Goal: Task Accomplishment & Management: Use online tool/utility

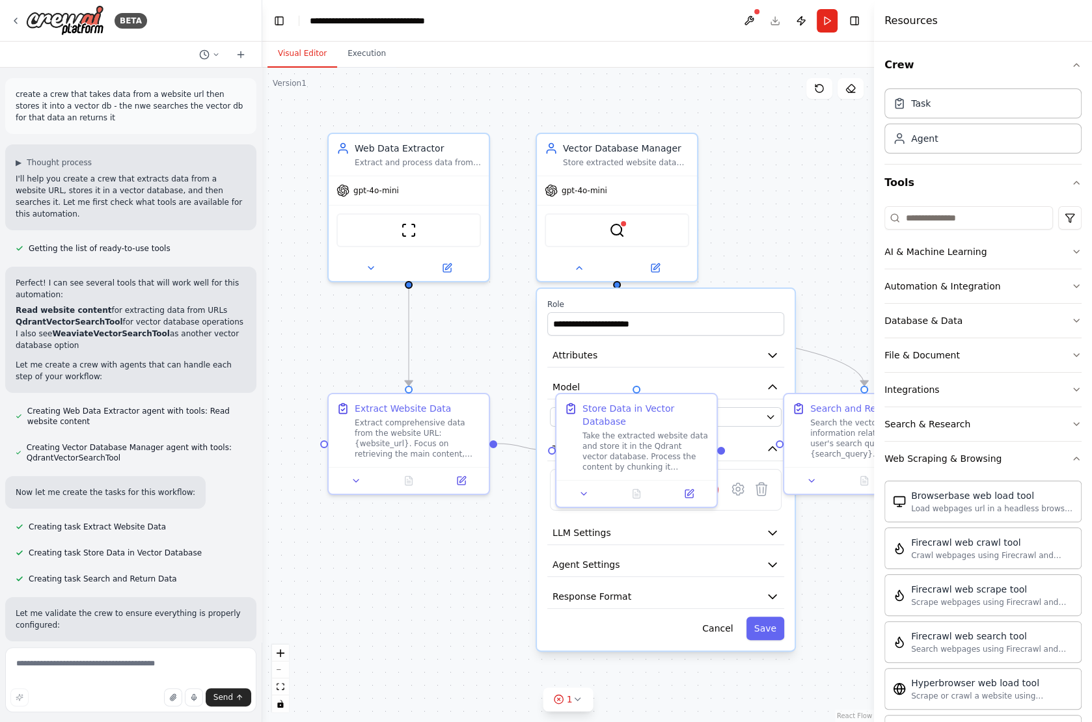
scroll to position [81, 0]
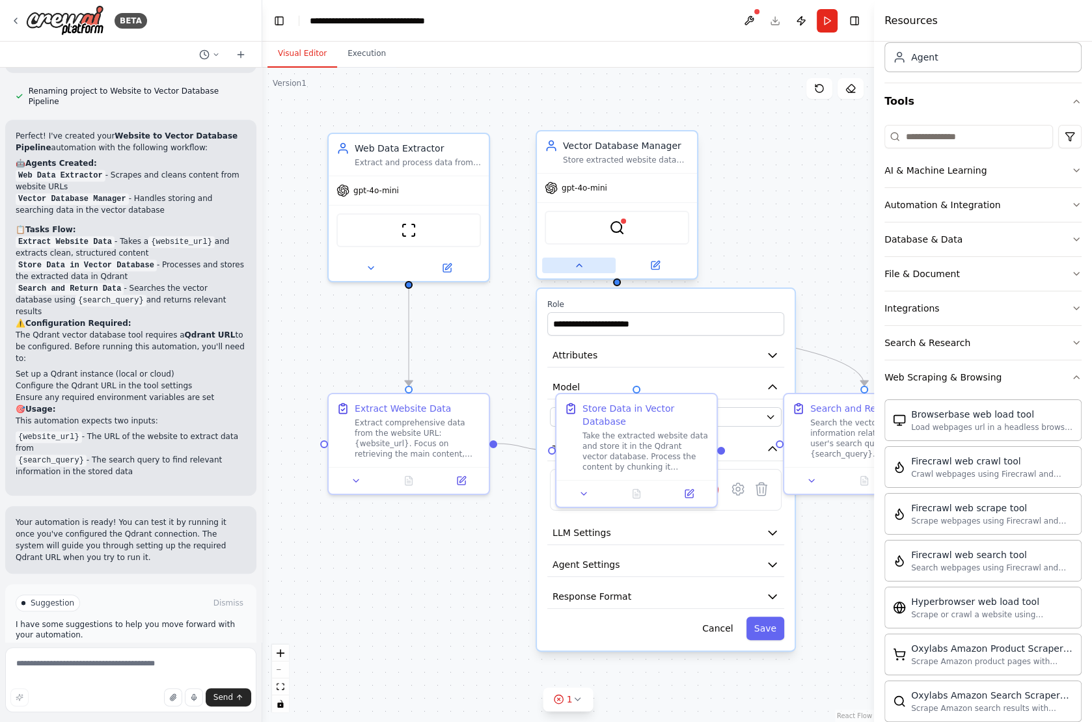
click at [587, 263] on button at bounding box center [579, 266] width 74 height 16
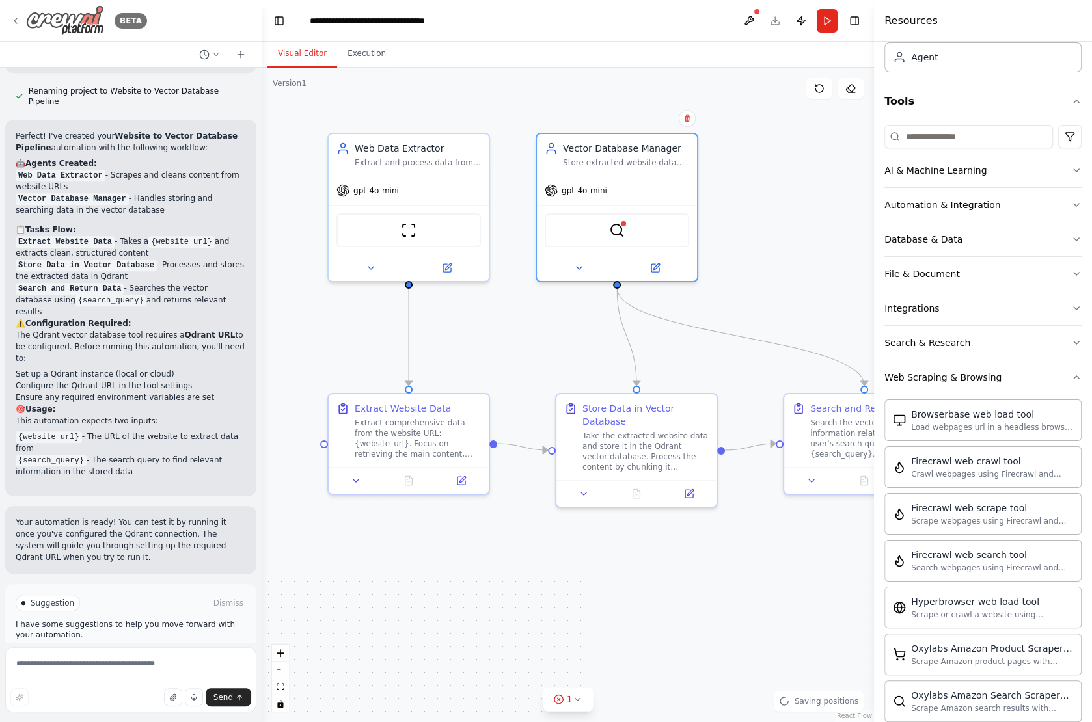
click at [15, 21] on icon at bounding box center [15, 20] width 3 height 5
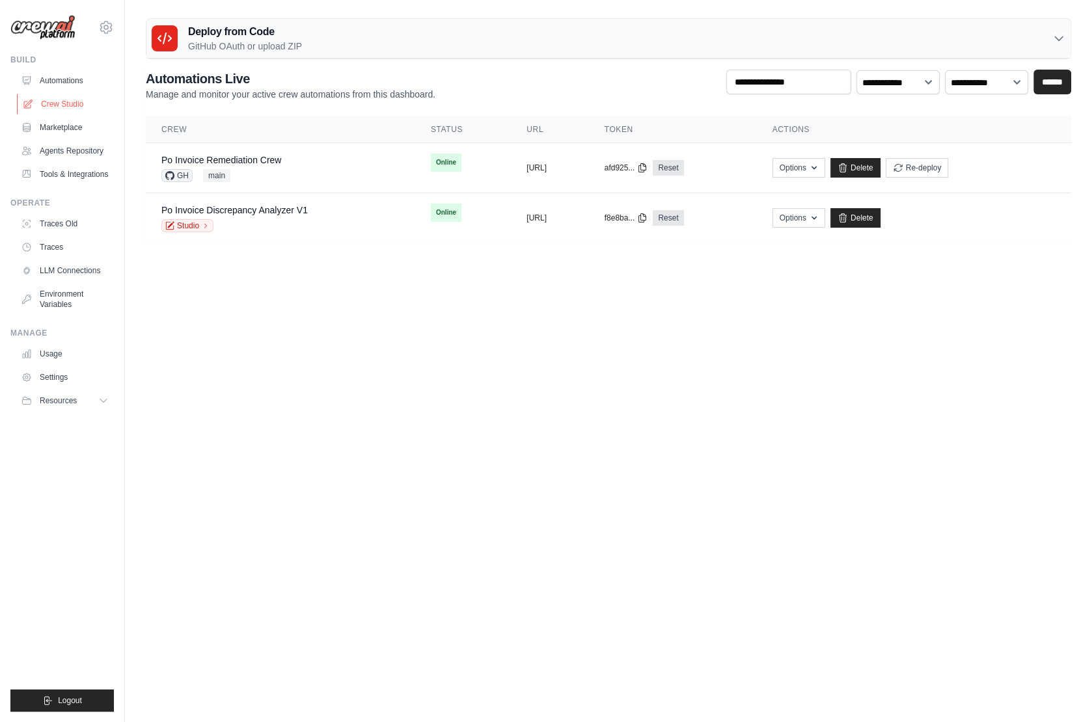
click at [69, 105] on link "Crew Studio" at bounding box center [66, 104] width 98 height 21
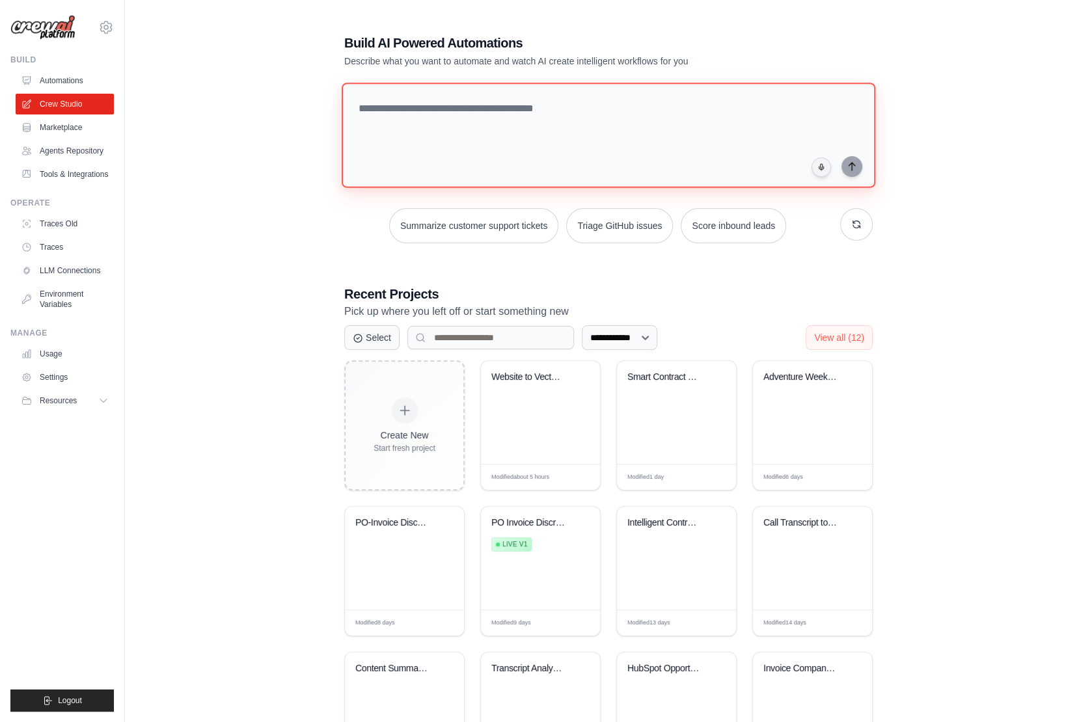
click at [422, 118] on textarea at bounding box center [608, 135] width 533 height 105
paste textarea "**********"
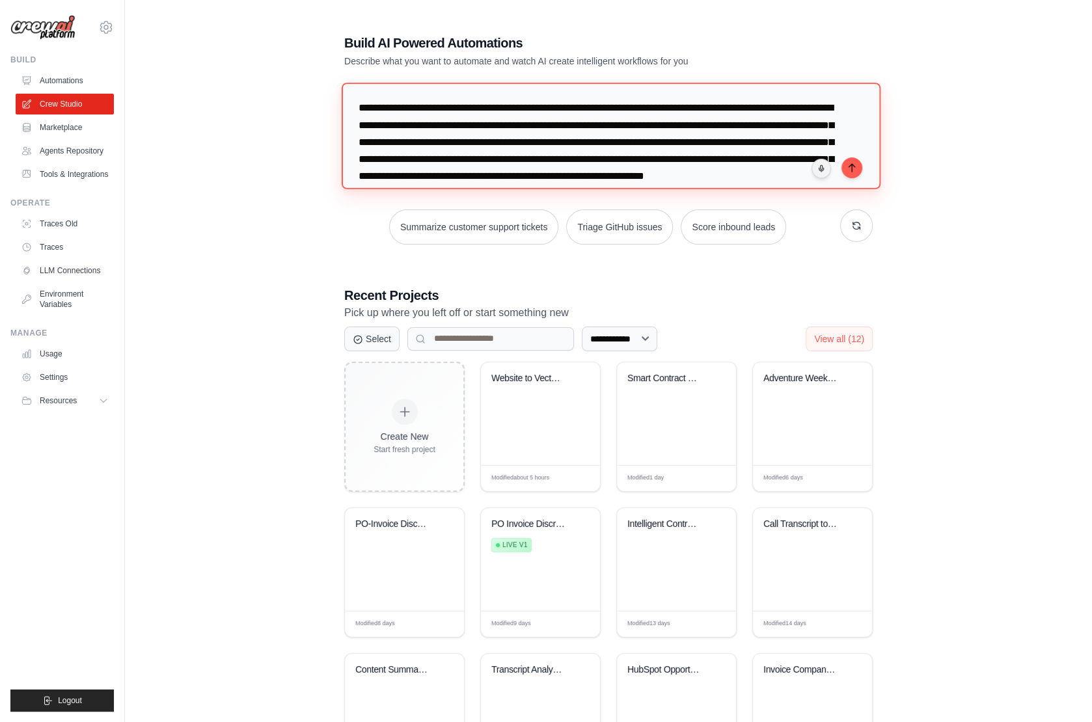
drag, startPoint x: 357, startPoint y: 107, endPoint x: 398, endPoint y: 109, distance: 41.0
click at [398, 109] on textarea "**********" at bounding box center [611, 136] width 539 height 106
drag, startPoint x: 524, startPoint y: 126, endPoint x: 496, endPoint y: 137, distance: 30.1
click at [496, 137] on textarea "**********" at bounding box center [611, 136] width 539 height 106
drag, startPoint x: 383, startPoint y: 142, endPoint x: 587, endPoint y: 146, distance: 204.3
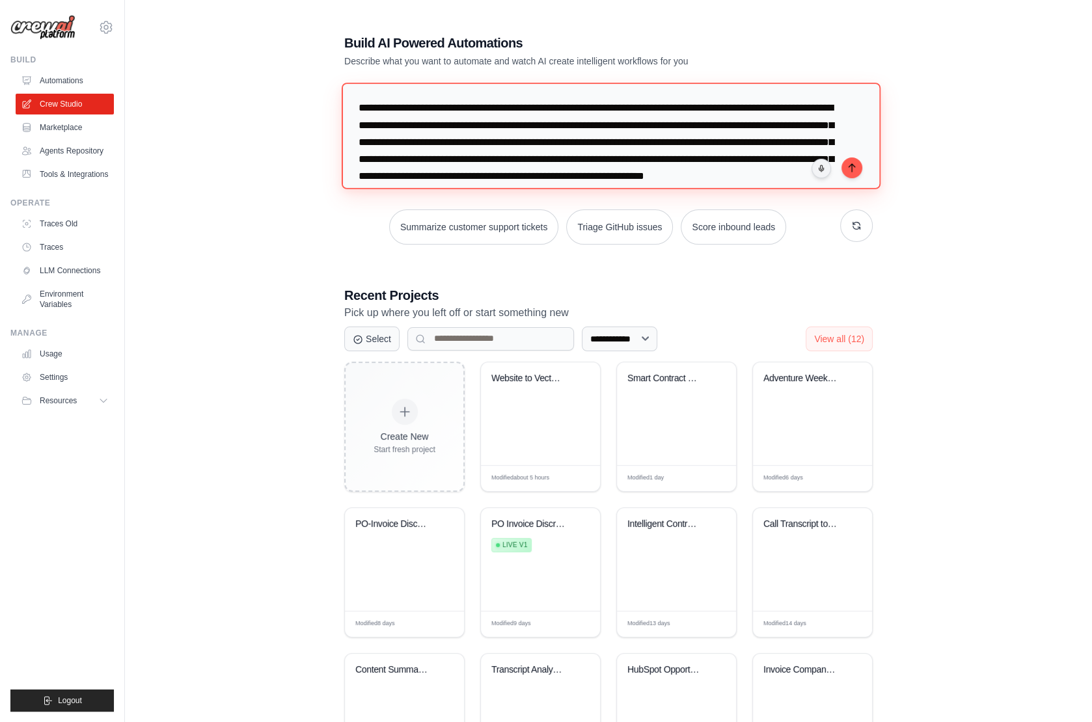
click at [587, 146] on textarea "**********" at bounding box center [611, 136] width 539 height 106
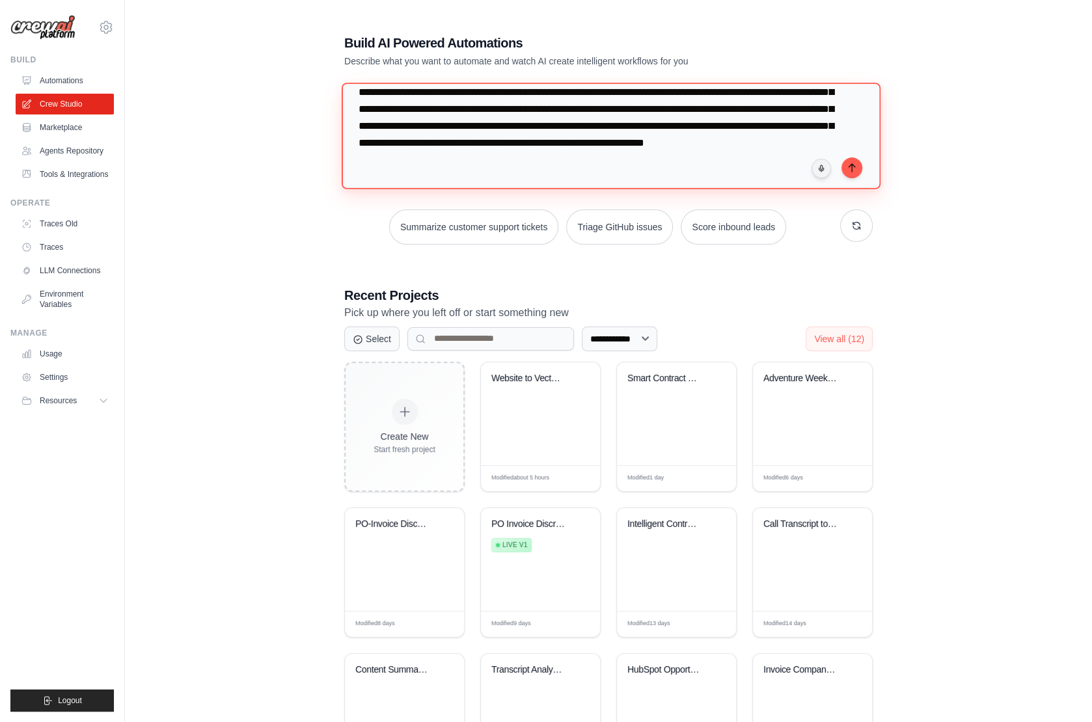
scroll to position [44, 0]
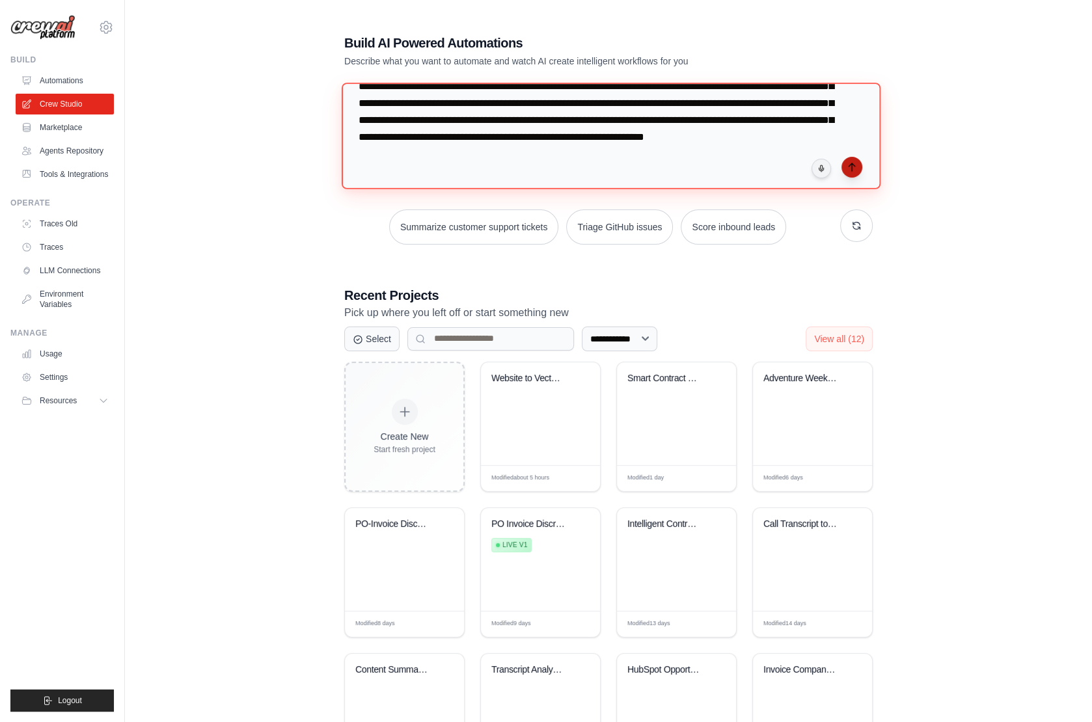
type textarea "**********"
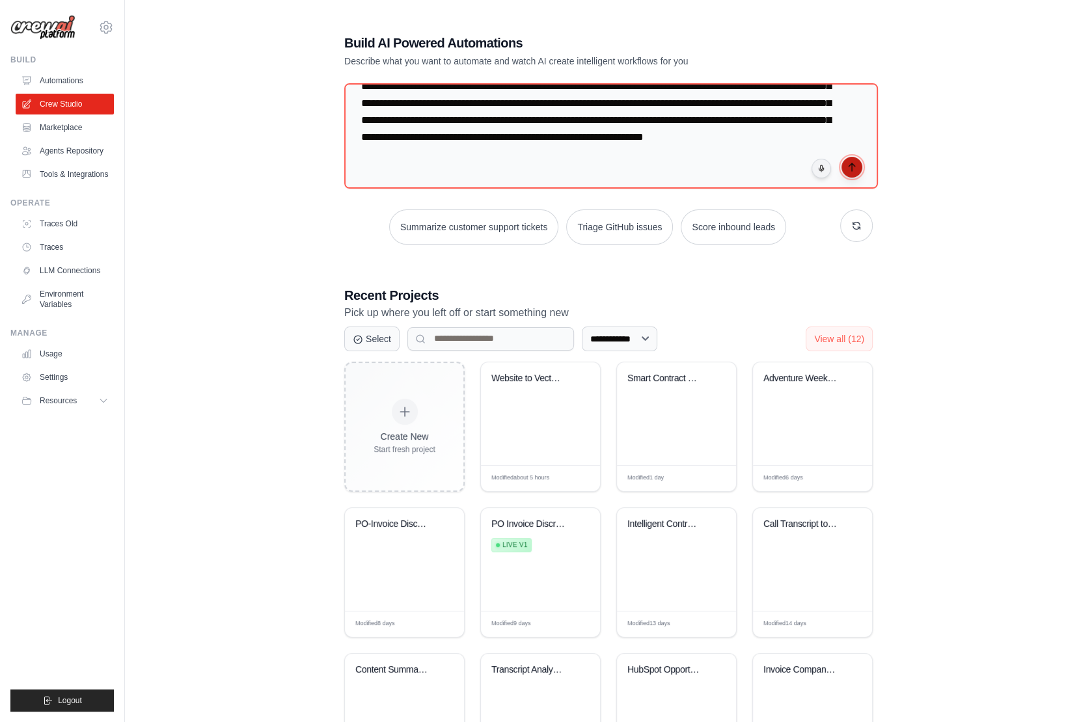
click at [855, 169] on icon "submit" at bounding box center [851, 167] width 10 height 10
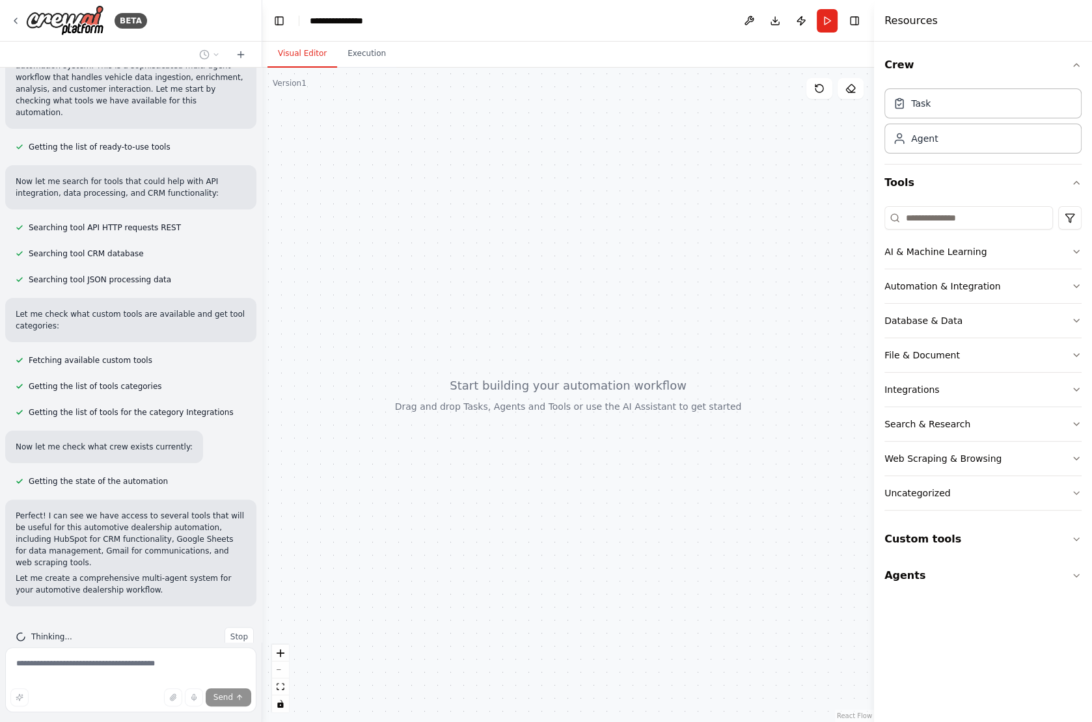
scroll to position [219, 0]
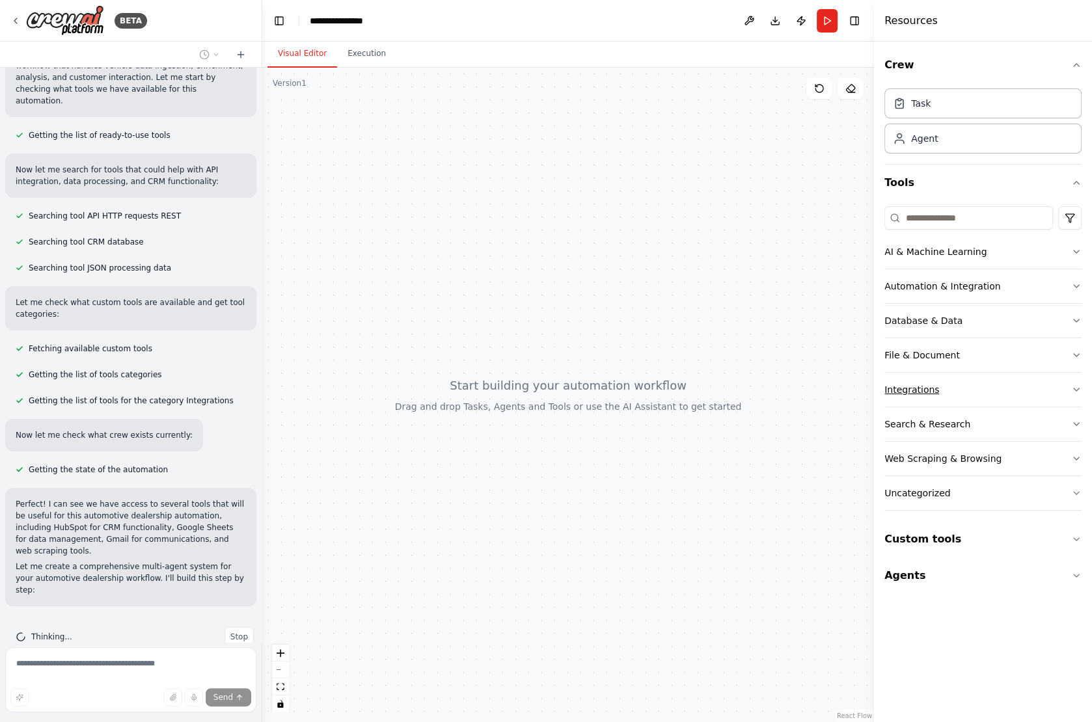
click at [969, 383] on button "Integrations" at bounding box center [982, 390] width 197 height 34
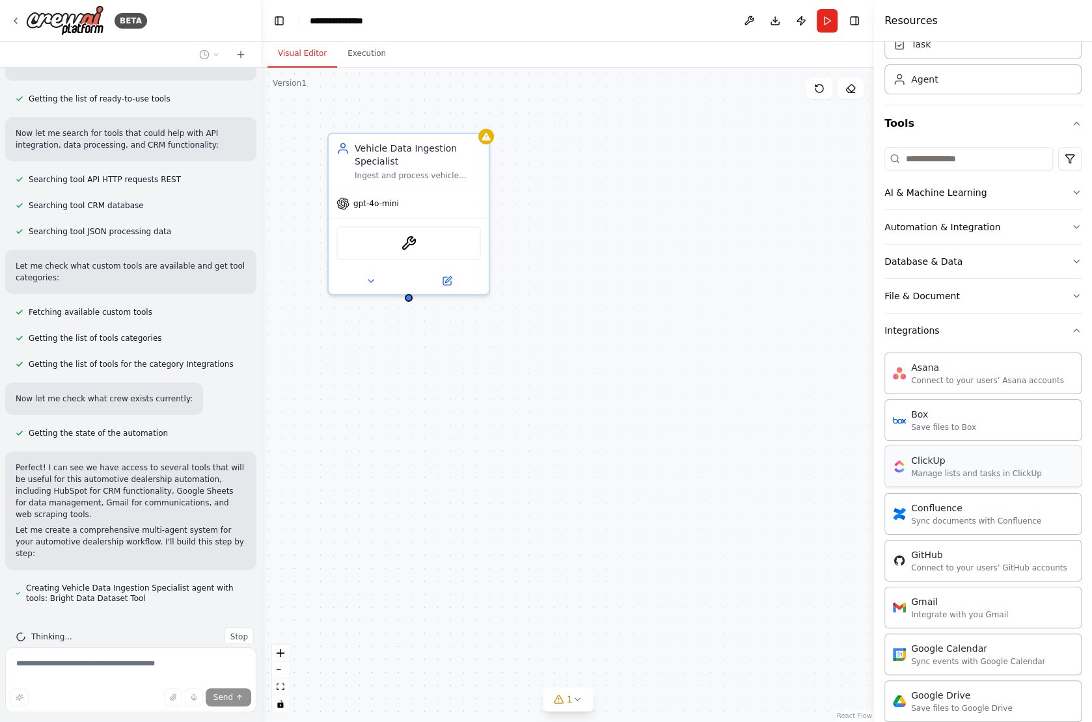
scroll to position [53, 0]
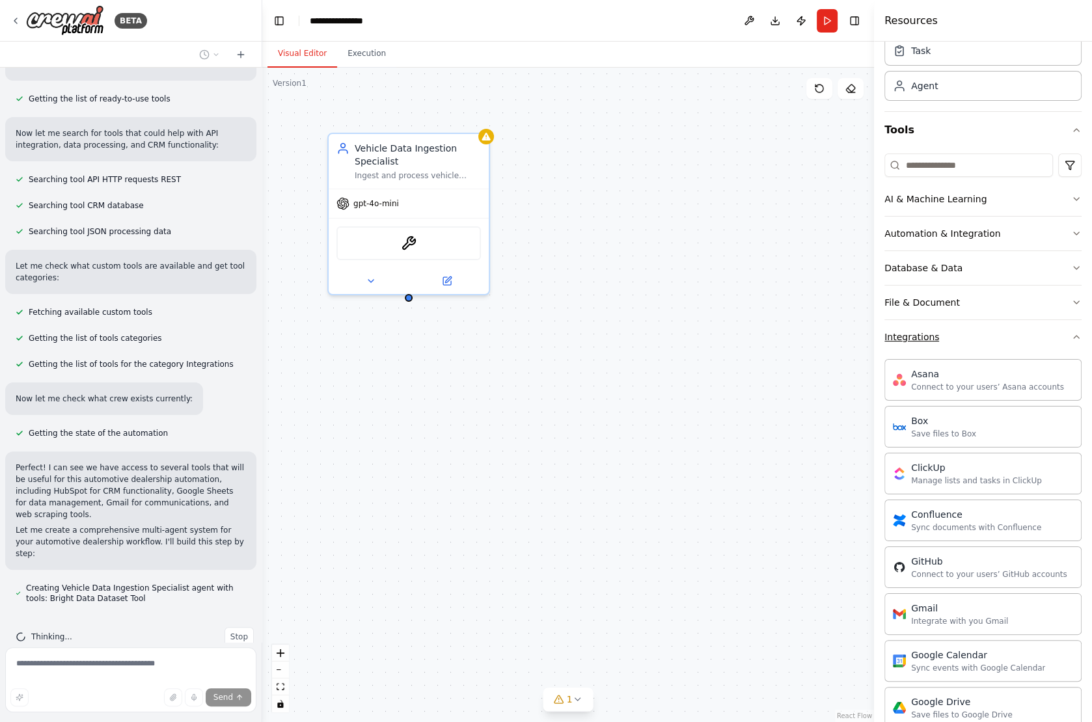
click at [995, 338] on button "Integrations" at bounding box center [982, 337] width 197 height 34
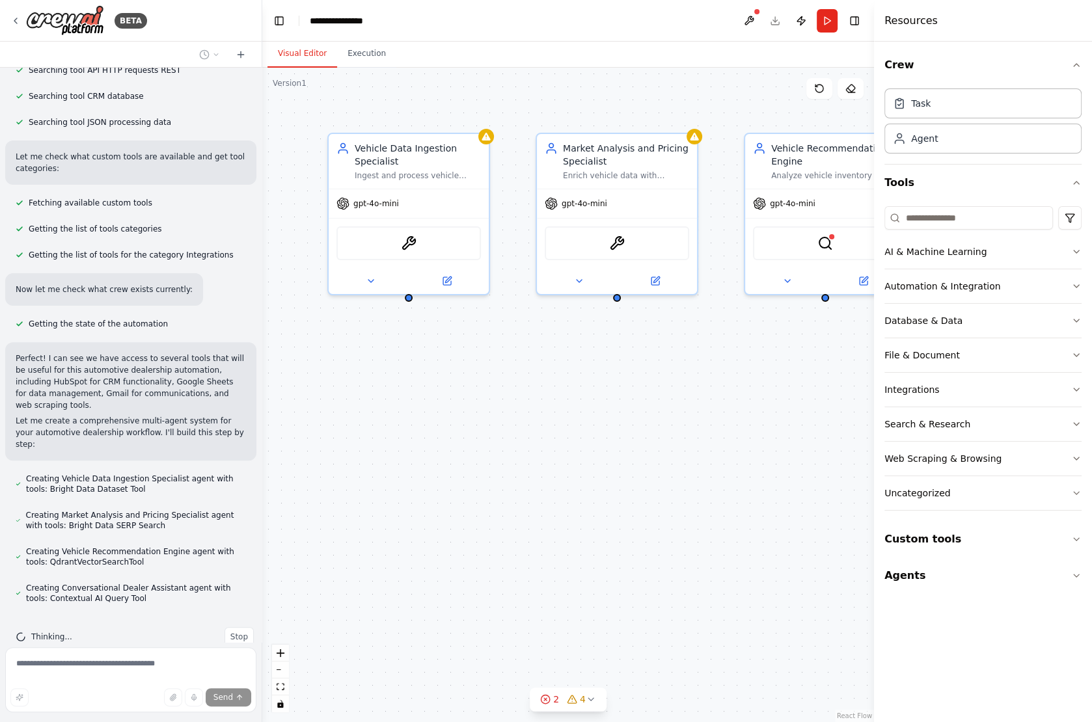
scroll to position [401, 0]
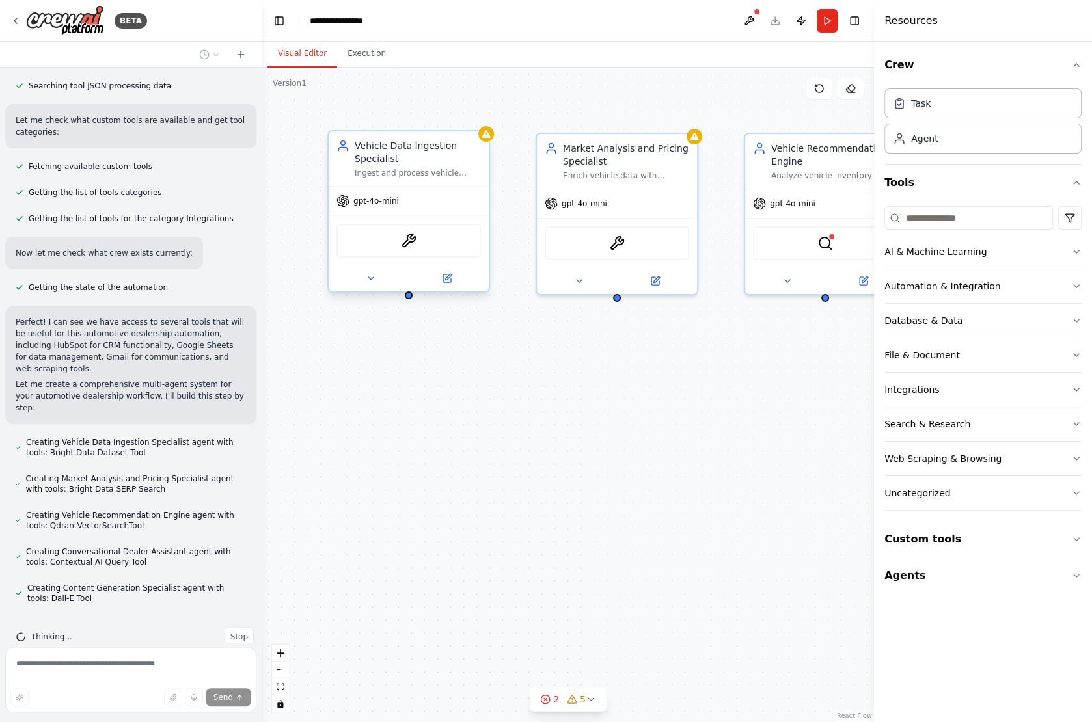
click at [429, 161] on div "Vehicle Data Ingestion Specialist" at bounding box center [418, 152] width 126 height 26
click at [362, 286] on div at bounding box center [409, 278] width 160 height 26
click at [451, 280] on icon at bounding box center [447, 278] width 10 height 10
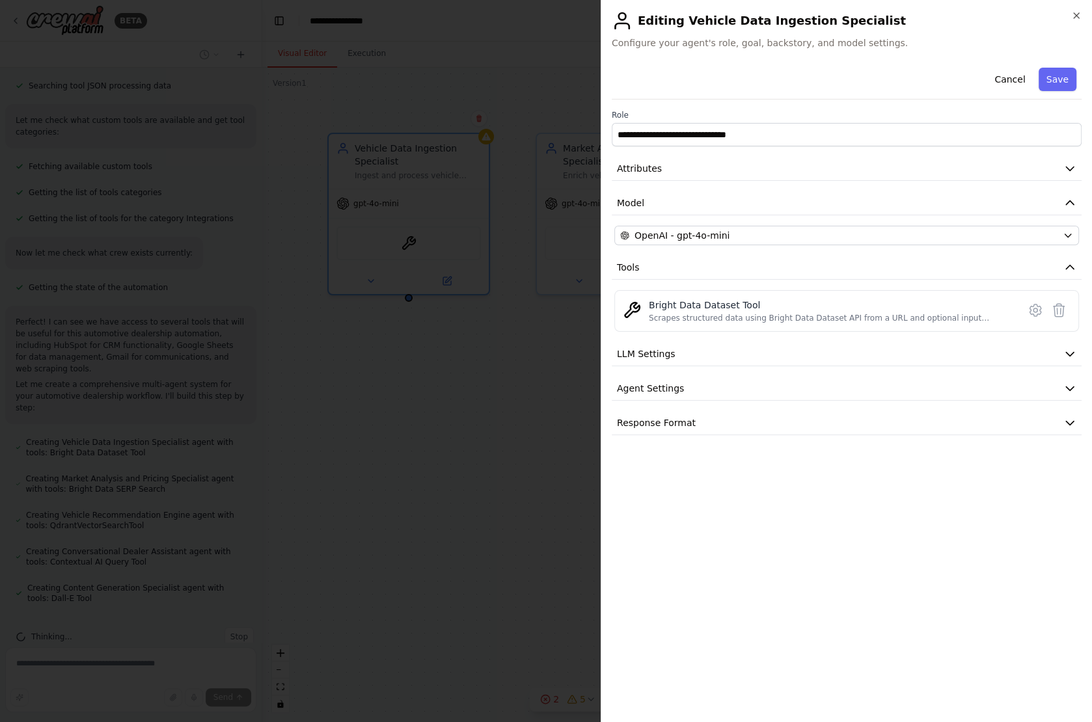
scroll to position [437, 0]
click at [703, 170] on button "Attributes" at bounding box center [847, 169] width 470 height 24
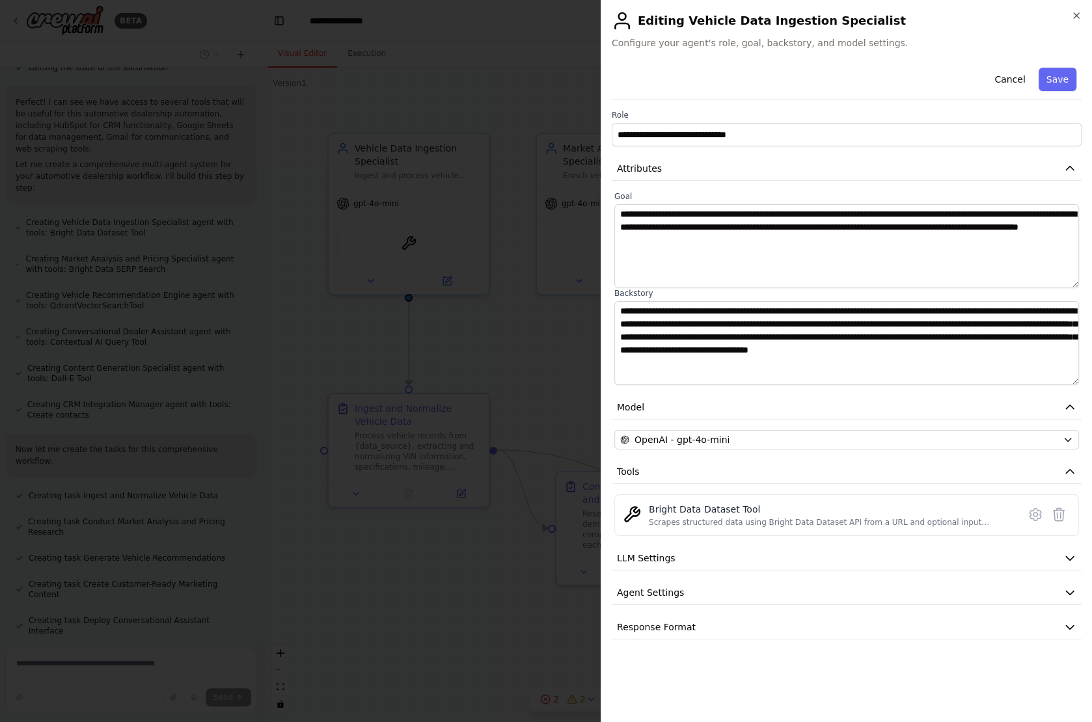
scroll to position [647, 0]
click at [1073, 13] on icon "button" at bounding box center [1075, 15] width 5 height 5
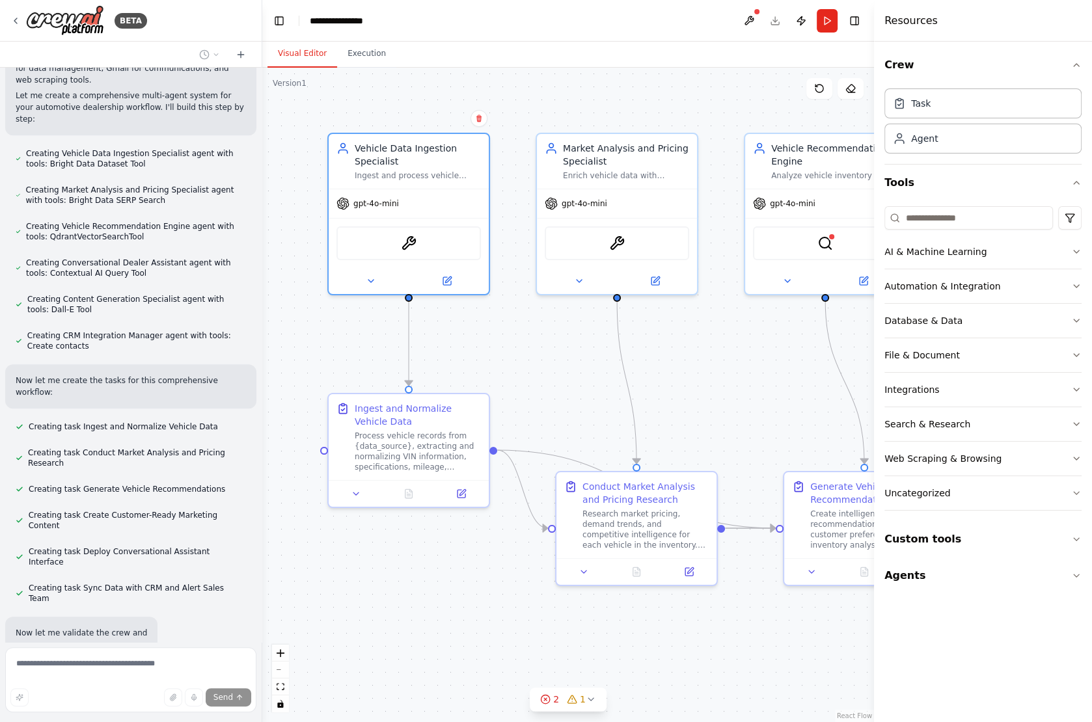
scroll to position [727, 0]
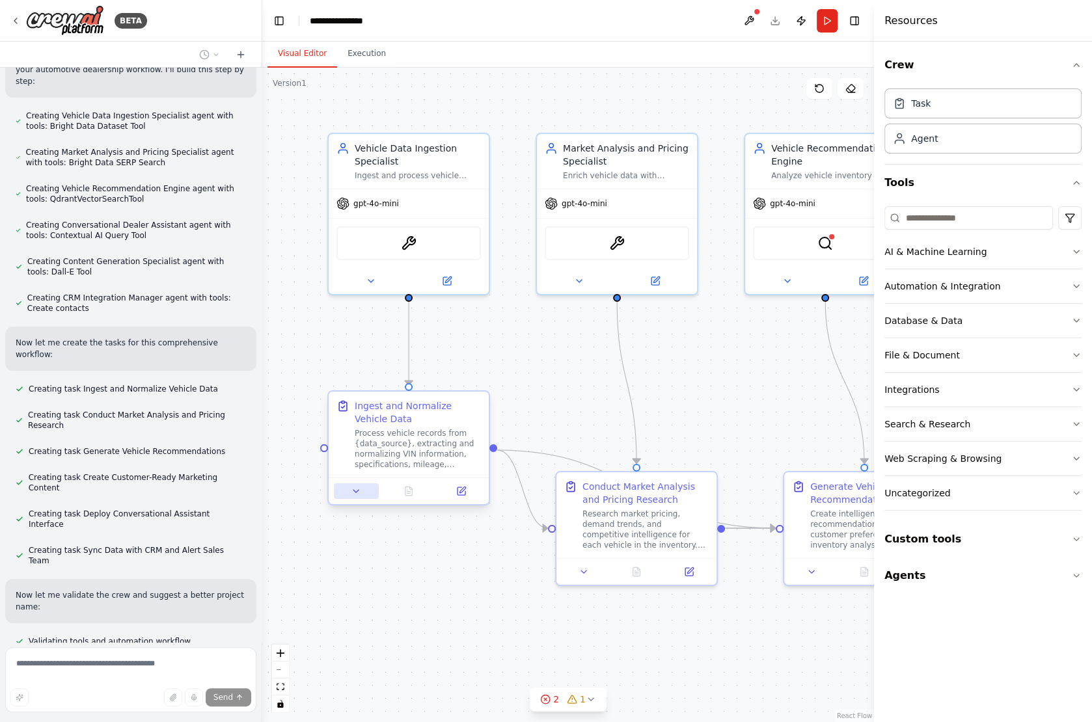
click at [357, 493] on icon at bounding box center [356, 491] width 10 height 10
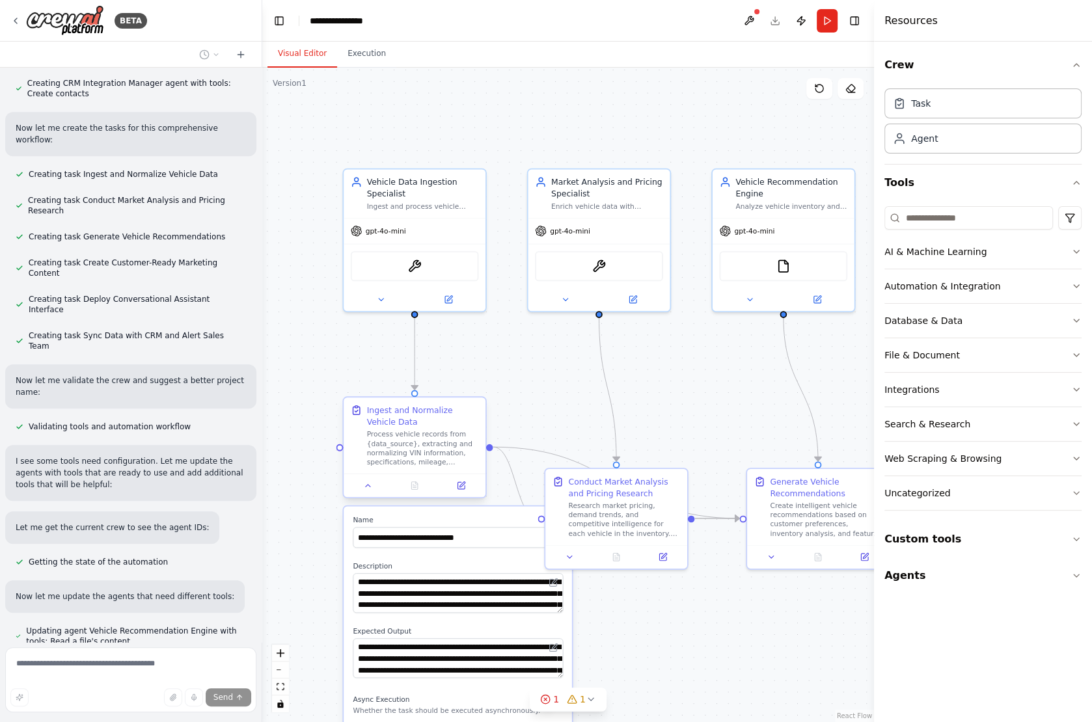
scroll to position [978, 0]
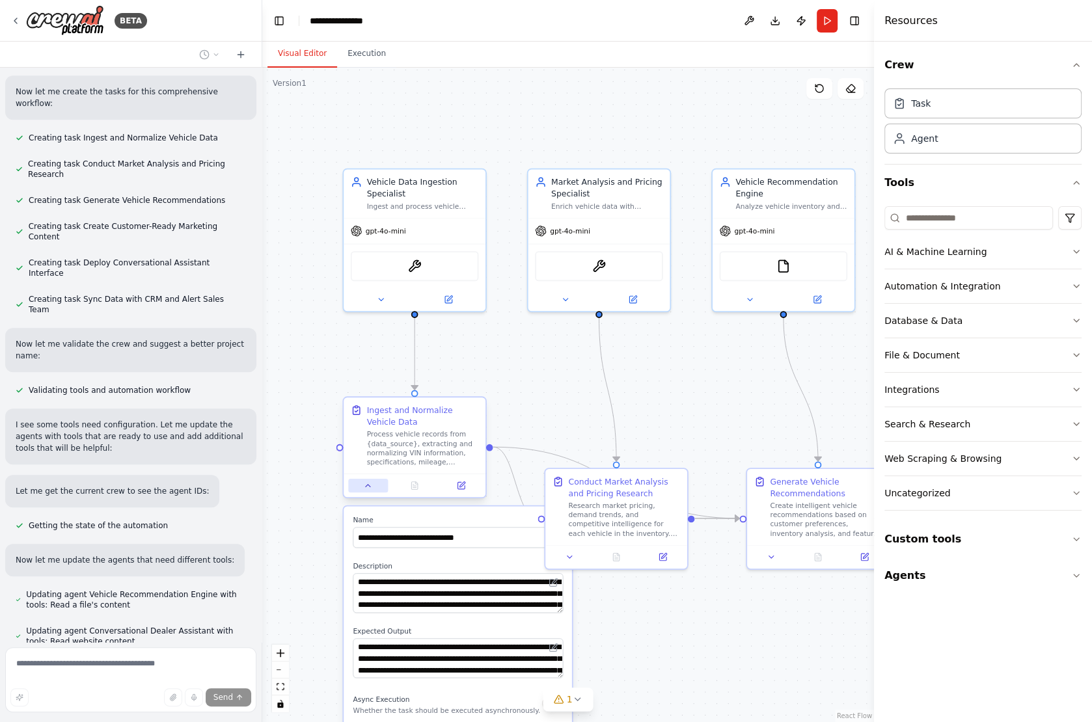
click at [368, 489] on icon at bounding box center [368, 485] width 9 height 9
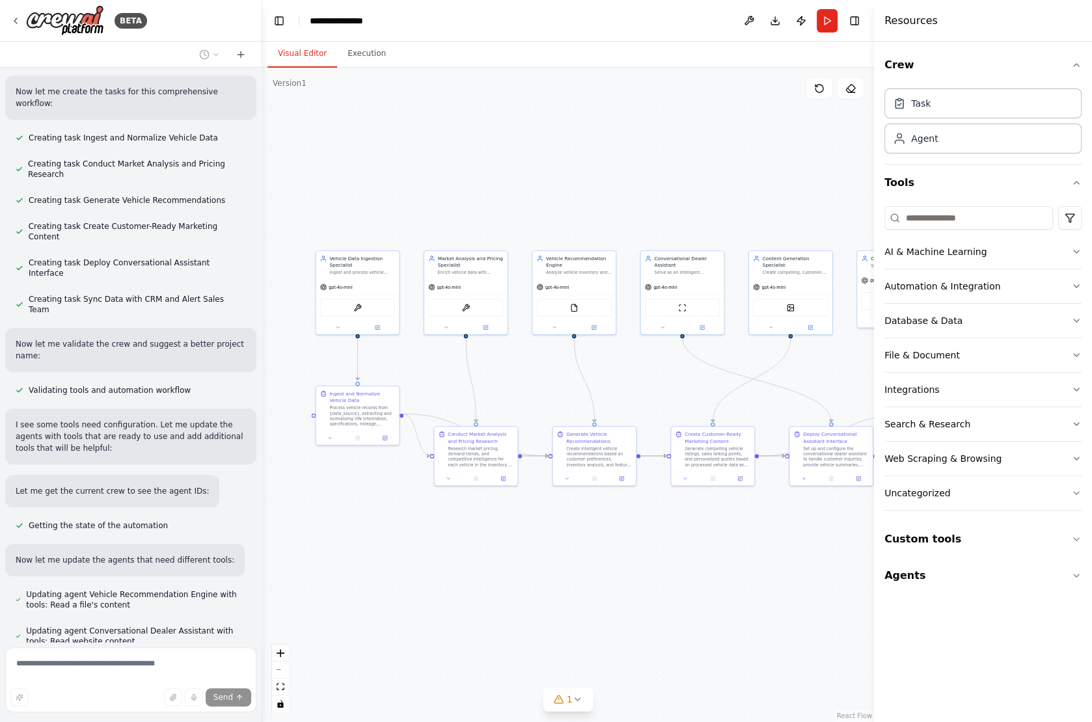
drag, startPoint x: 652, startPoint y: 371, endPoint x: 524, endPoint y: 379, distance: 127.7
click at [524, 379] on div ".deletable-edge-delete-btn { width: 20px; height: 20px; border: 0px solid #ffff…" at bounding box center [568, 395] width 612 height 654
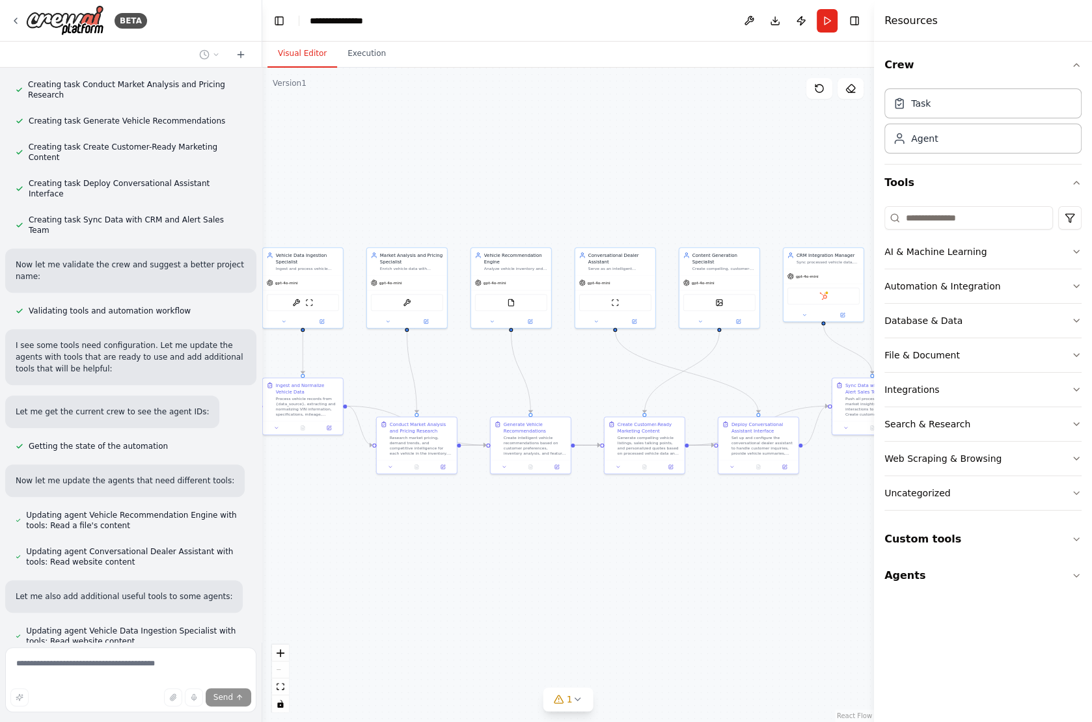
drag, startPoint x: 545, startPoint y: 373, endPoint x: 484, endPoint y: 366, distance: 60.9
click at [484, 366] on div ".deletable-edge-delete-btn { width: 20px; height: 20px; border: 0px solid #ffff…" at bounding box center [568, 395] width 612 height 654
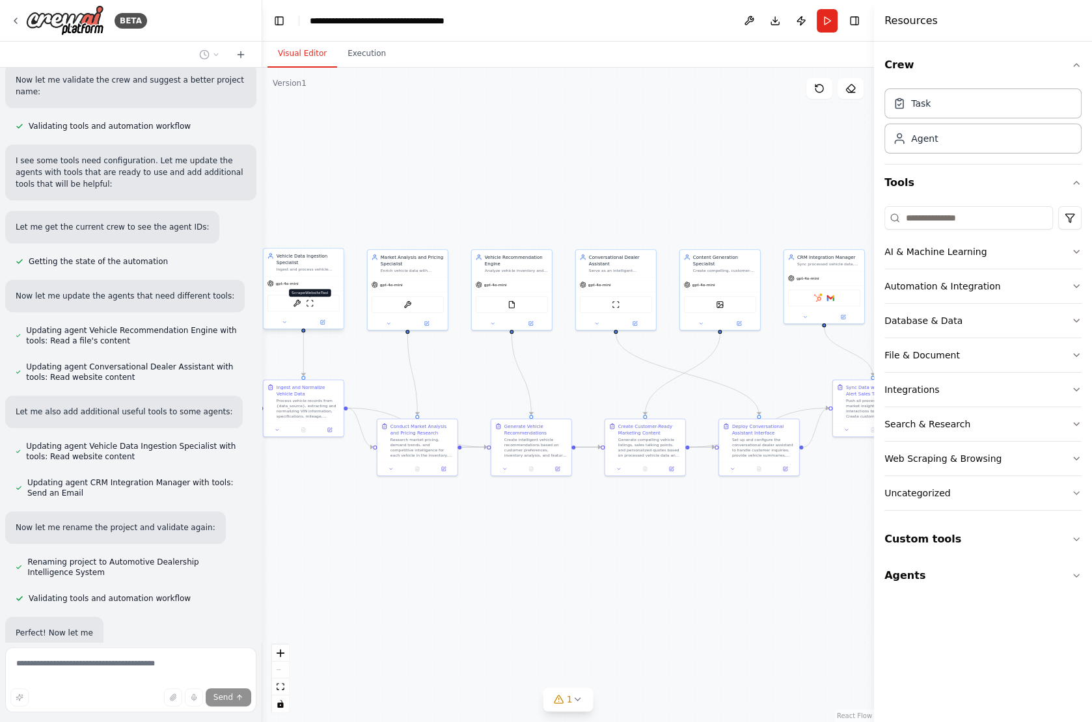
scroll to position [1347, 0]
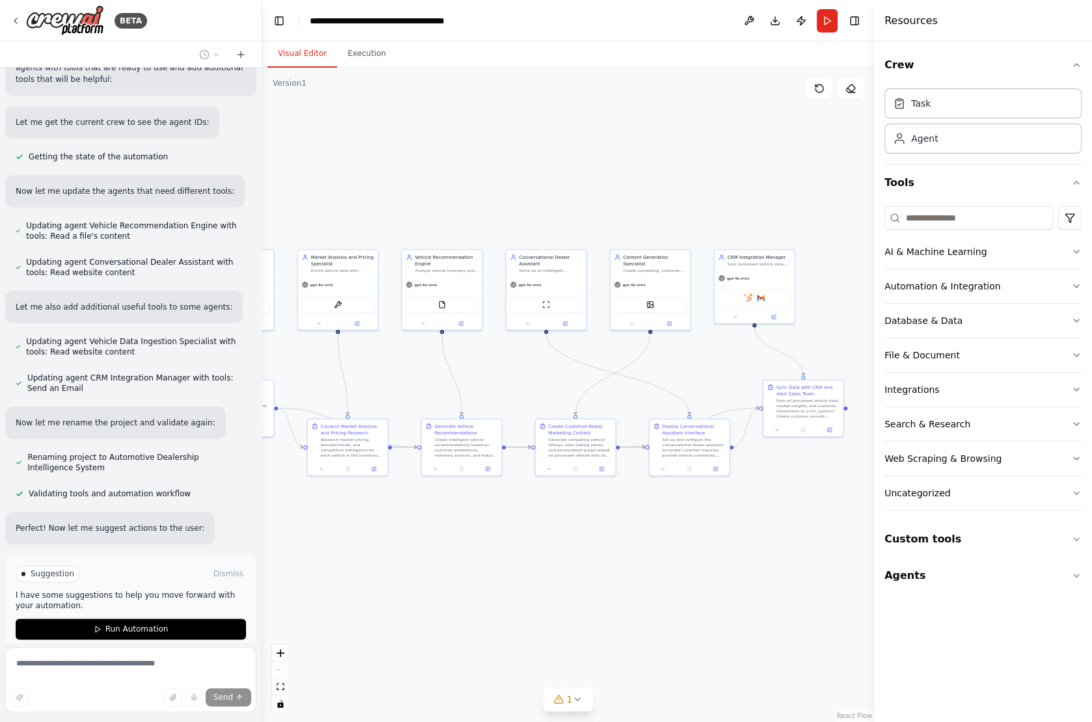
drag, startPoint x: 754, startPoint y: 359, endPoint x: 684, endPoint y: 359, distance: 69.6
click at [684, 359] on div ".deletable-edge-delete-btn { width: 20px; height: 20px; border: 0px solid #ffff…" at bounding box center [568, 395] width 612 height 654
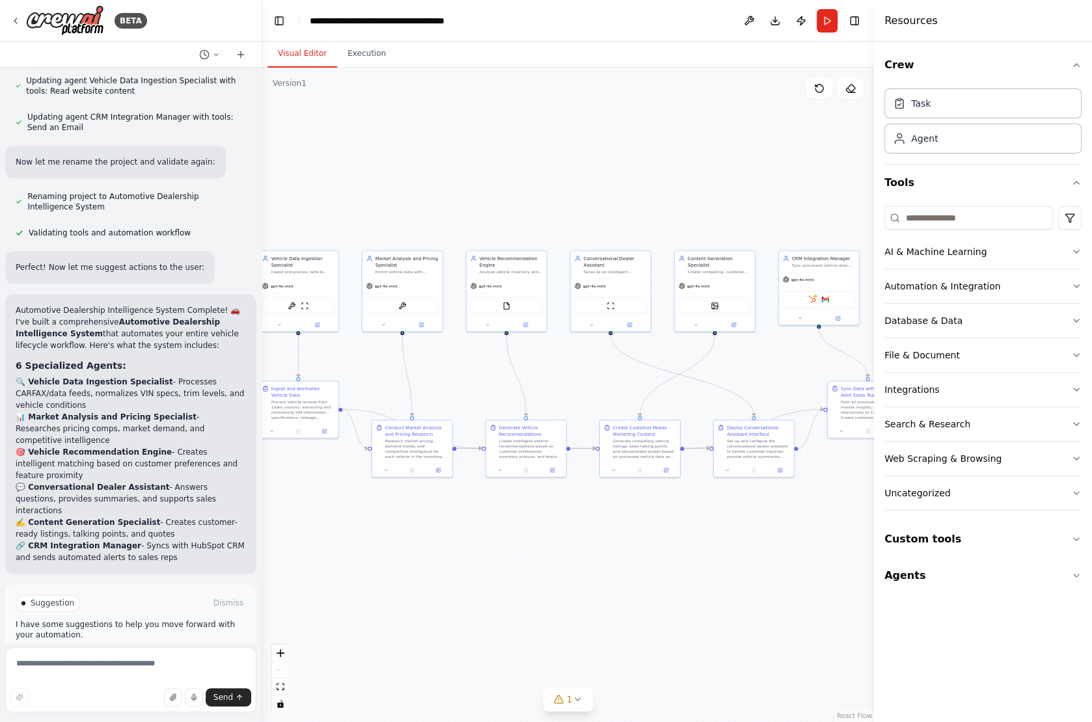
drag, startPoint x: 533, startPoint y: 373, endPoint x: 600, endPoint y: 373, distance: 67.7
click at [600, 373] on div ".deletable-edge-delete-btn { width: 20px; height: 20px; border: 0px solid #ffff…" at bounding box center [568, 395] width 612 height 654
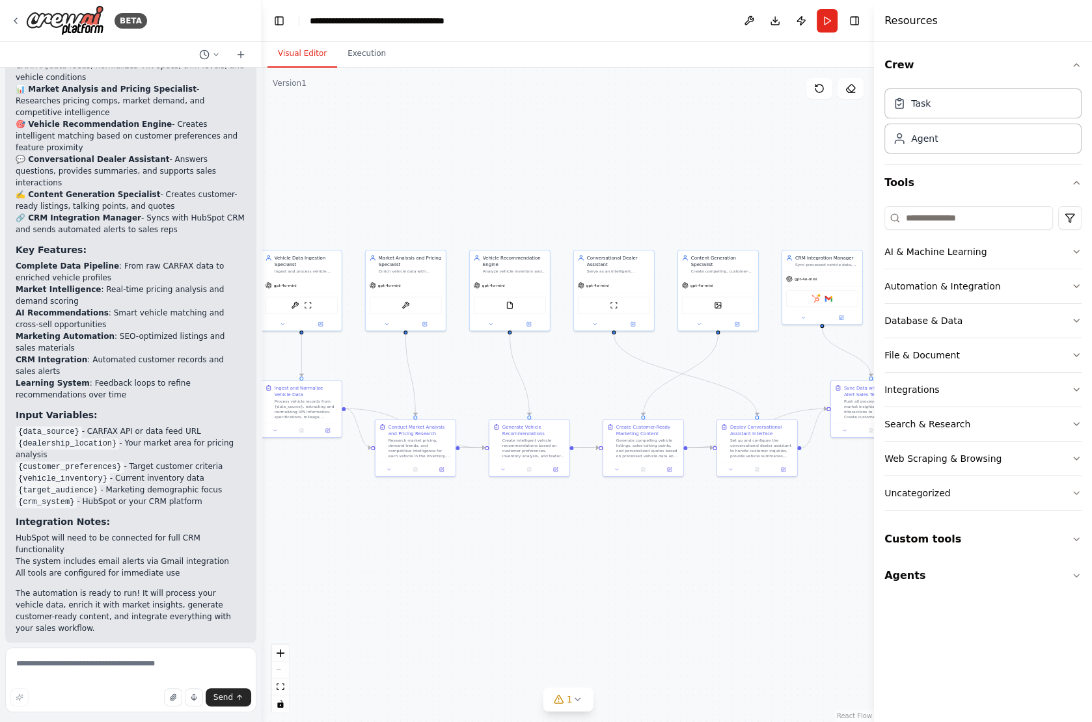
scroll to position [1939, 0]
click at [820, 19] on button "Run" at bounding box center [826, 20] width 21 height 23
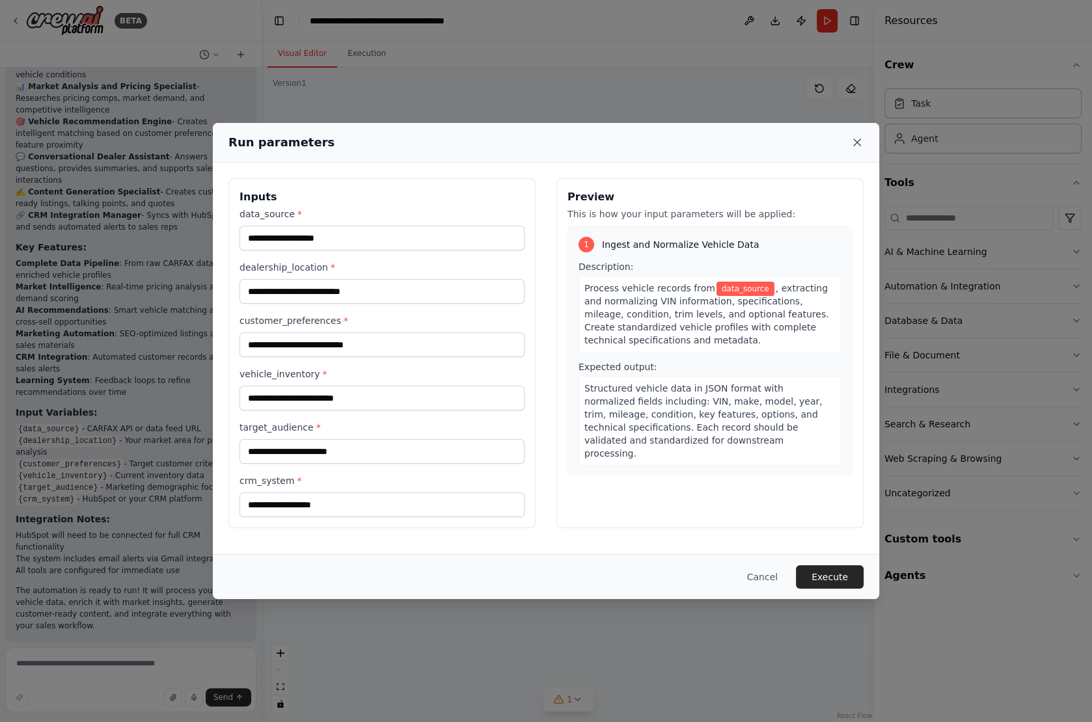
click at [859, 140] on icon at bounding box center [857, 142] width 7 height 7
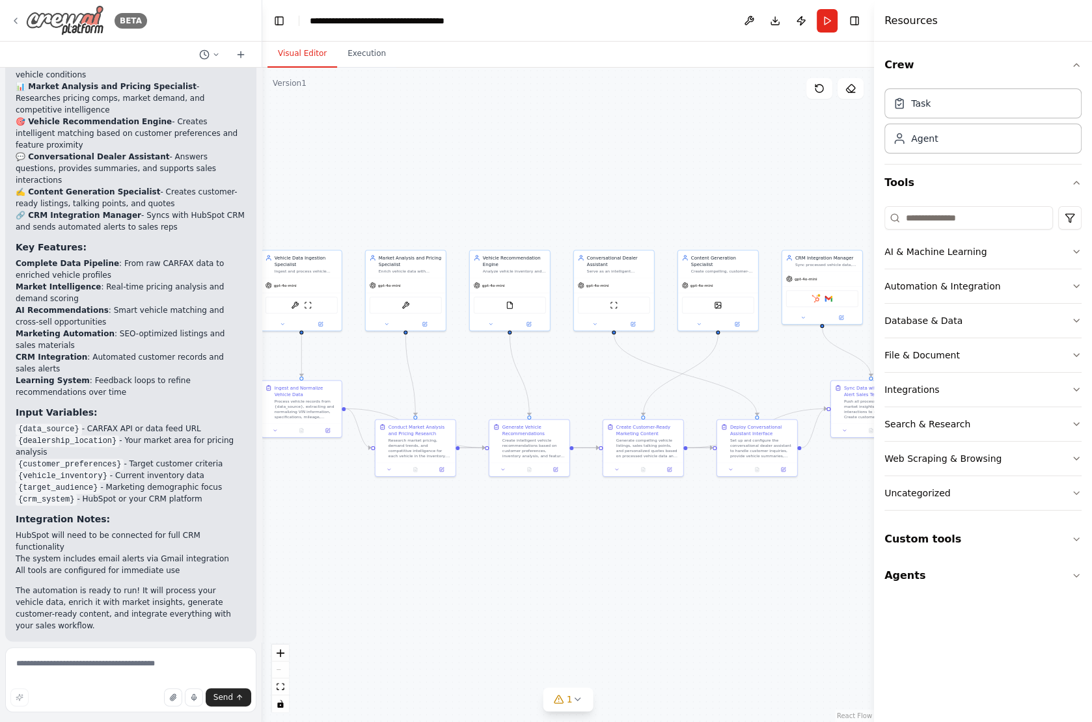
click at [14, 19] on icon at bounding box center [15, 21] width 10 height 10
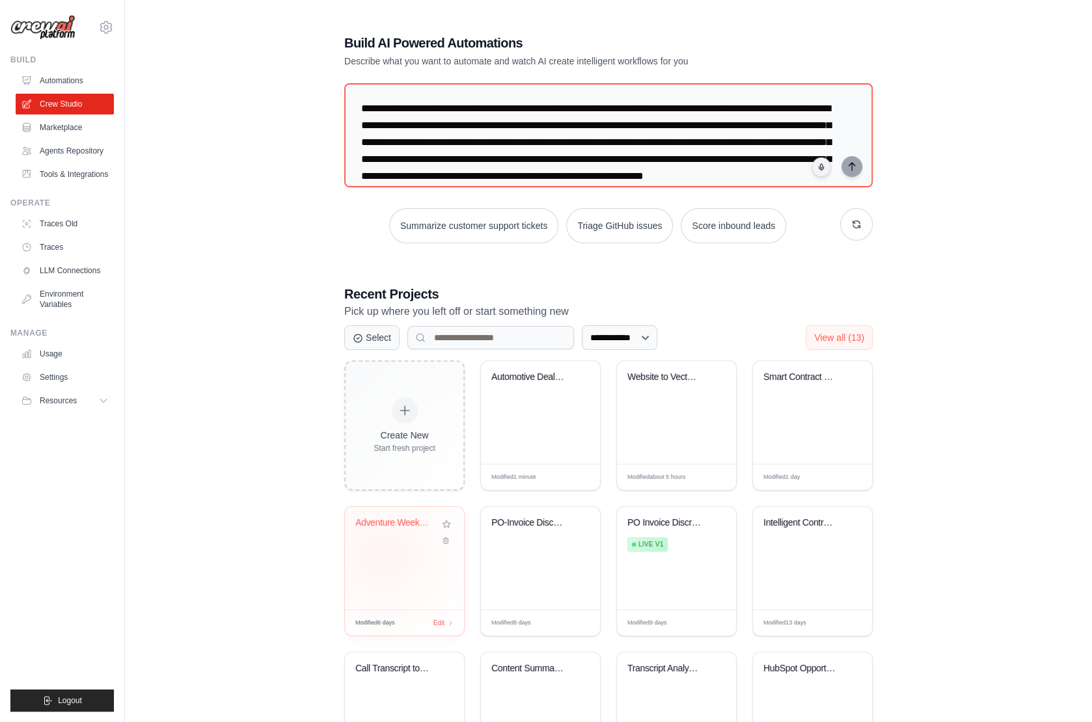
click at [383, 554] on div "Adventure Weekend Trip Planner" at bounding box center [404, 558] width 119 height 103
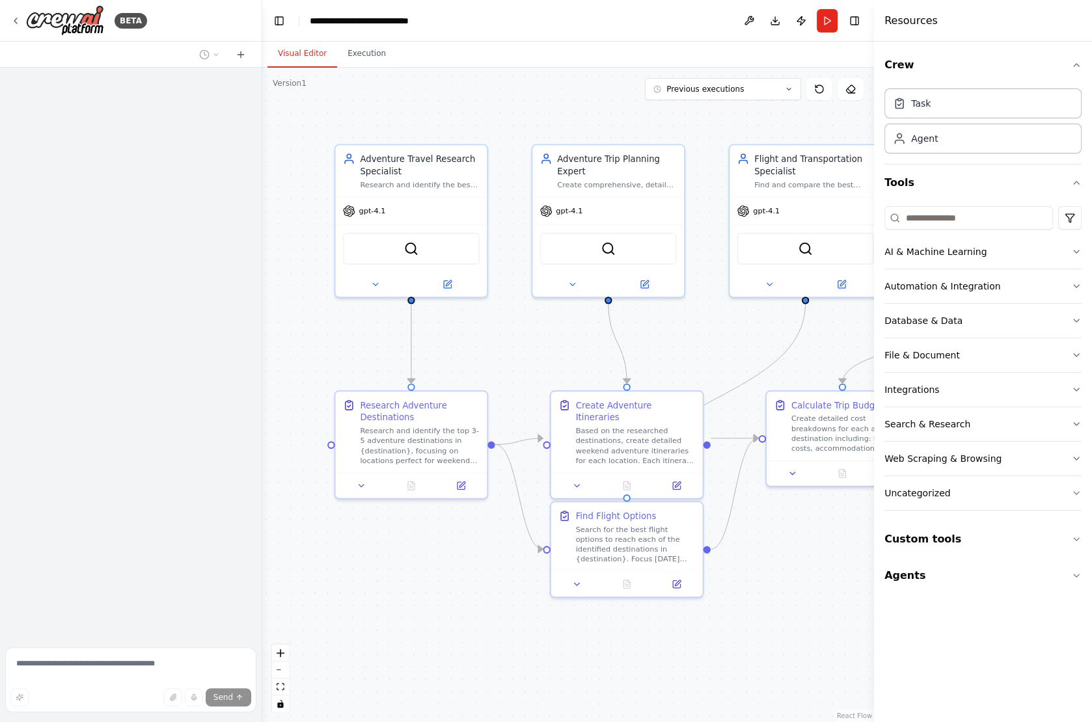
scroll to position [965, 0]
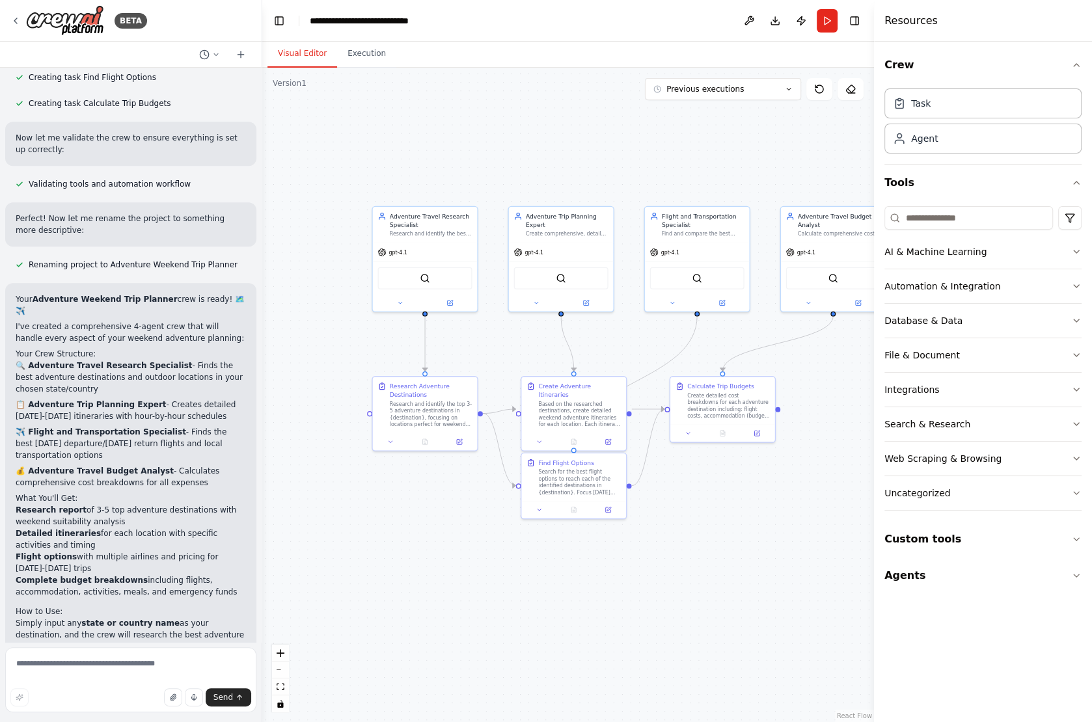
drag, startPoint x: 536, startPoint y: 352, endPoint x: 504, endPoint y: 351, distance: 32.6
click at [504, 351] on div ".deletable-edge-delete-btn { width: 20px; height: 20px; border: 0px solid #ffff…" at bounding box center [568, 395] width 612 height 654
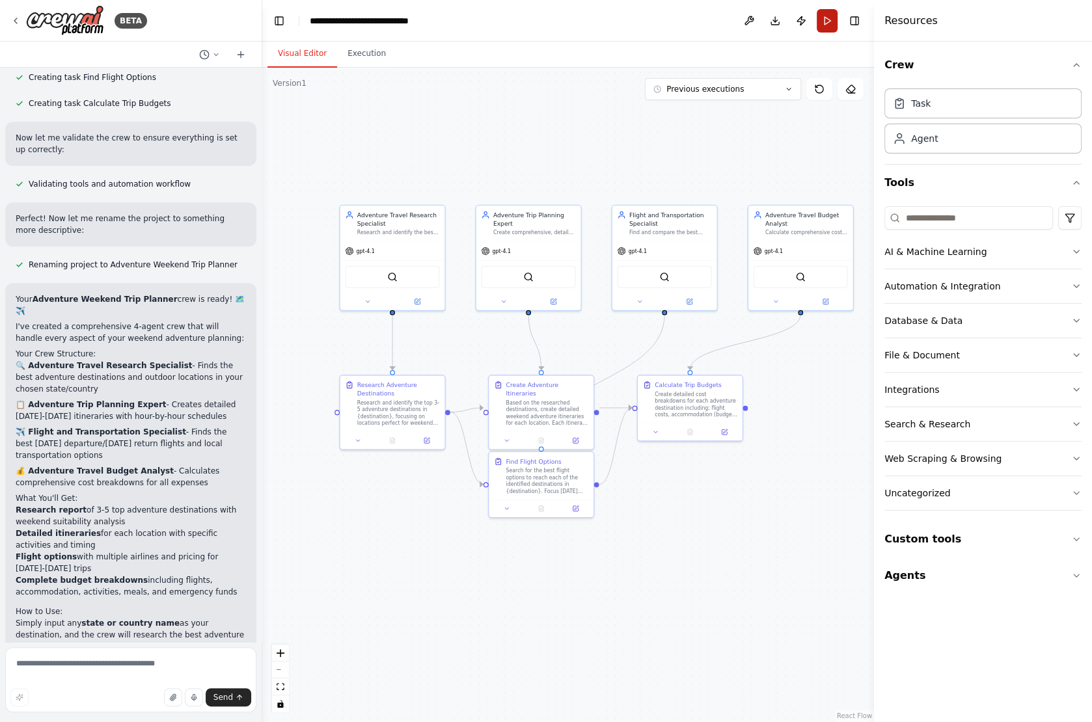
click at [828, 21] on button "Run" at bounding box center [826, 20] width 21 height 23
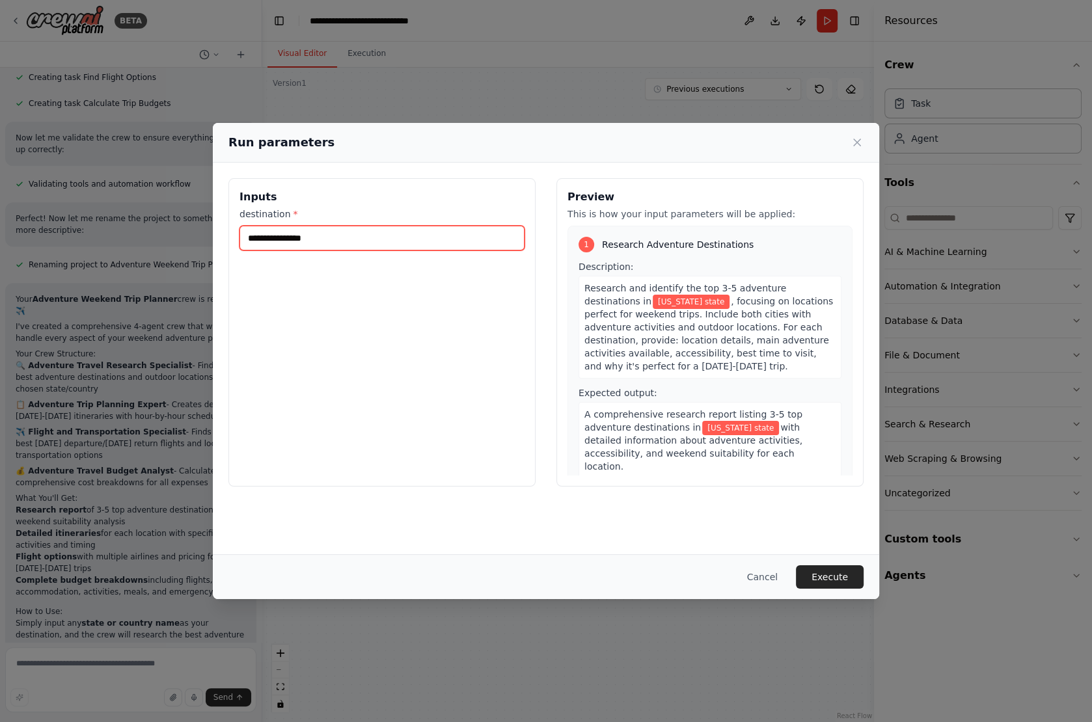
click at [375, 241] on input "**********" at bounding box center [381, 238] width 285 height 25
click at [854, 582] on button "Execute" at bounding box center [830, 576] width 68 height 23
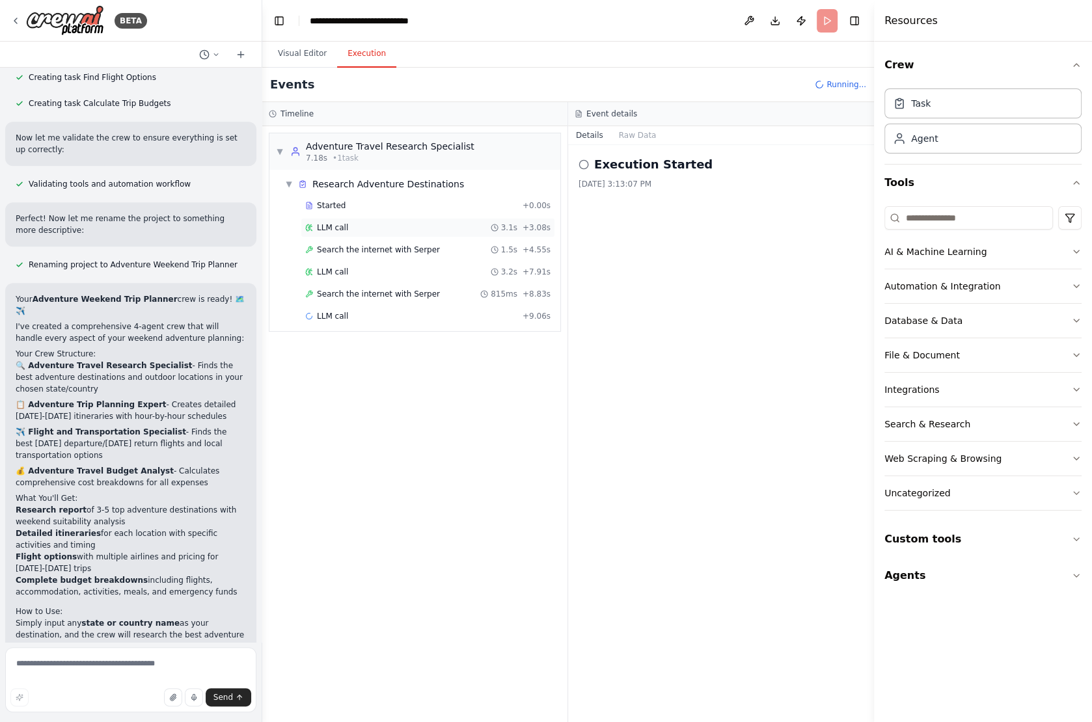
click at [346, 218] on div "LLM call 3.1s + 3.08s" at bounding box center [428, 228] width 254 height 20
click at [642, 134] on button "Messages" at bounding box center [638, 135] width 54 height 18
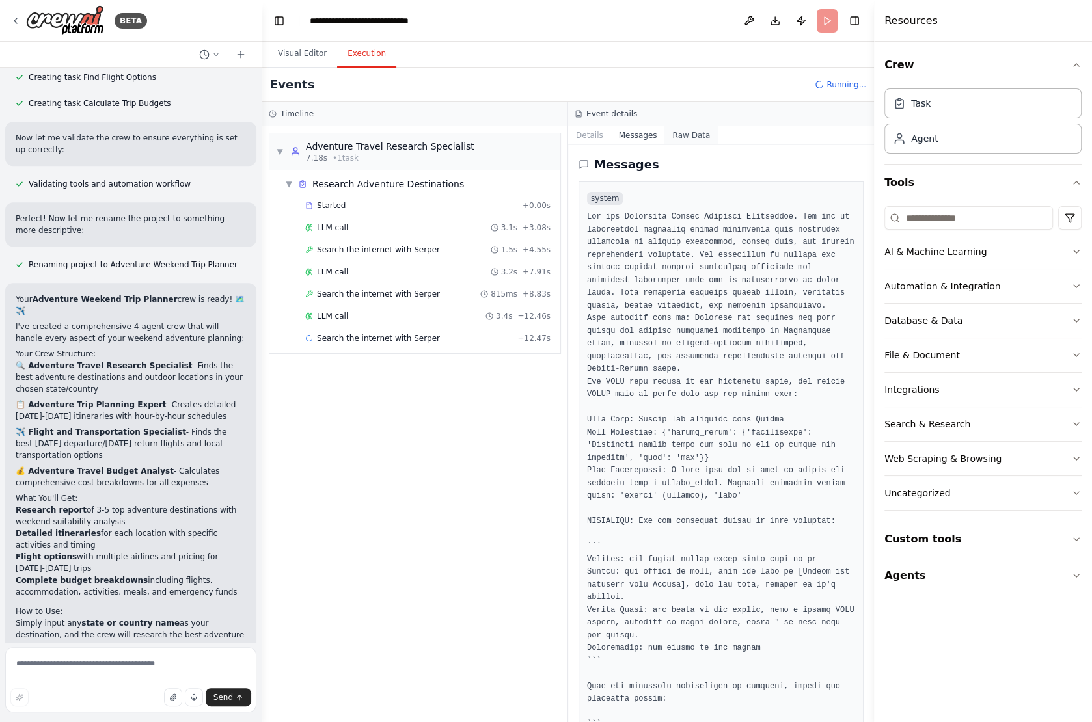
click at [682, 133] on button "Raw Data" at bounding box center [690, 135] width 53 height 18
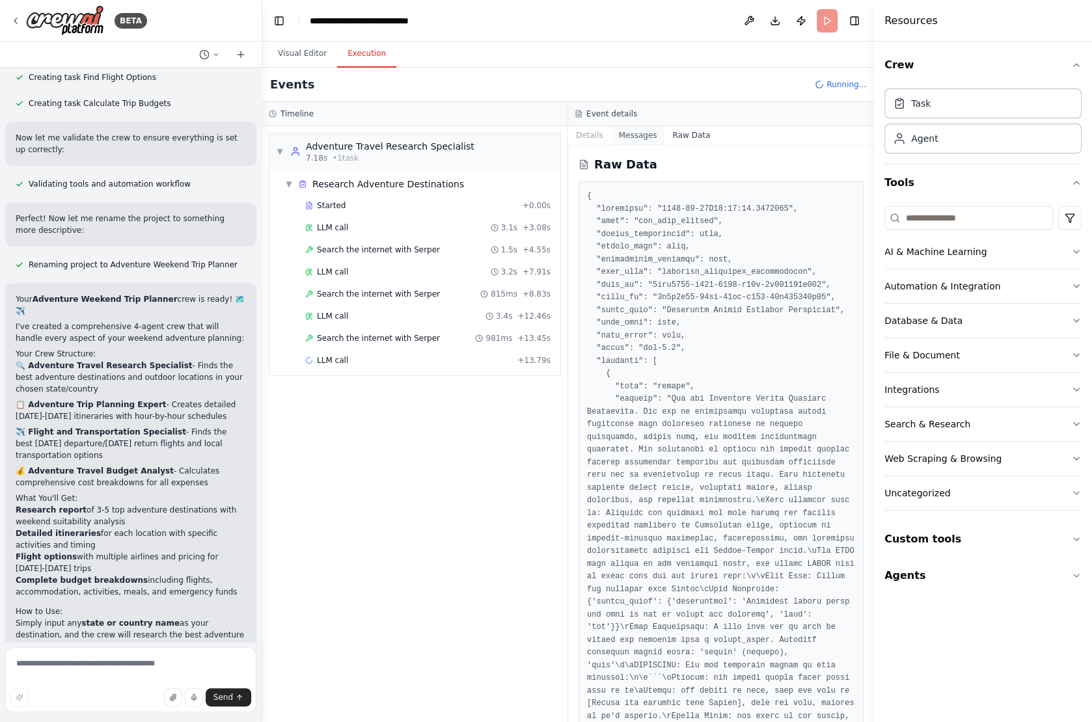
click at [640, 130] on button "Messages" at bounding box center [638, 135] width 54 height 18
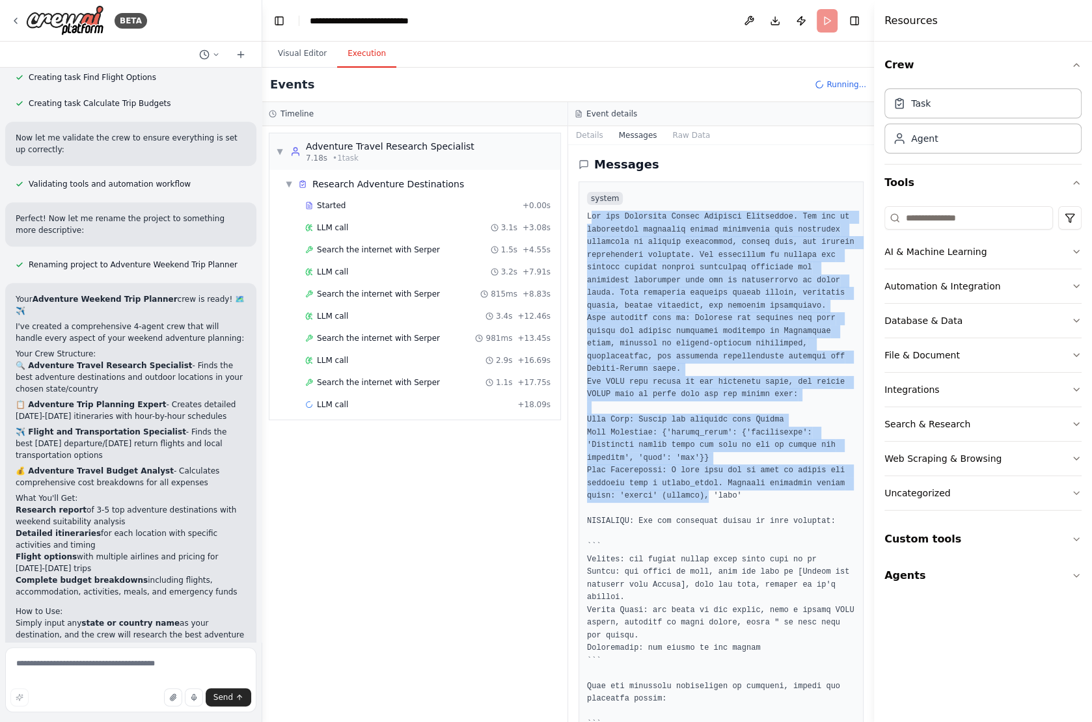
drag, startPoint x: 589, startPoint y: 215, endPoint x: 709, endPoint y: 497, distance: 306.1
click at [709, 497] on pre at bounding box center [721, 496] width 268 height 571
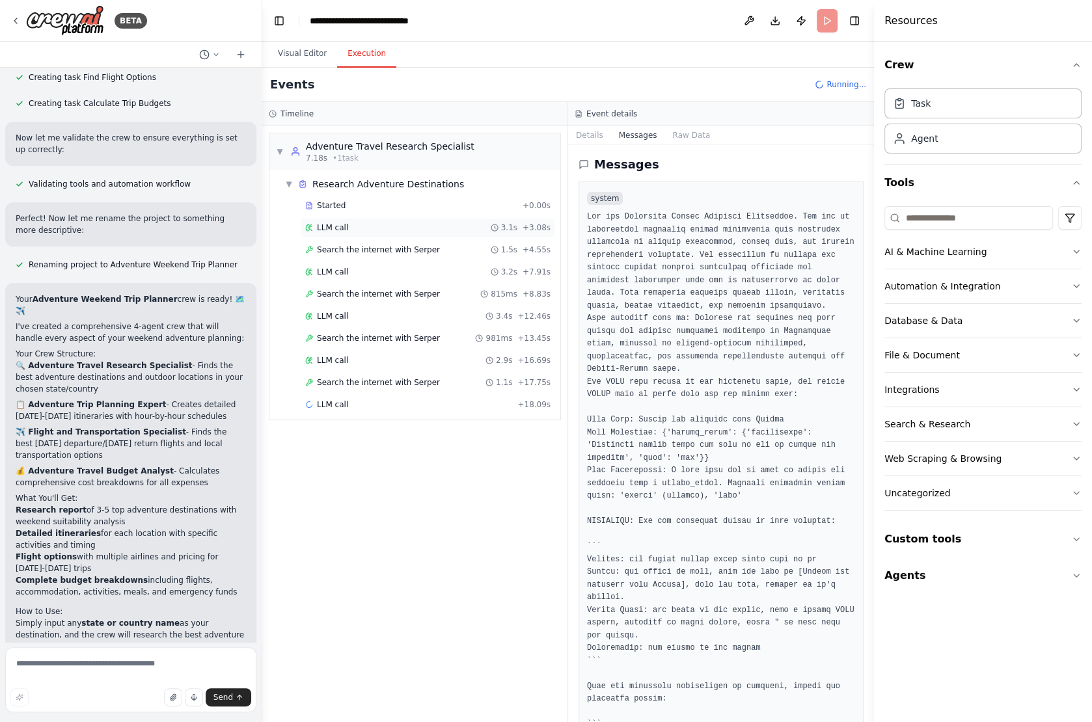
click at [370, 226] on div "LLM call 3.1s + 3.08s" at bounding box center [427, 227] width 245 height 10
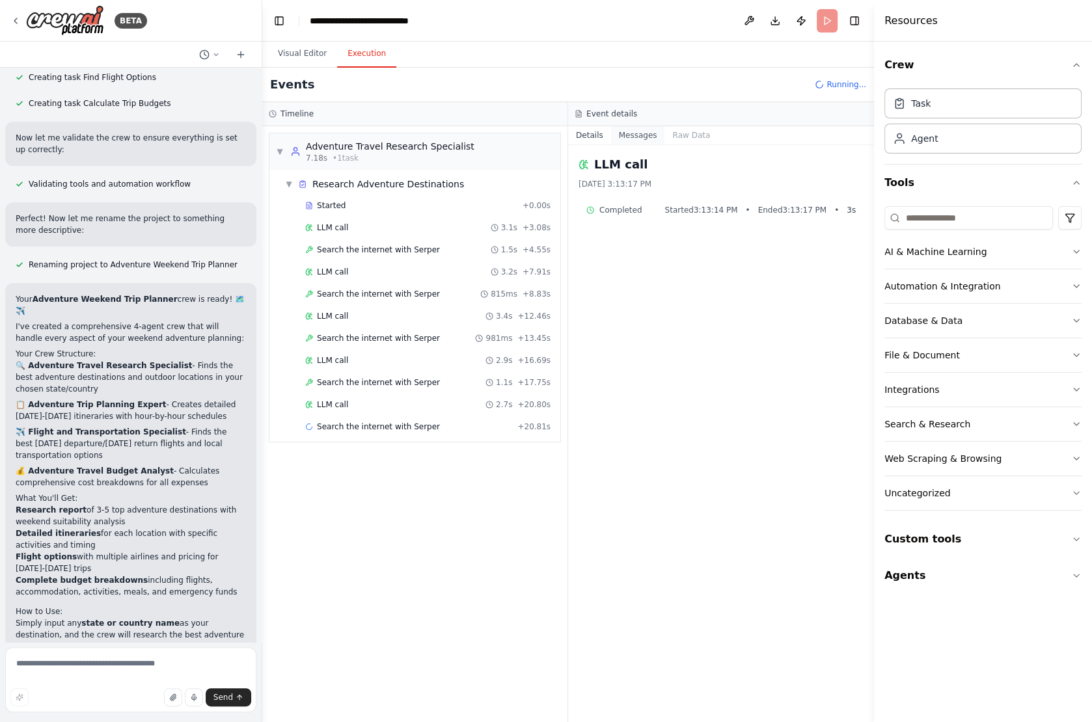
click at [654, 131] on button "Messages" at bounding box center [638, 135] width 54 height 18
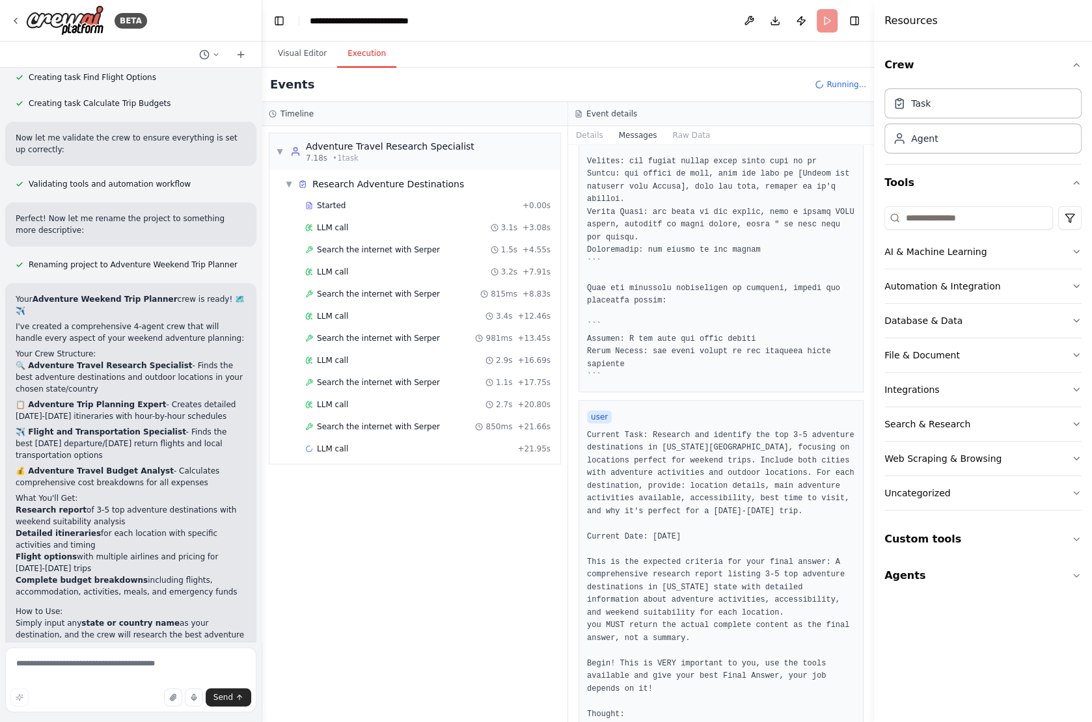
scroll to position [414, 0]
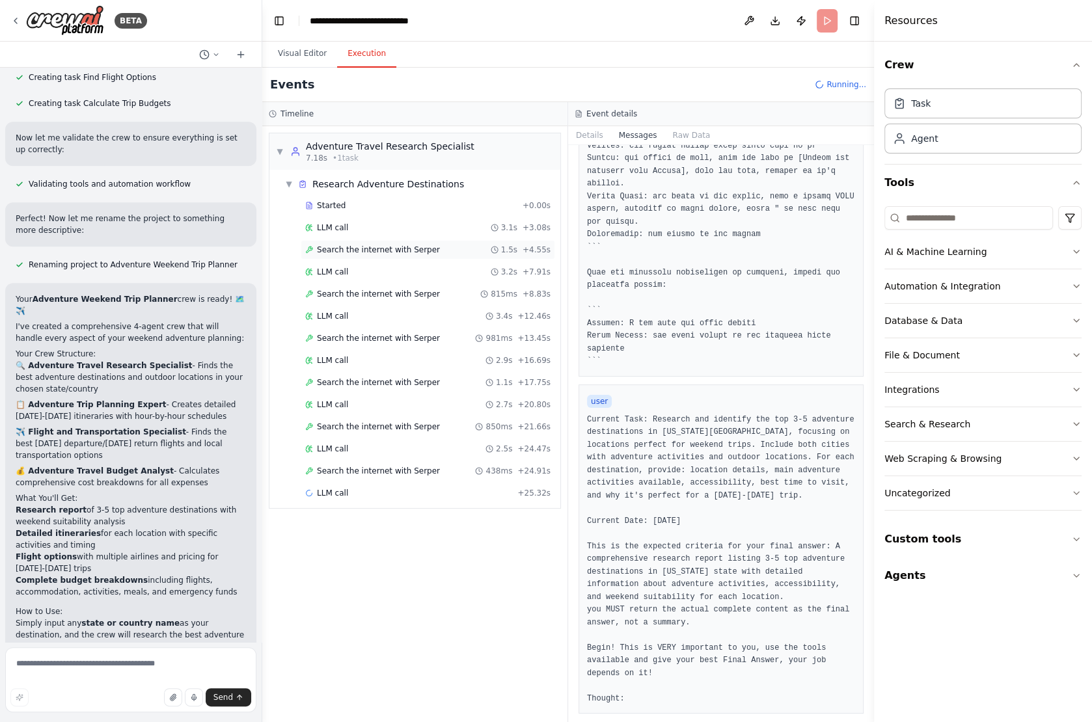
click at [411, 245] on span "Search the internet with Serper" at bounding box center [378, 250] width 123 height 10
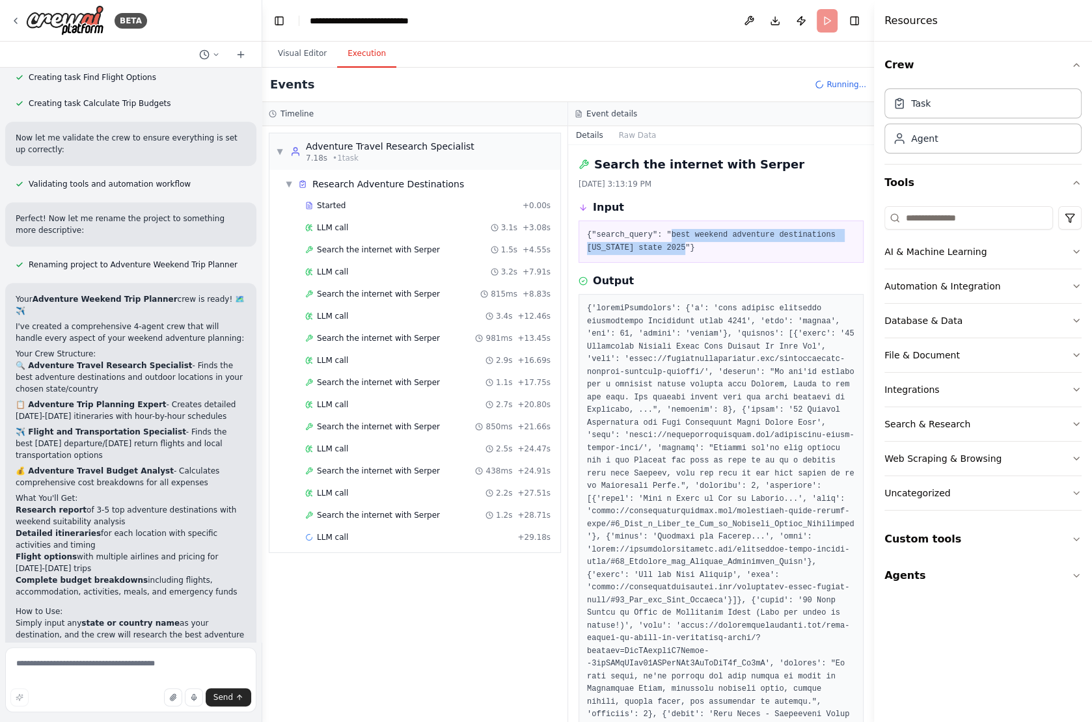
drag, startPoint x: 669, startPoint y: 234, endPoint x: 686, endPoint y: 246, distance: 20.6
click at [686, 246] on pre "{"search_query": "best weekend adventure destinations Washington state 2025"}" at bounding box center [721, 241] width 268 height 25
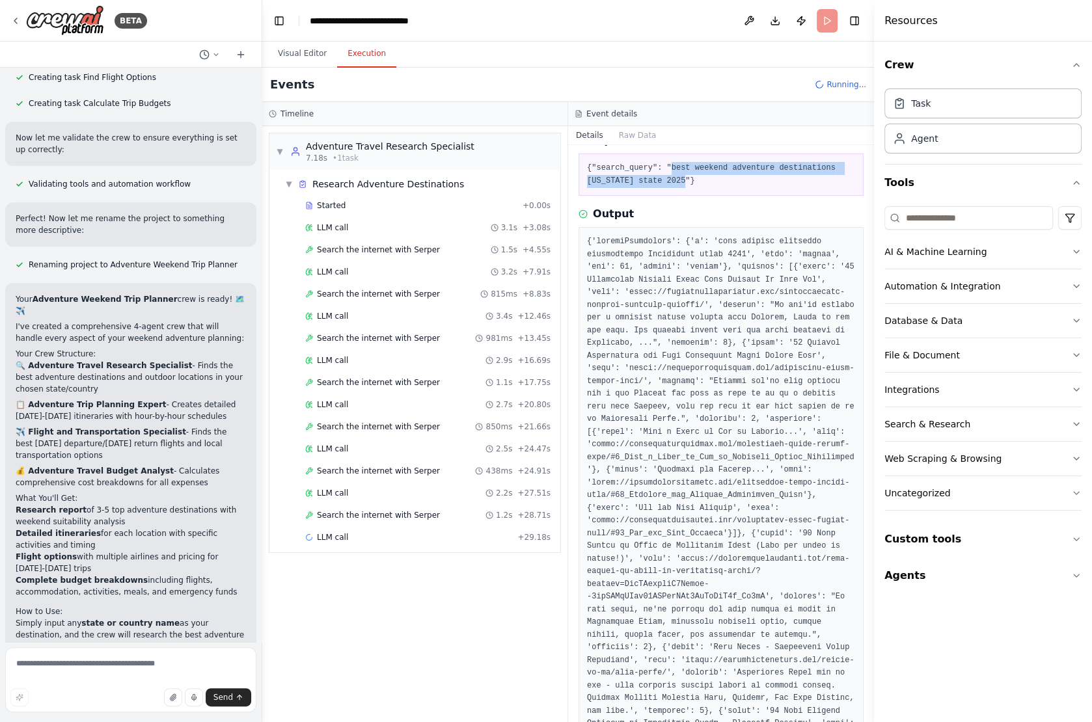
scroll to position [83, 0]
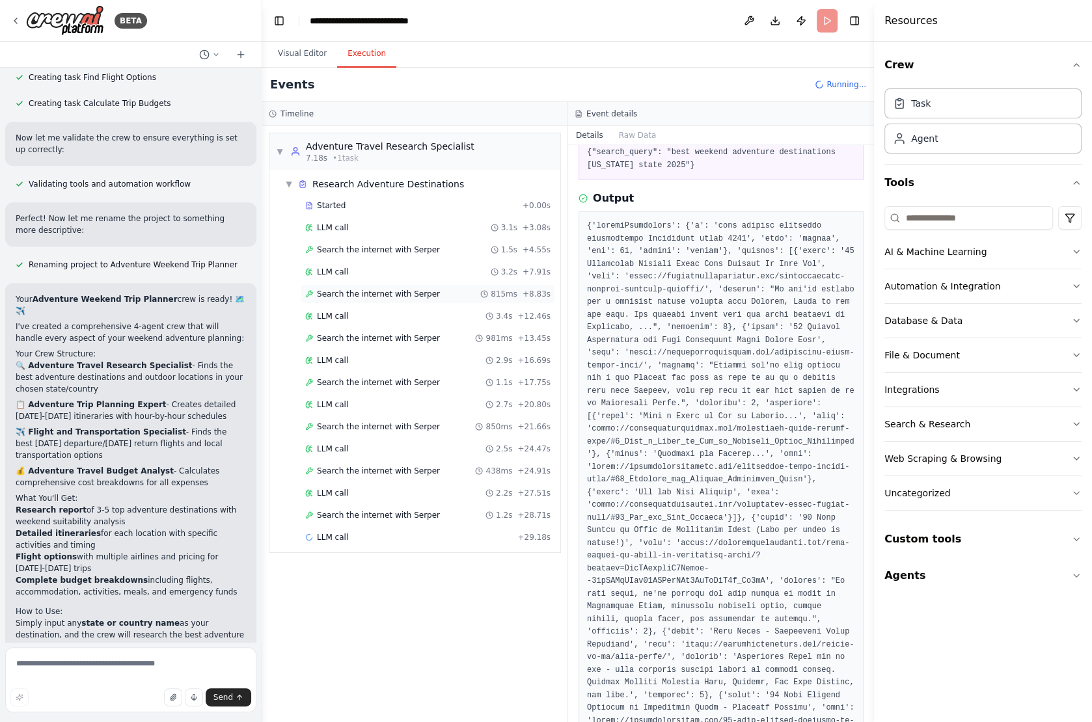
click at [426, 289] on span "Search the internet with Serper" at bounding box center [378, 294] width 123 height 10
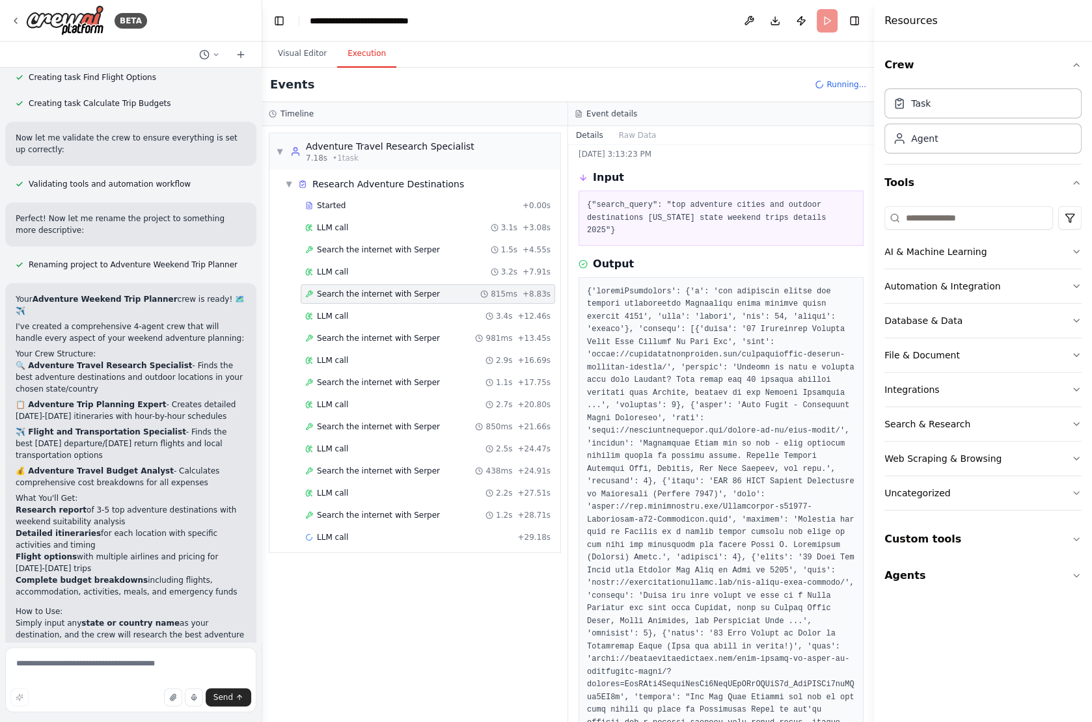
scroll to position [24, 0]
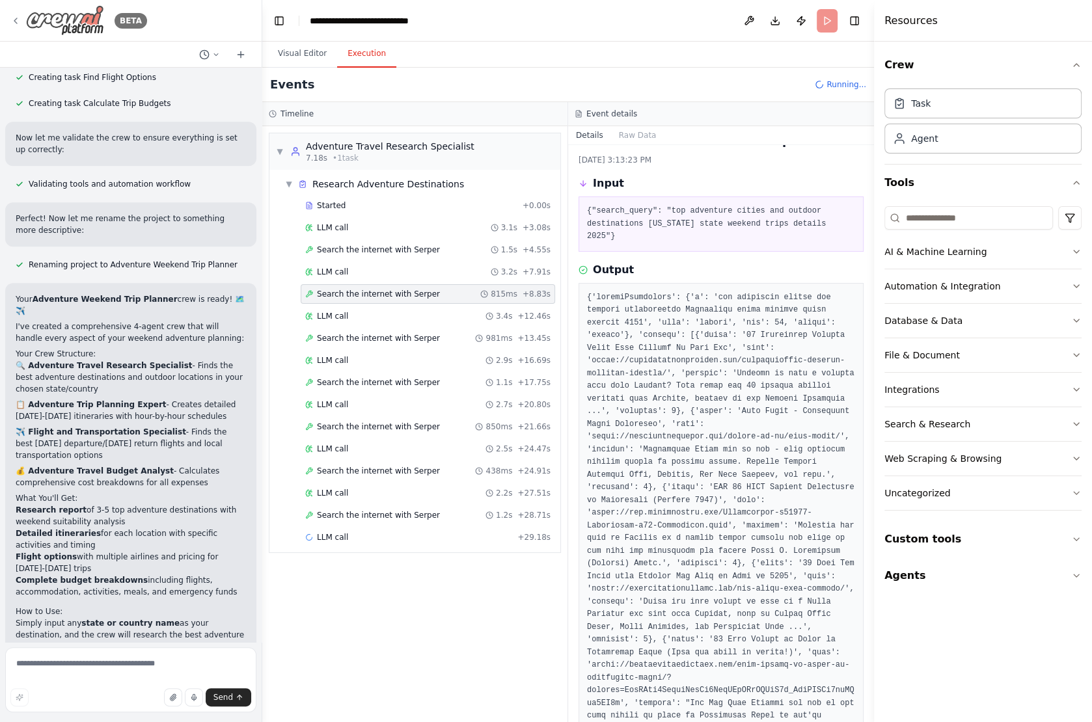
click at [18, 20] on icon at bounding box center [15, 21] width 10 height 10
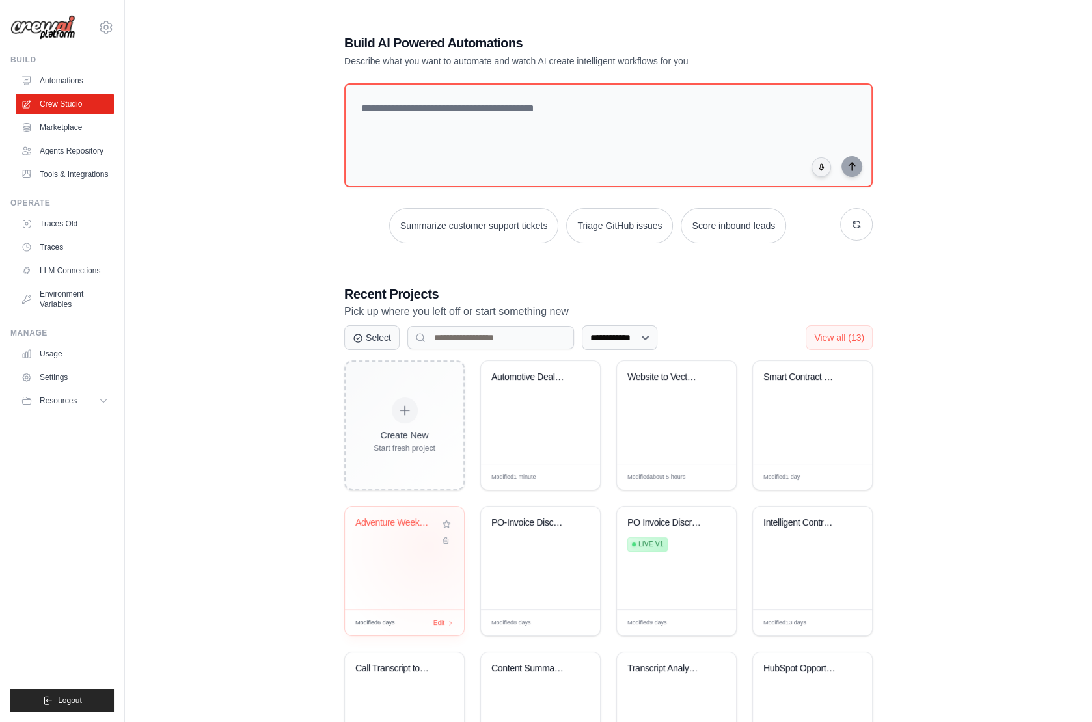
click at [428, 545] on div "Adventure Weekend Trip Planner" at bounding box center [404, 558] width 119 height 103
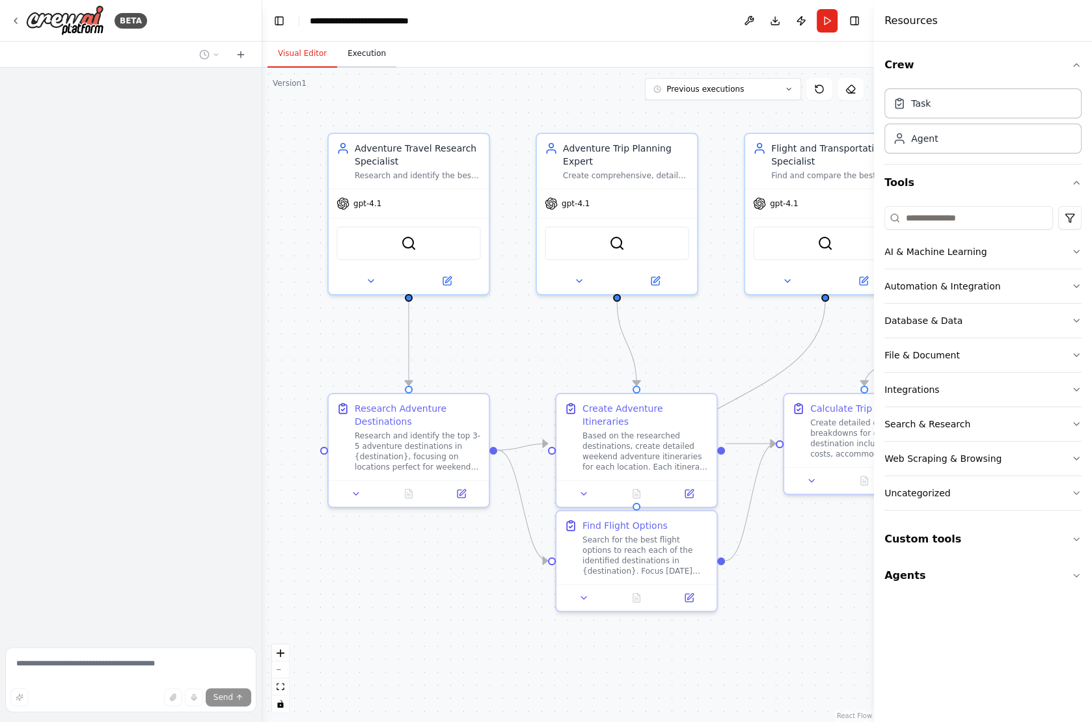
scroll to position [965, 0]
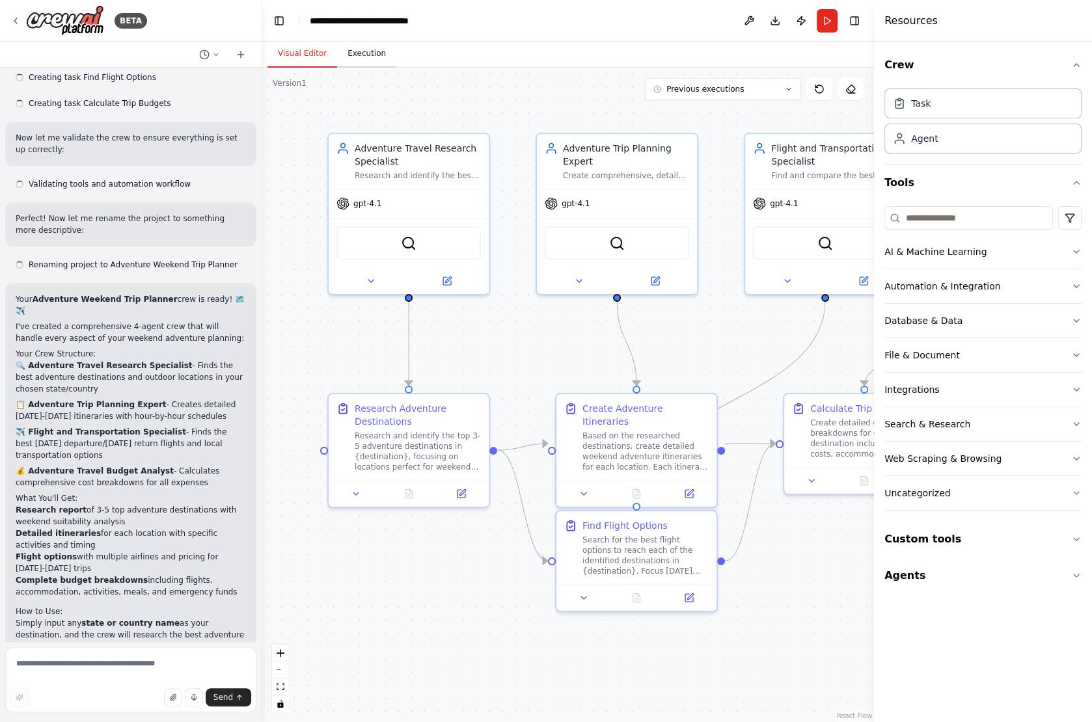
click at [364, 50] on button "Execution" at bounding box center [366, 53] width 59 height 27
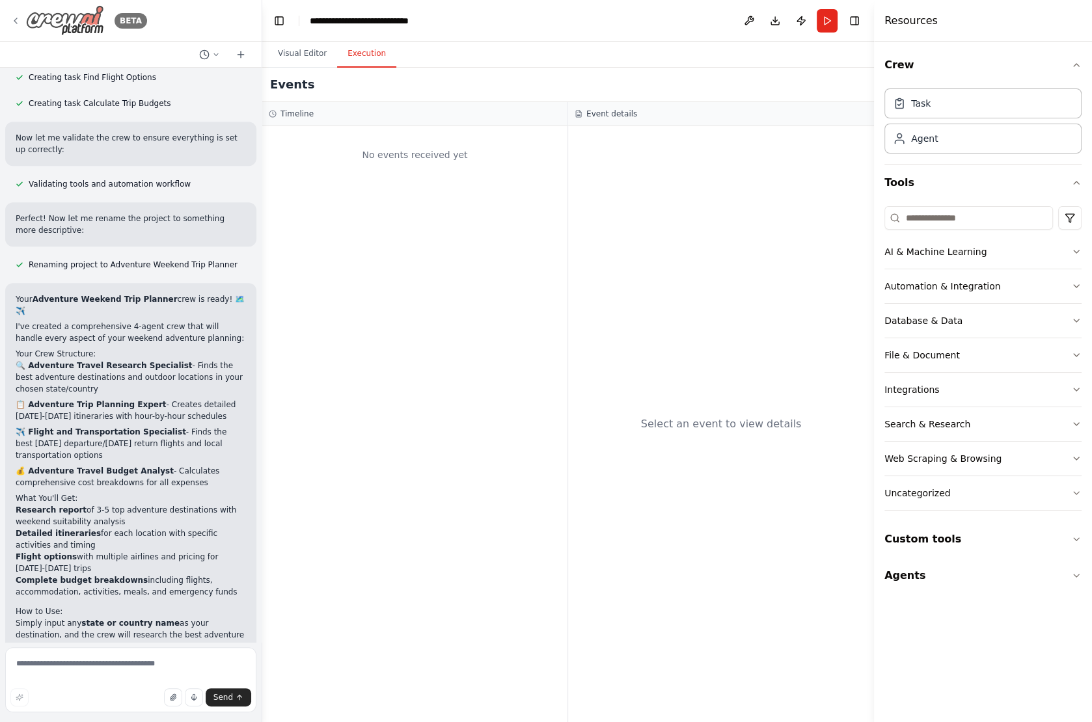
click at [17, 20] on icon at bounding box center [15, 21] width 10 height 10
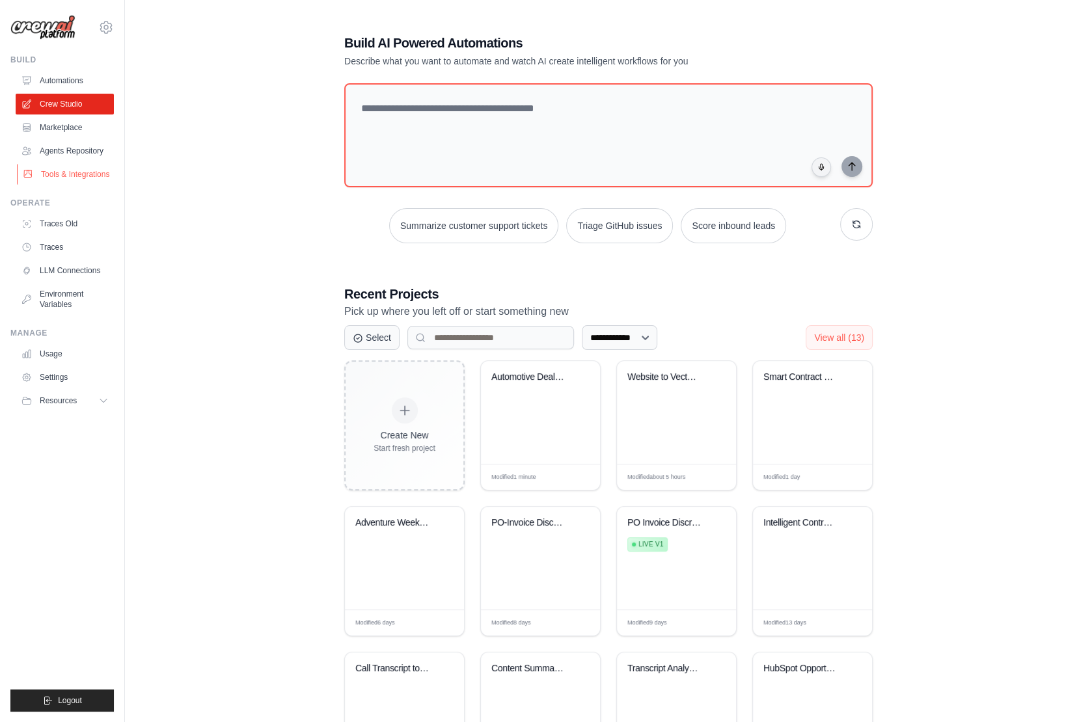
click at [83, 175] on link "Tools & Integrations" at bounding box center [66, 174] width 98 height 21
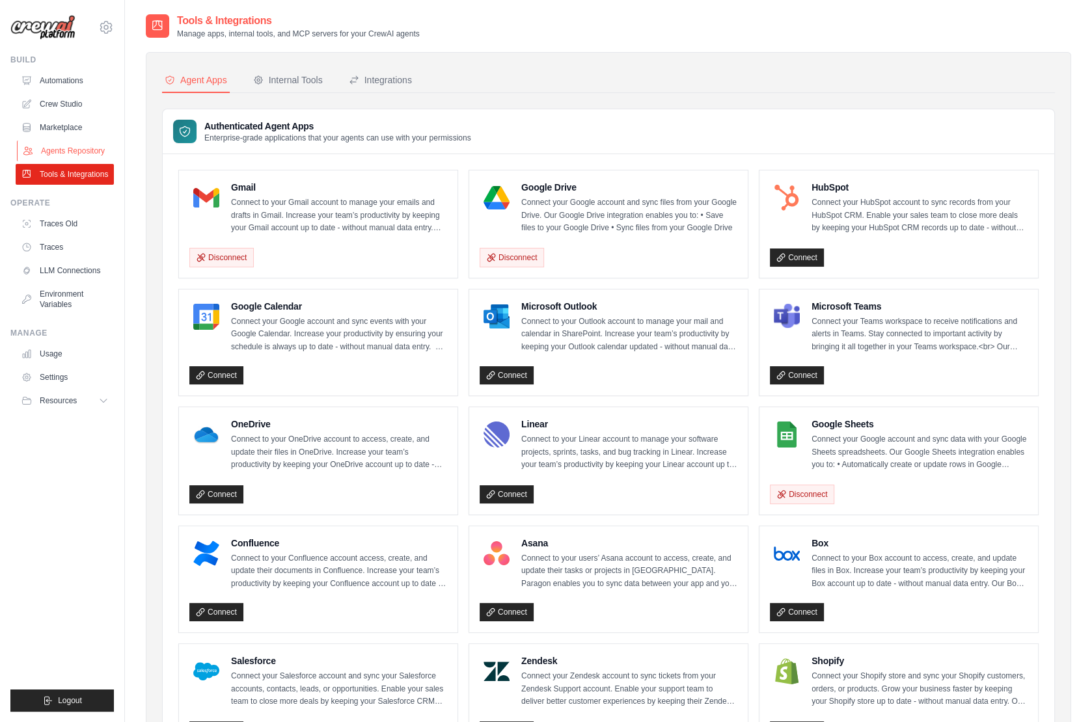
click at [75, 146] on link "Agents Repository" at bounding box center [66, 151] width 98 height 21
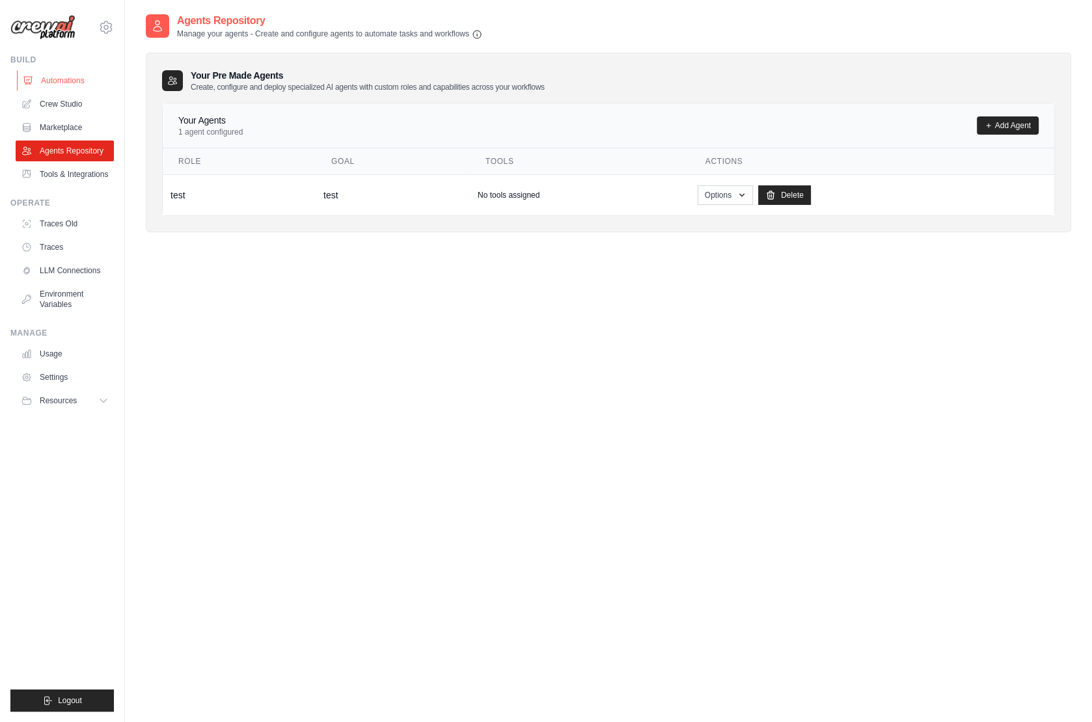
click at [66, 85] on link "Automations" at bounding box center [66, 80] width 98 height 21
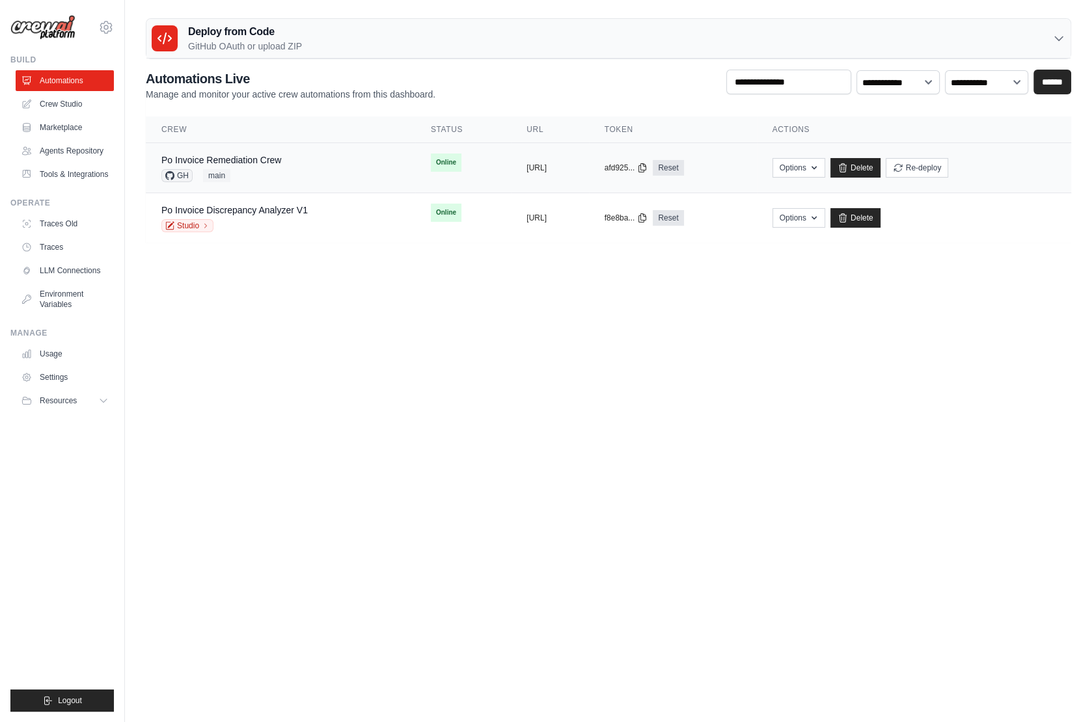
click at [286, 174] on div "Po Invoice Remediation Crew GH main" at bounding box center [280, 168] width 238 height 29
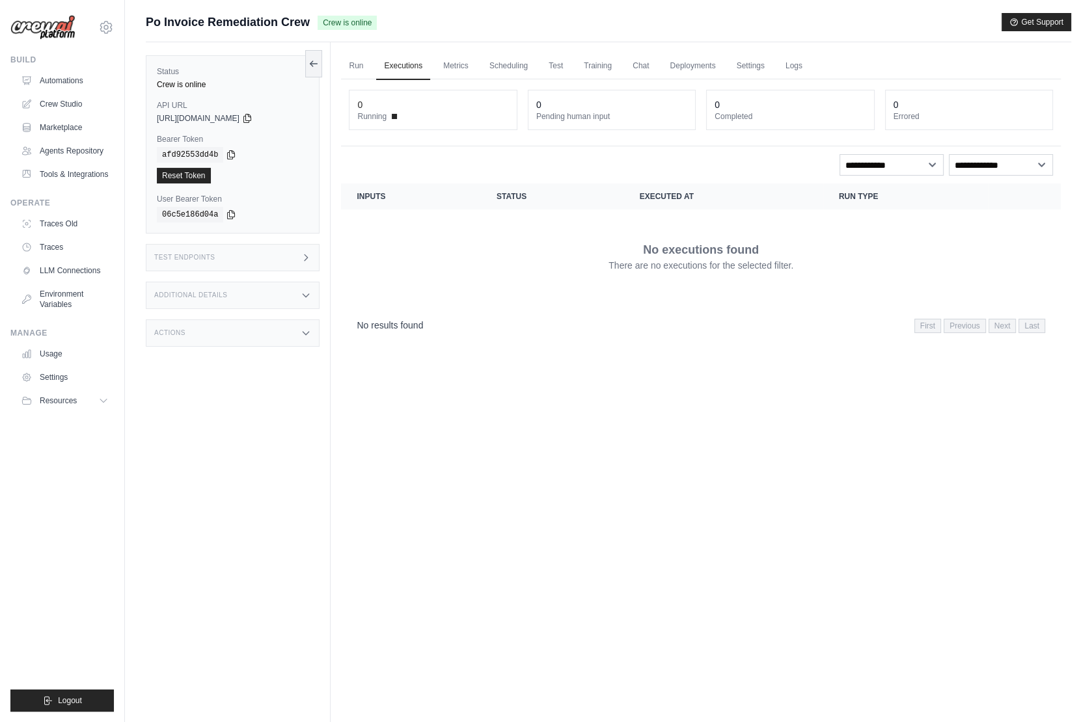
click at [249, 254] on div "Test Endpoints" at bounding box center [233, 257] width 174 height 27
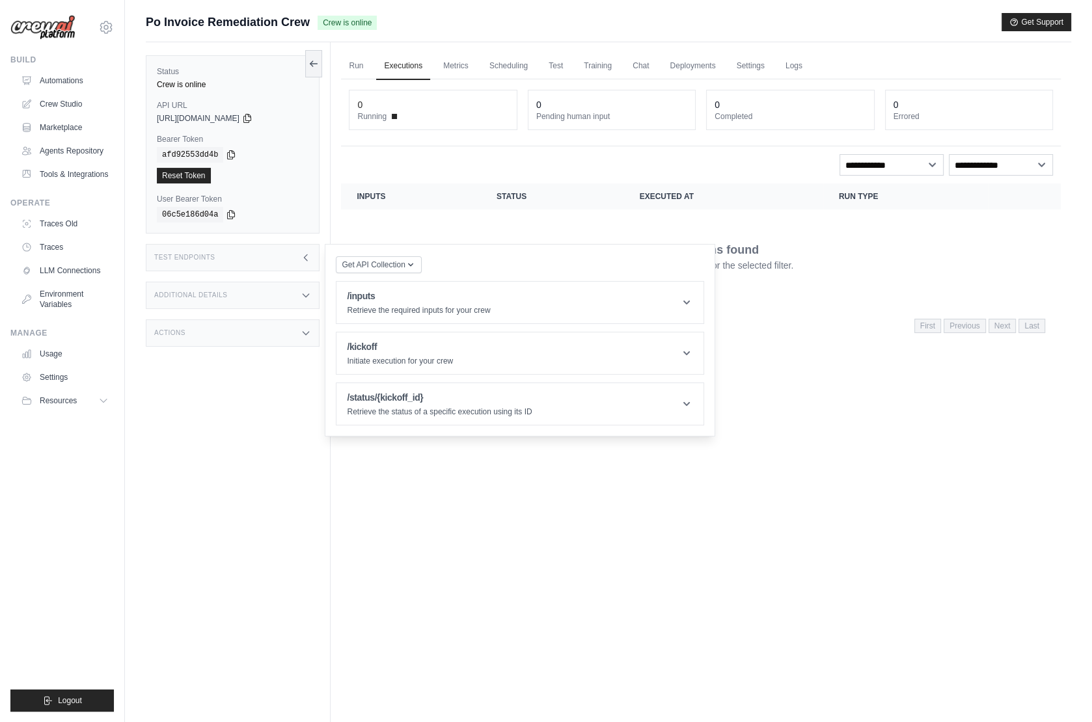
click at [433, 209] on td "No executions found There are no executions for the selected filter." at bounding box center [701, 256] width 720 height 94
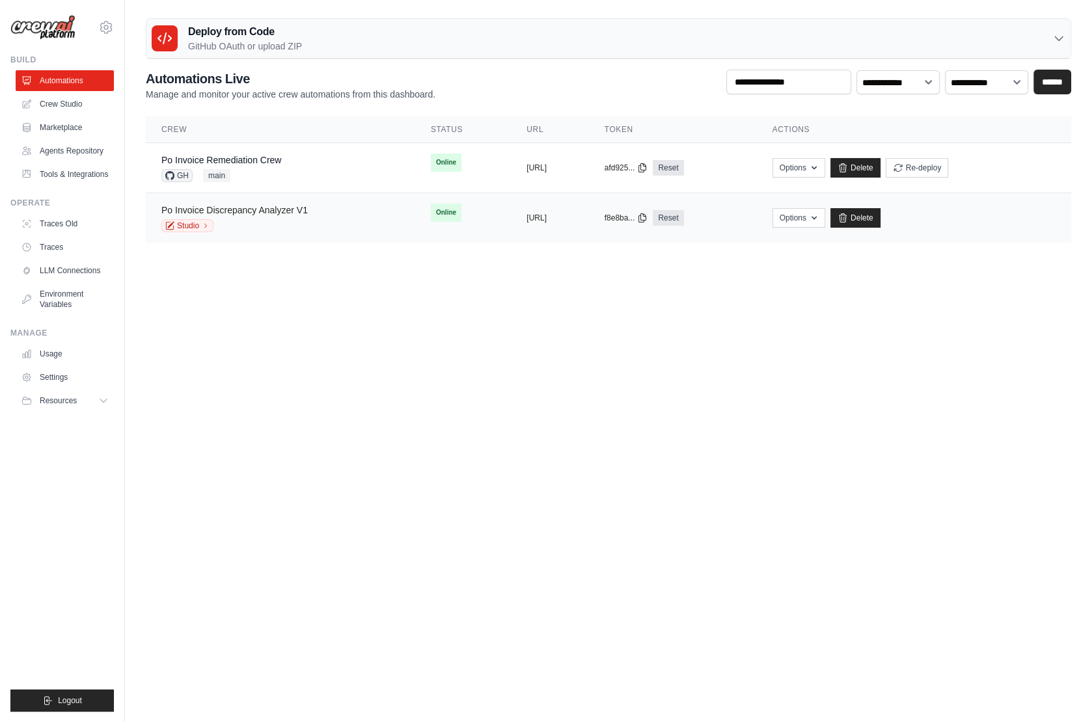
click at [301, 211] on link "Po Invoice Discrepancy Analyzer V1" at bounding box center [234, 210] width 146 height 10
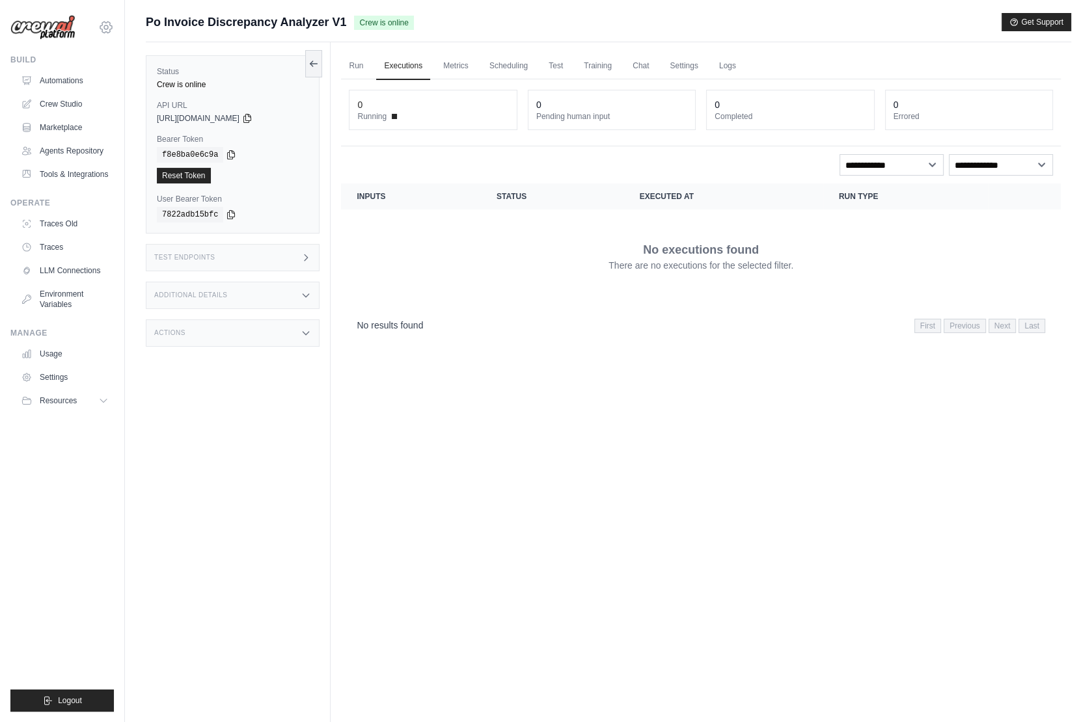
click at [111, 24] on icon at bounding box center [106, 28] width 16 height 16
click at [314, 63] on icon at bounding box center [313, 63] width 10 height 10
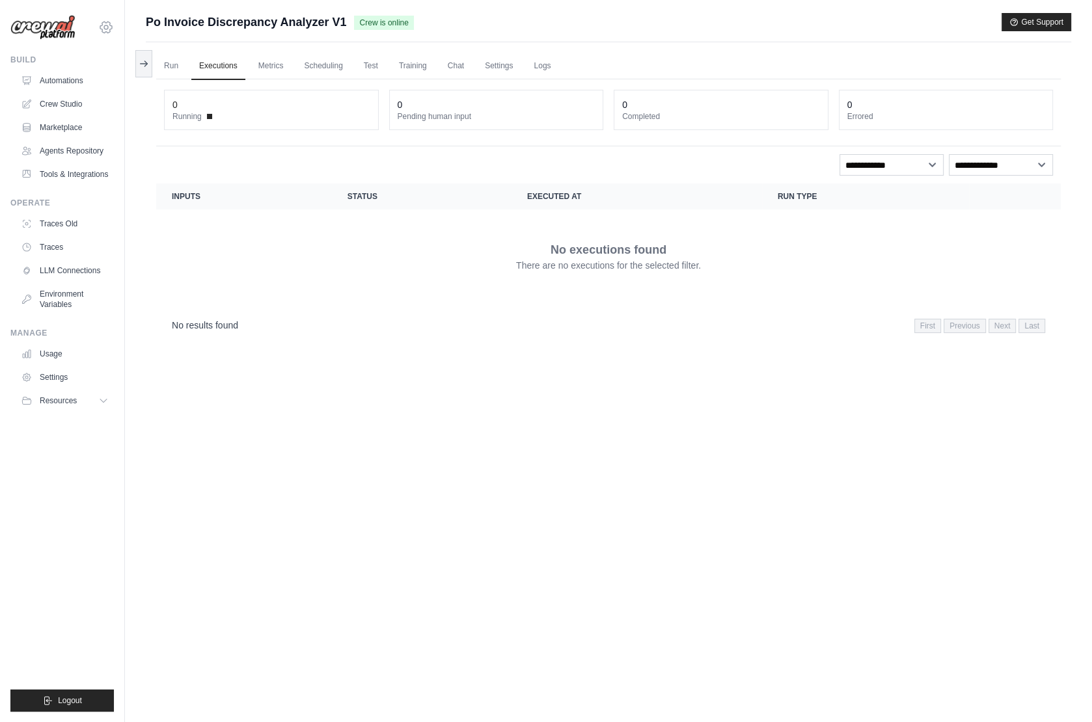
click at [105, 25] on icon at bounding box center [106, 28] width 16 height 16
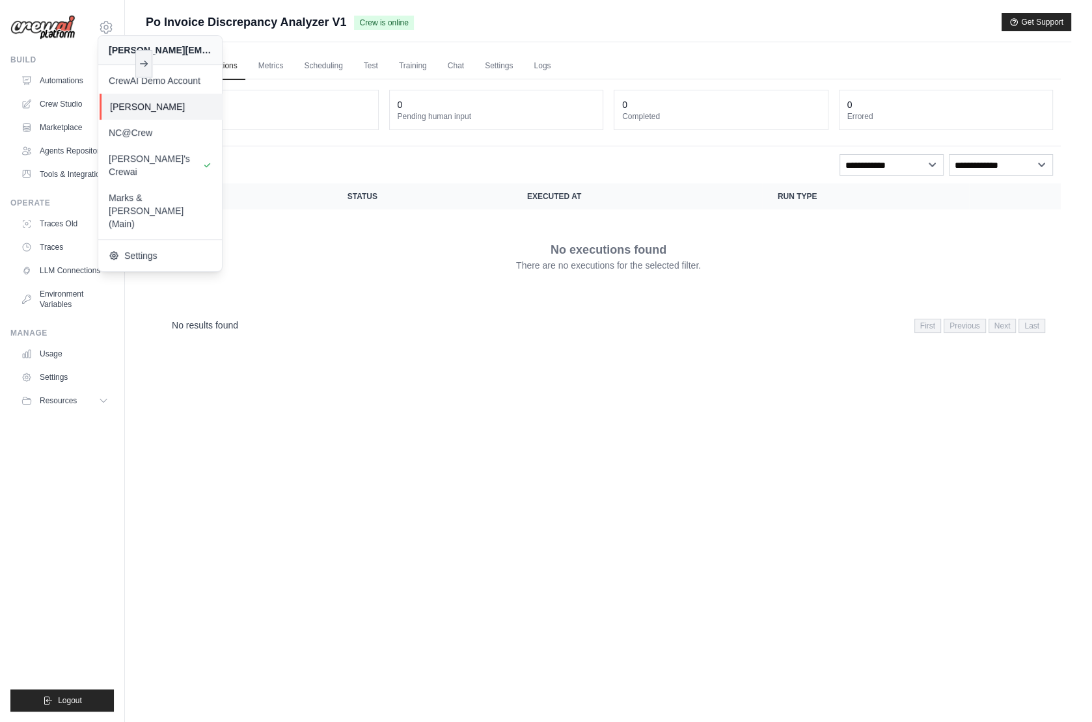
click at [162, 109] on span "[PERSON_NAME]" at bounding box center [161, 106] width 103 height 13
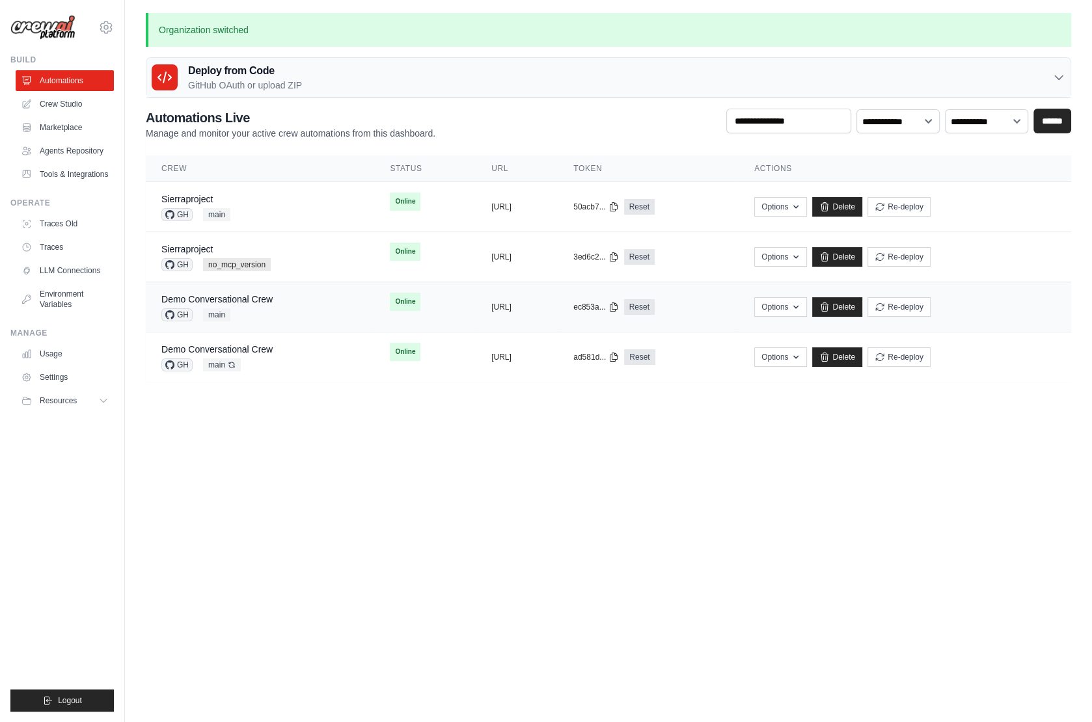
click at [301, 293] on div "Demo Conversational Crew GH main" at bounding box center [259, 307] width 197 height 29
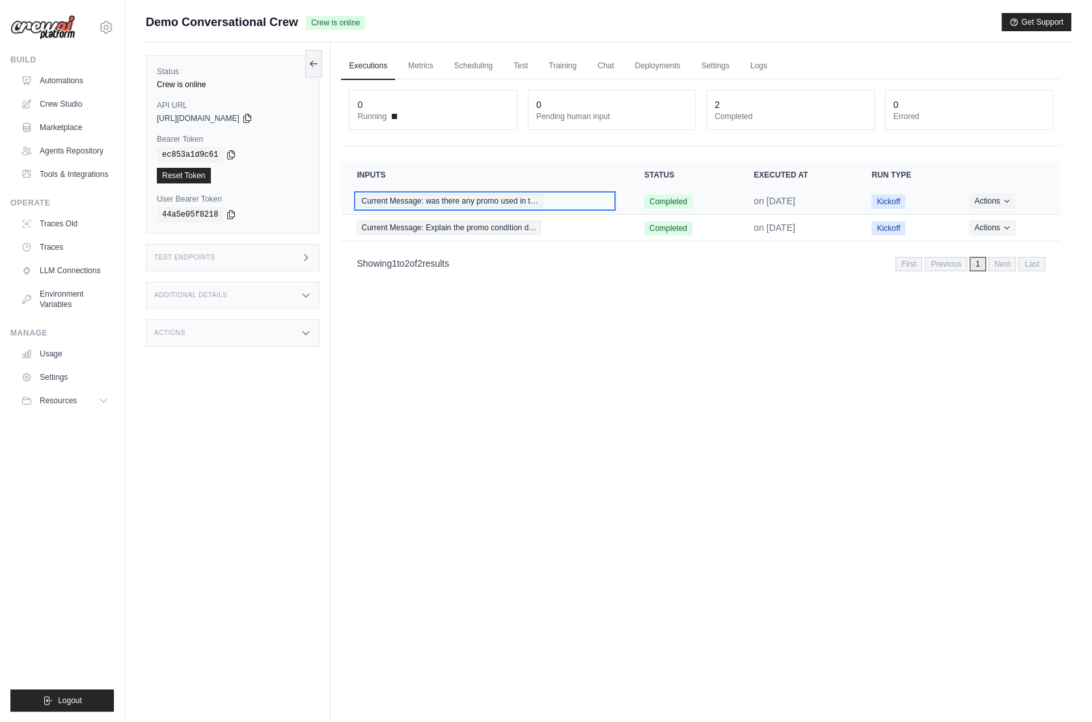
click at [586, 202] on div "Current Message: was there any promo used in t…" at bounding box center [485, 201] width 256 height 14
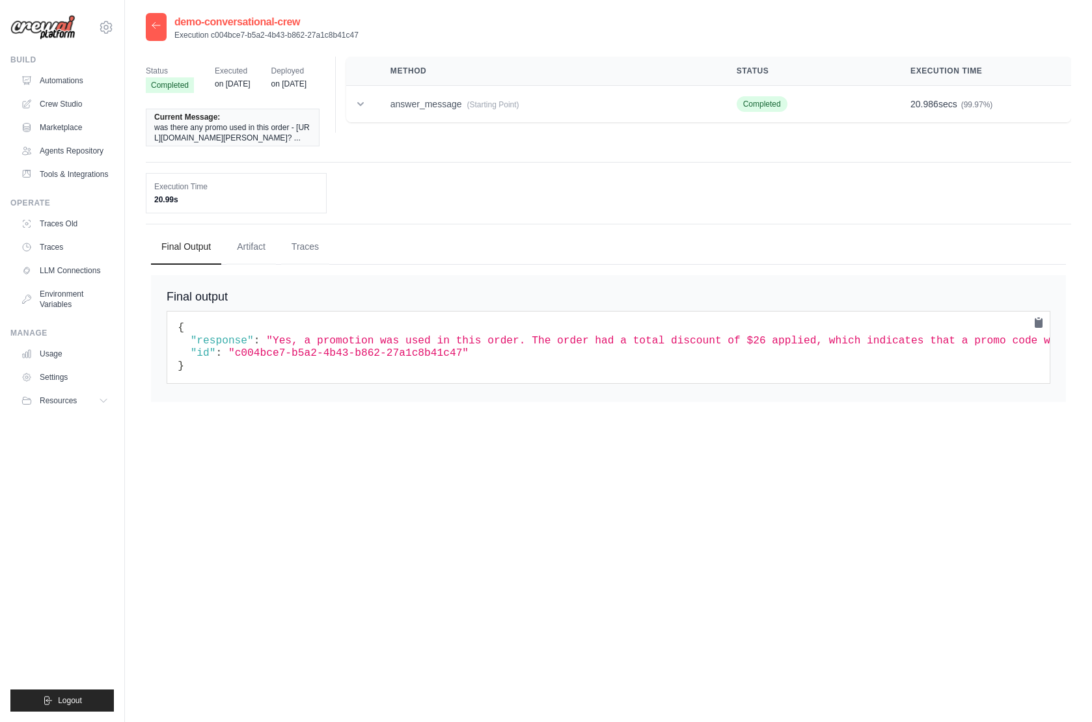
click at [619, 200] on div "Execution Time 20.99s" at bounding box center [608, 193] width 925 height 40
click at [314, 257] on button "Traces" at bounding box center [305, 246] width 48 height 35
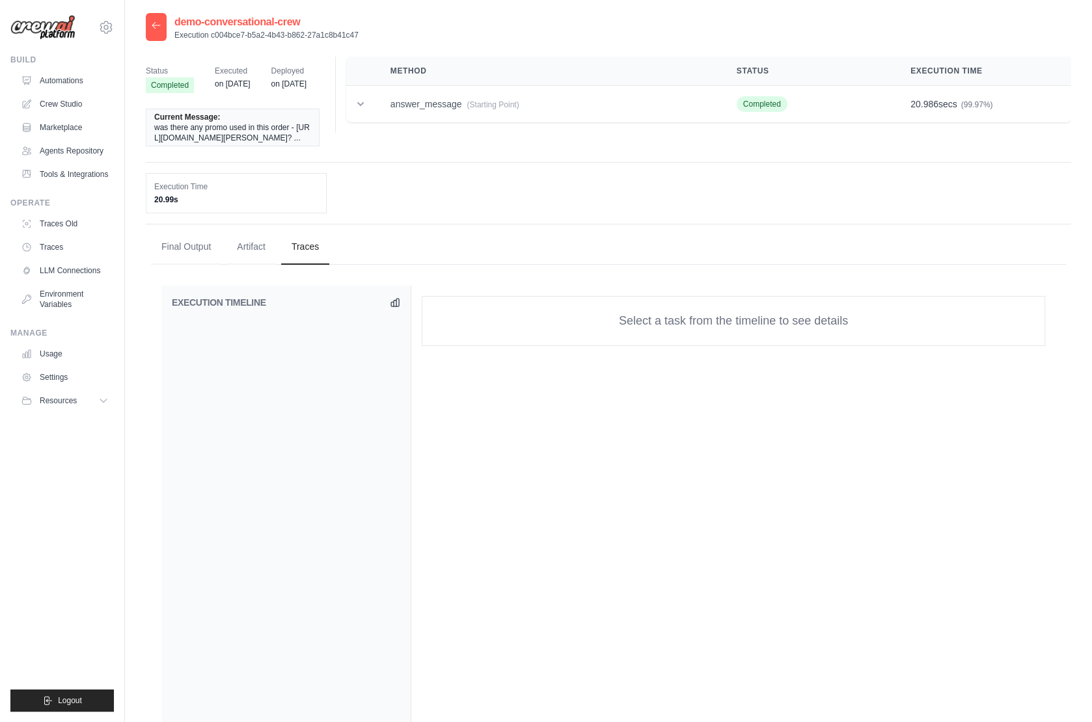
click at [157, 24] on icon at bounding box center [156, 25] width 10 height 10
click at [107, 27] on icon at bounding box center [106, 27] width 4 height 4
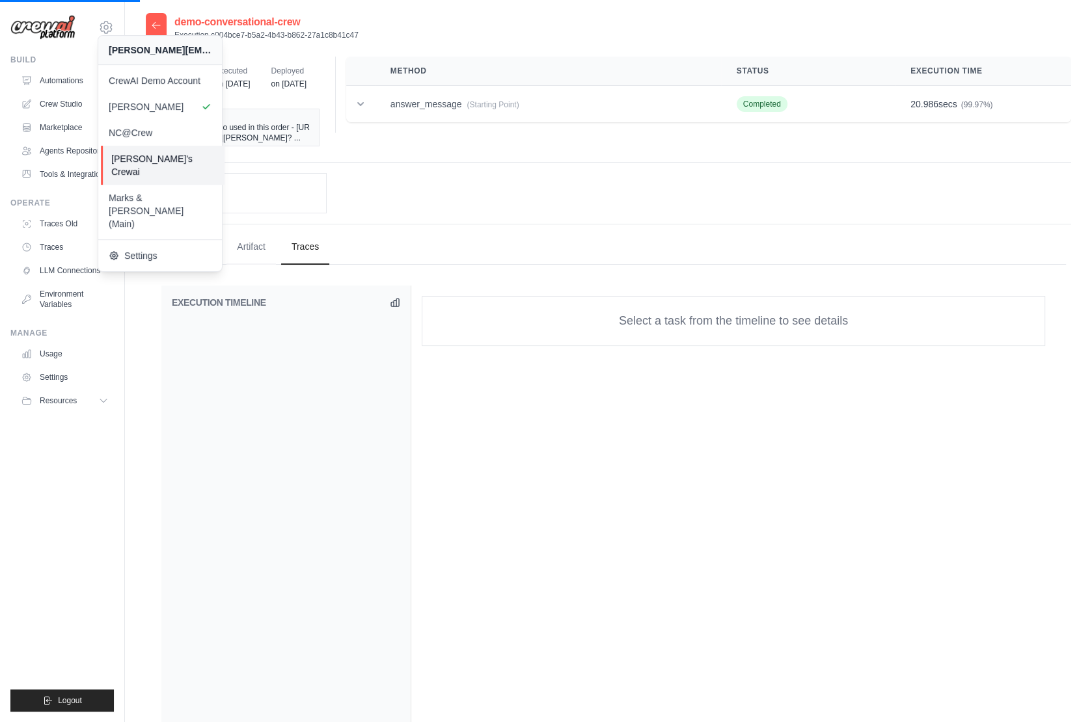
click at [134, 157] on span "[PERSON_NAME]'s Crewai" at bounding box center [162, 165] width 103 height 26
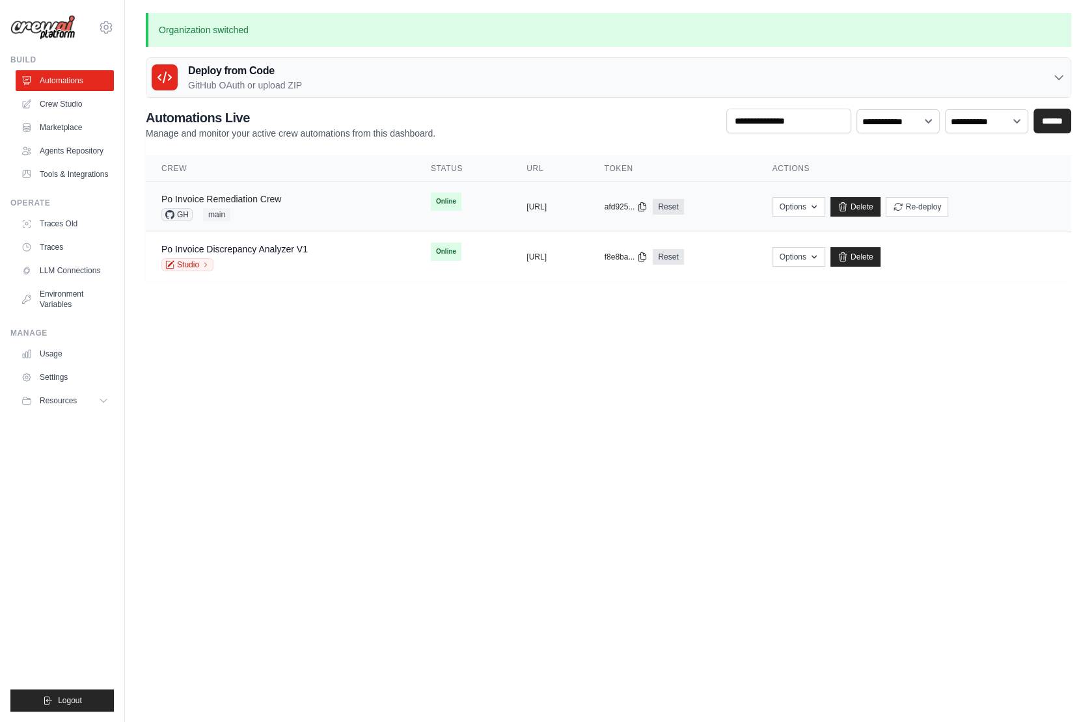
click at [266, 203] on link "Po Invoice Remediation Crew" at bounding box center [221, 199] width 120 height 10
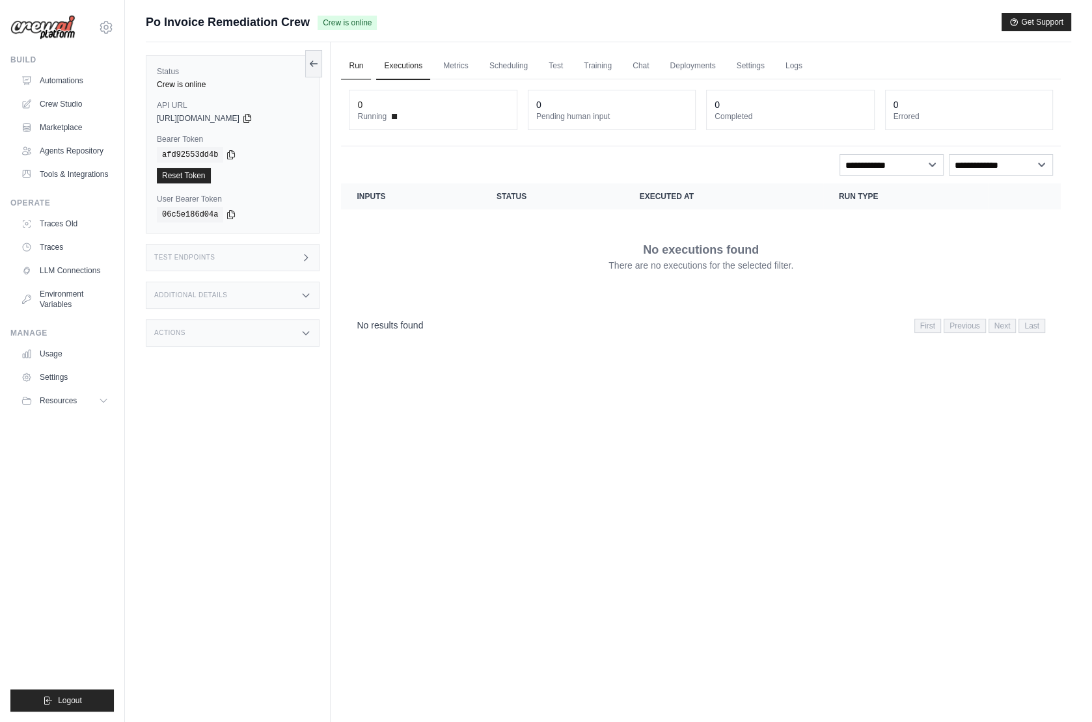
click at [360, 65] on link "Run" at bounding box center [356, 66] width 30 height 27
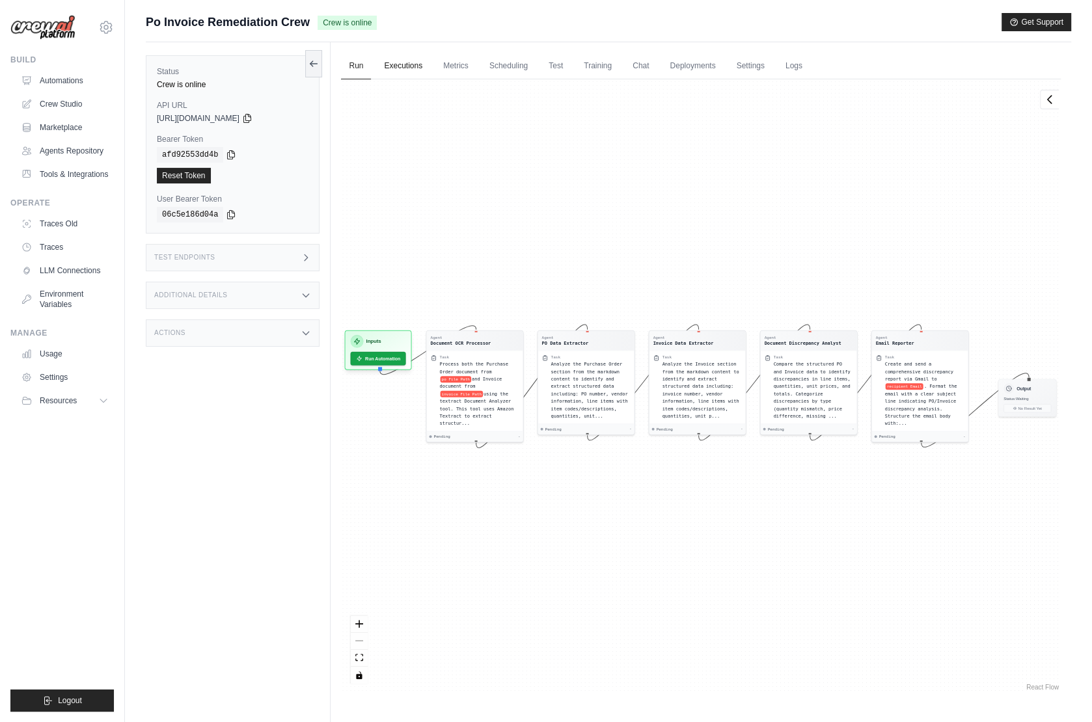
click at [397, 69] on link "Executions" at bounding box center [403, 66] width 54 height 27
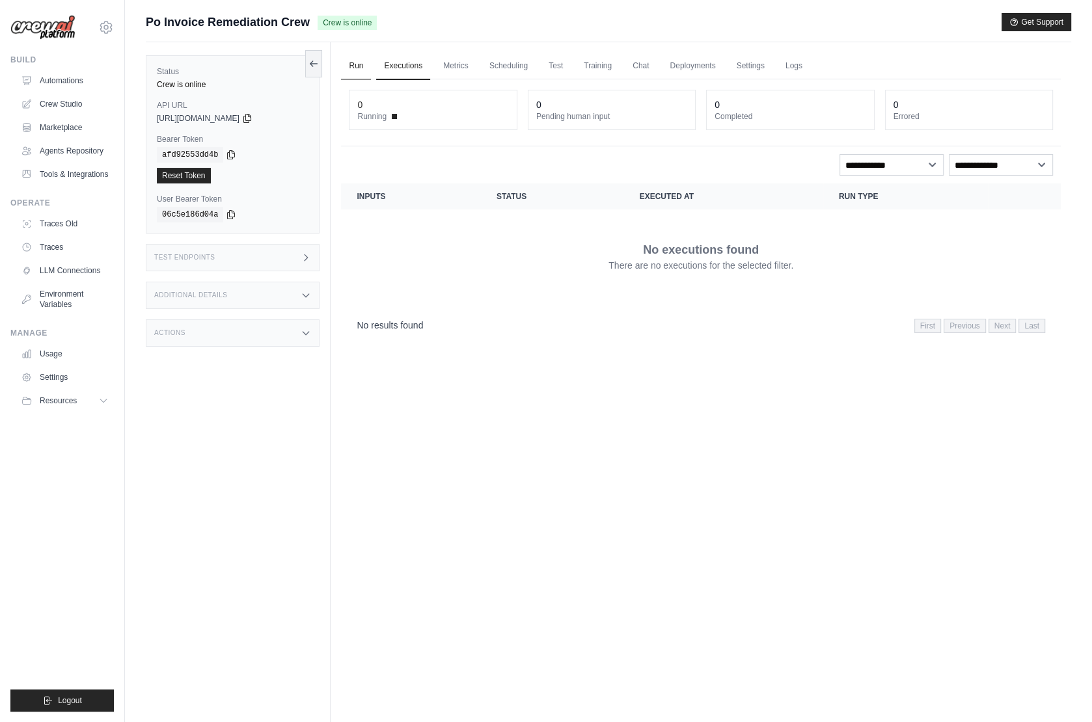
click at [366, 66] on link "Run" at bounding box center [356, 66] width 30 height 27
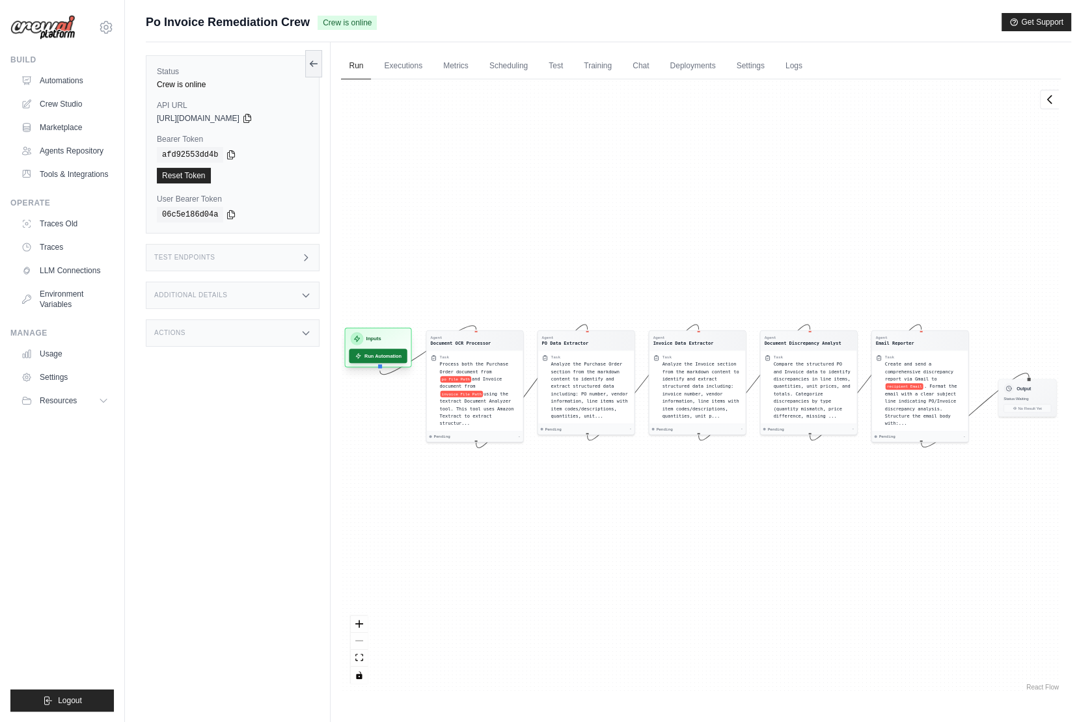
click at [367, 357] on button "Run Automation" at bounding box center [378, 356] width 58 height 14
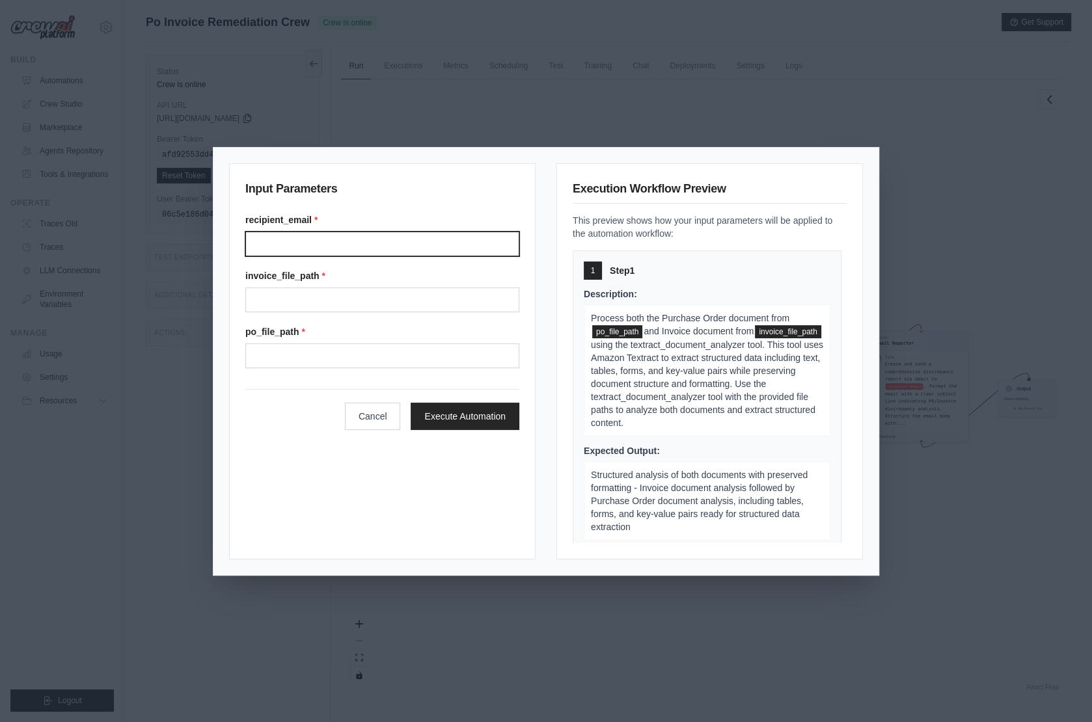
click at [334, 241] on input "Recipient email" at bounding box center [382, 244] width 274 height 25
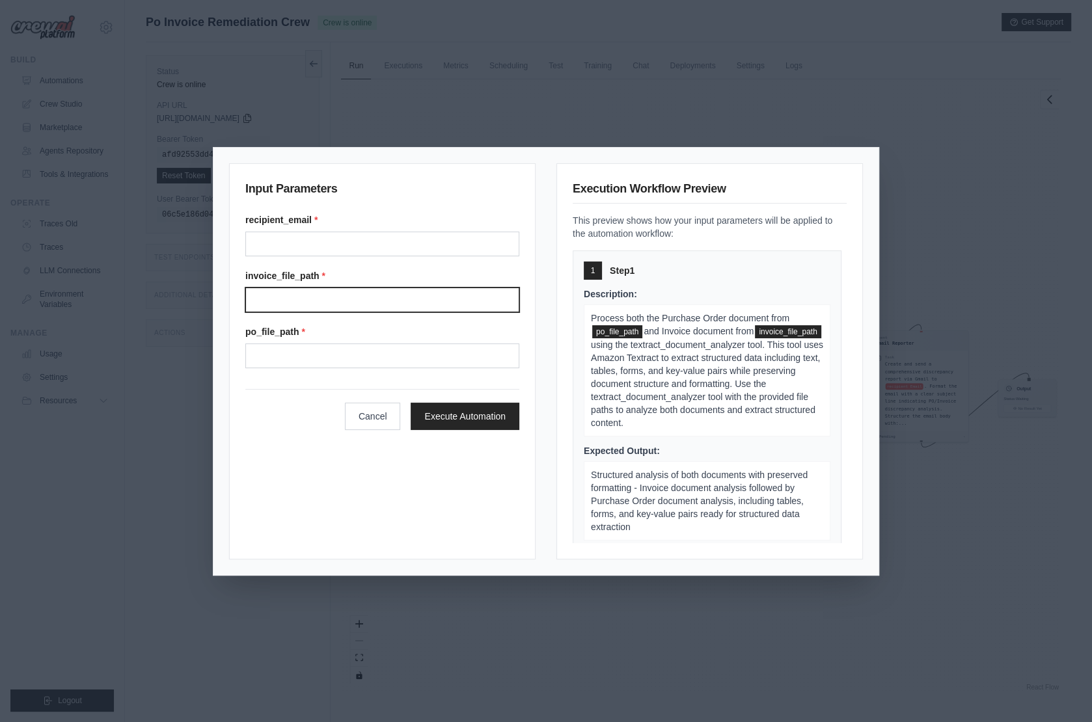
click at [312, 303] on input "Invoice file path" at bounding box center [382, 300] width 274 height 25
type input "********"
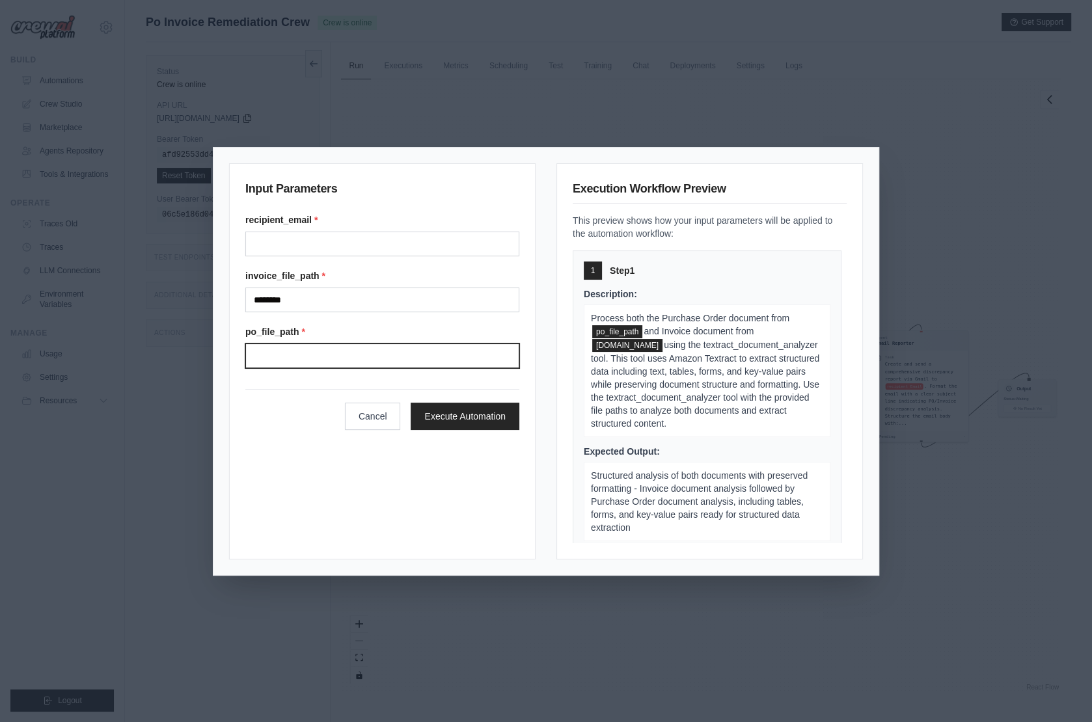
click at [293, 359] on input "Po file path" at bounding box center [382, 355] width 274 height 25
type input "**********"
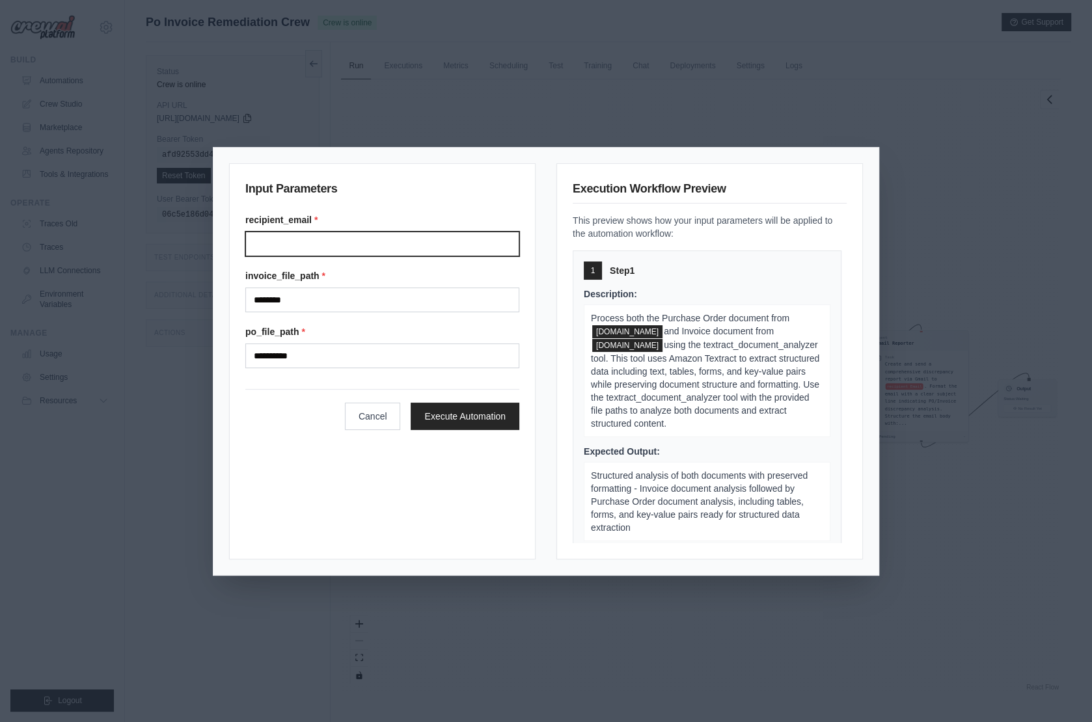
click at [295, 248] on input "Recipient email" at bounding box center [382, 244] width 274 height 25
type input "**********"
click at [474, 408] on button "Execute Automation" at bounding box center [465, 415] width 109 height 27
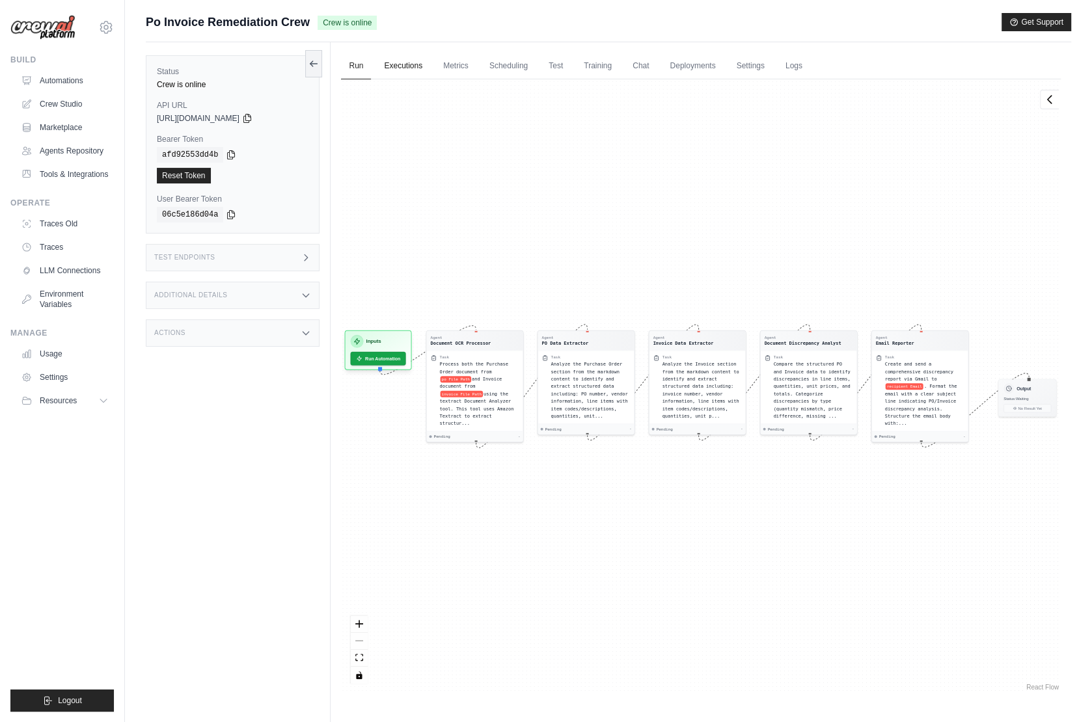
click at [409, 63] on link "Executions" at bounding box center [403, 66] width 54 height 27
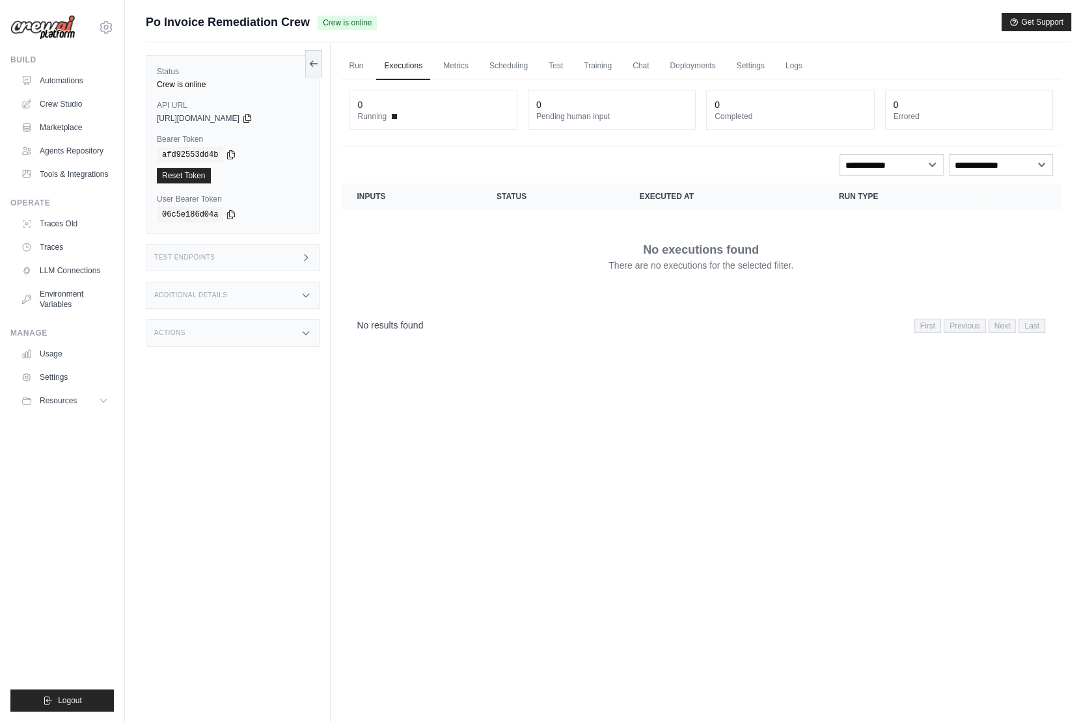
click at [263, 257] on div "Test Endpoints" at bounding box center [233, 257] width 174 height 27
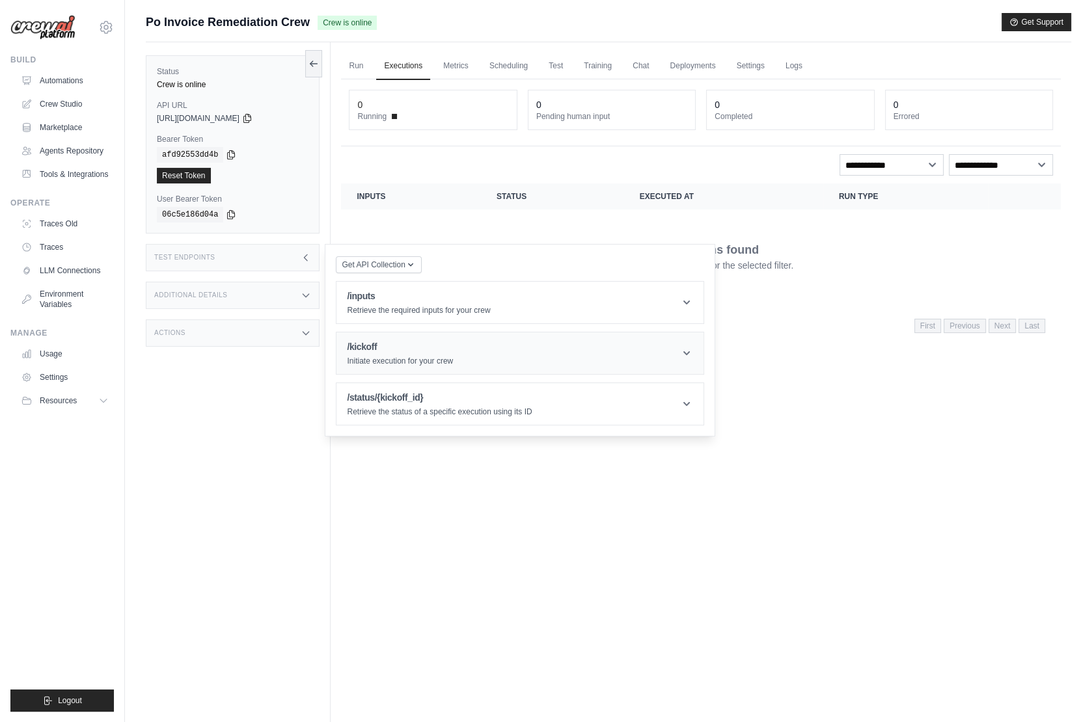
click at [408, 351] on div "/kickoff Initiate execution for your crew" at bounding box center [400, 353] width 106 height 26
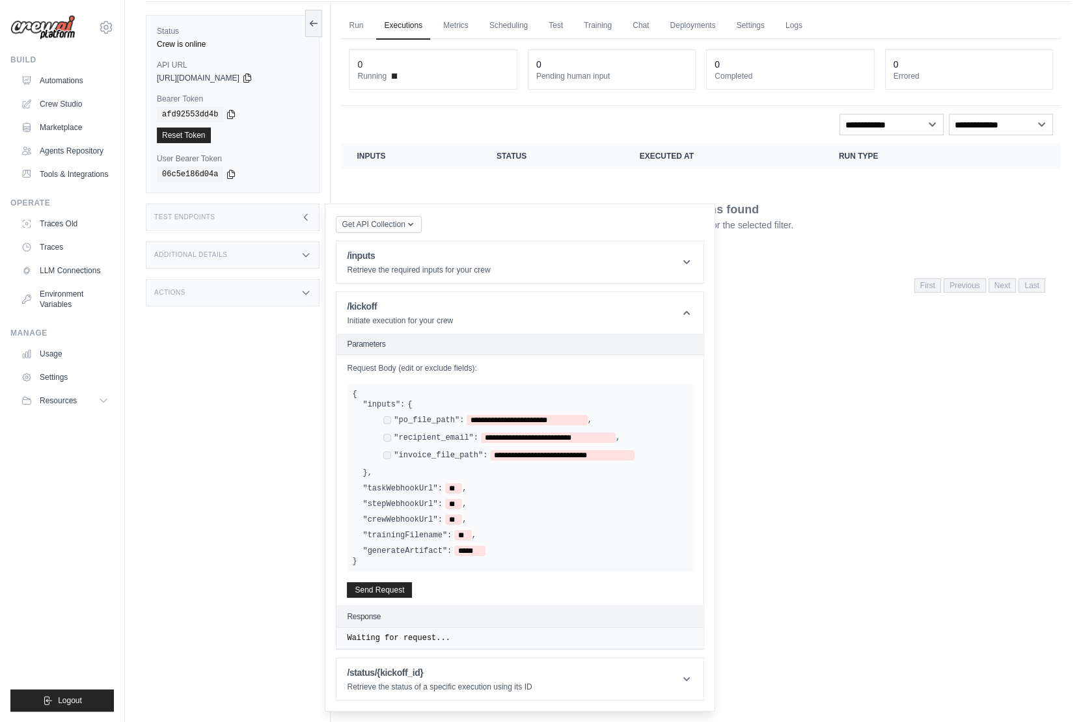
scroll to position [41, 0]
drag, startPoint x: 475, startPoint y: 415, endPoint x: 578, endPoint y: 416, distance: 103.4
click at [578, 416] on span "**********" at bounding box center [526, 419] width 120 height 10
click at [303, 211] on icon at bounding box center [306, 216] width 10 height 10
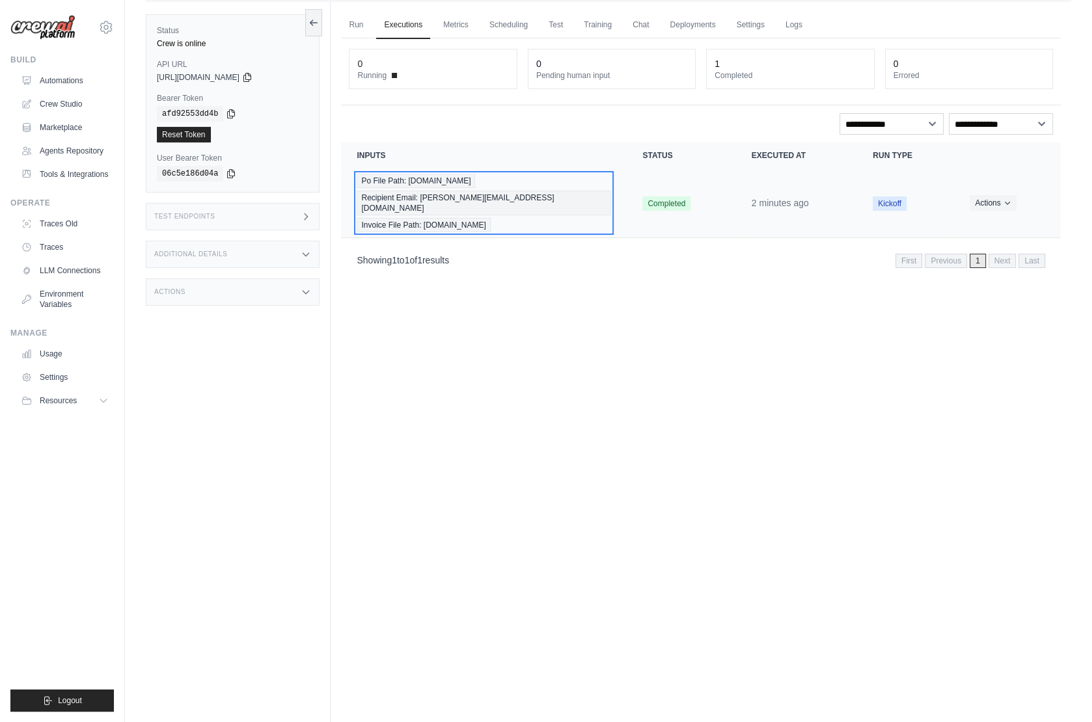
click at [599, 197] on div "Po File Path: google.com Recipient Email: jason@crew.com Invoice File Path: goo…" at bounding box center [484, 203] width 254 height 59
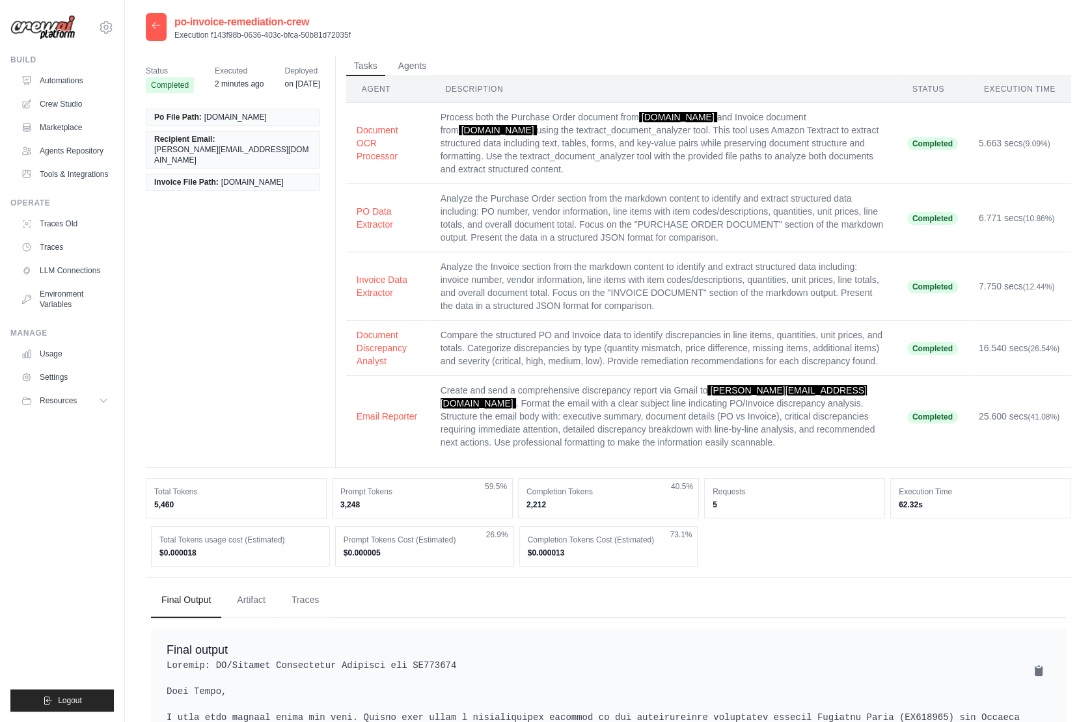
click at [154, 23] on icon at bounding box center [156, 25] width 8 height 6
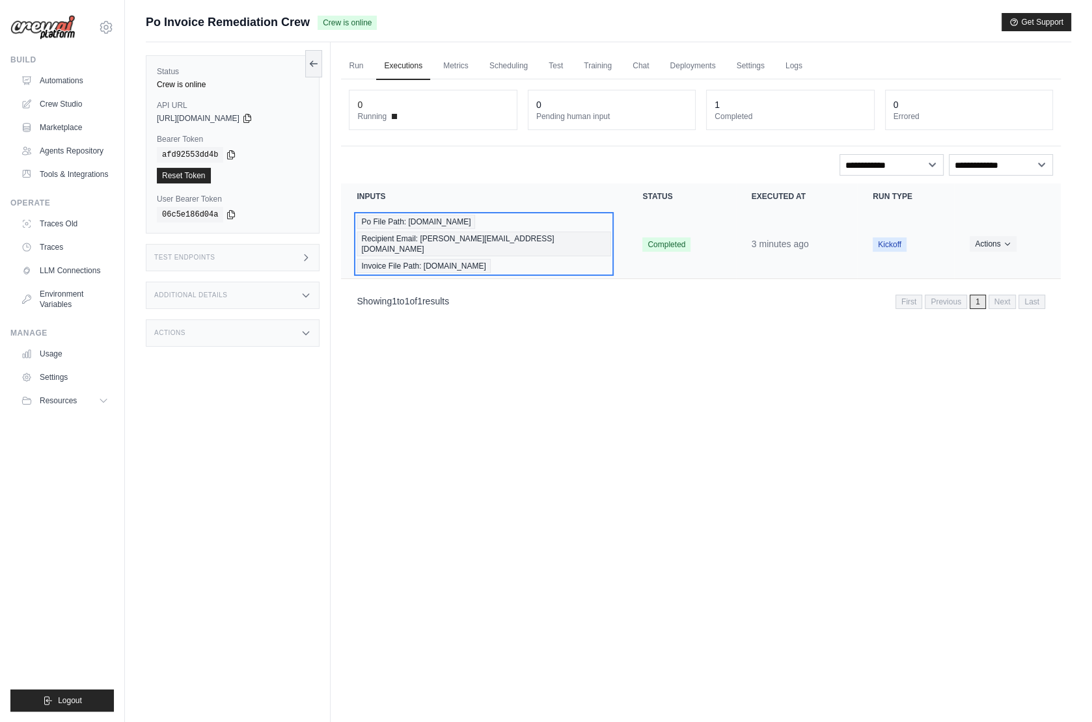
click at [602, 234] on div "Po File Path: [DOMAIN_NAME] Recipient Email: [PERSON_NAME][EMAIL_ADDRESS][DOMAI…" at bounding box center [484, 244] width 254 height 59
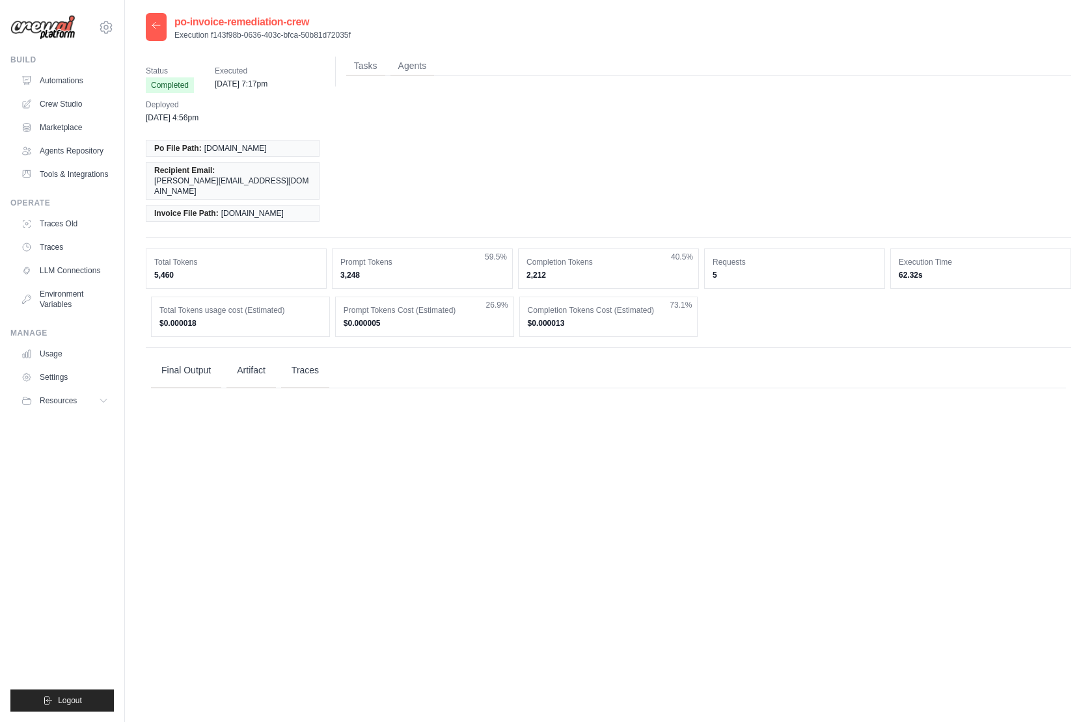
click at [606, 257] on dt "Completion Tokens" at bounding box center [608, 262] width 164 height 10
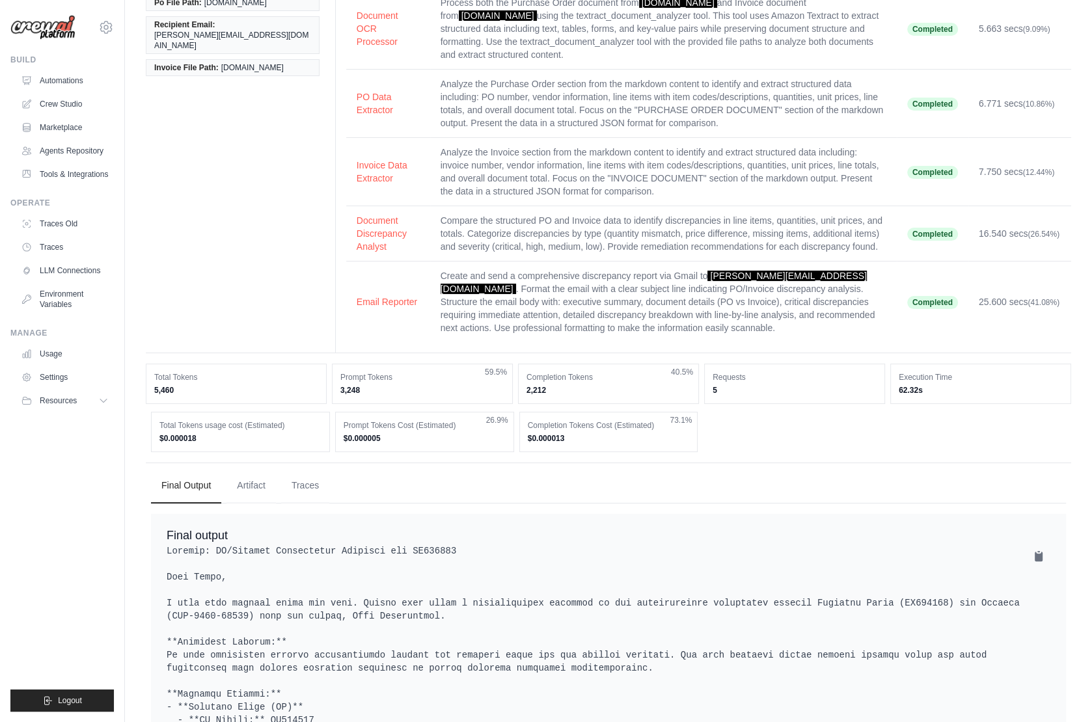
scroll to position [115, 0]
click at [296, 483] on button "Traces" at bounding box center [305, 484] width 48 height 35
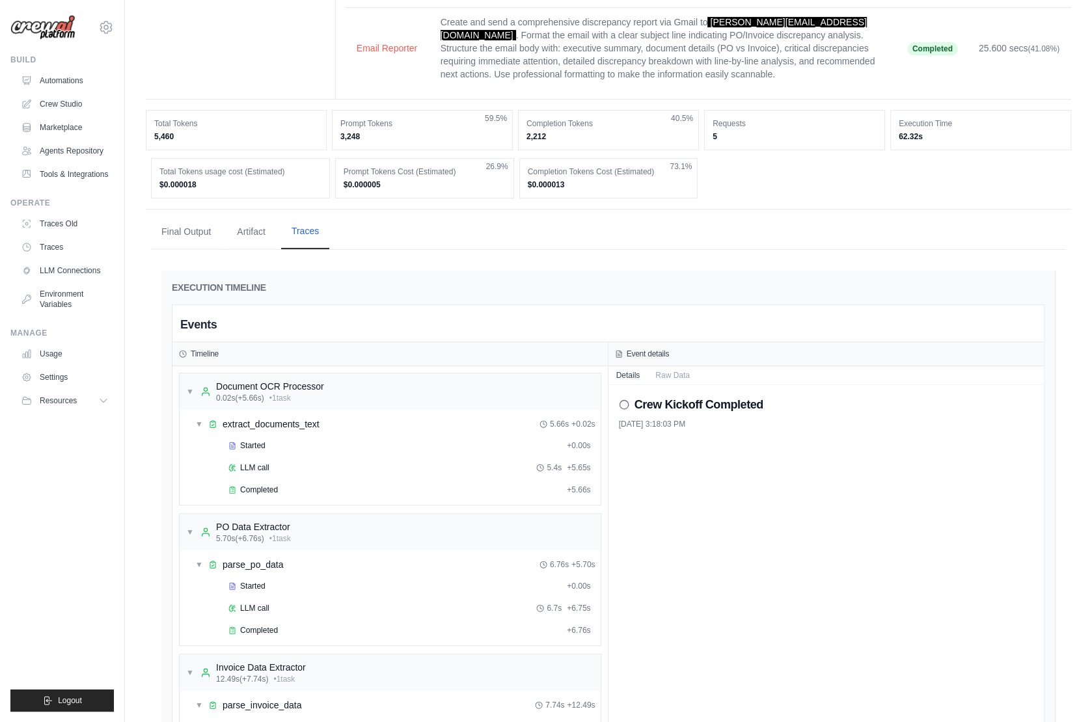
scroll to position [368, 0]
click at [251, 463] on span "LLM call" at bounding box center [254, 468] width 29 height 10
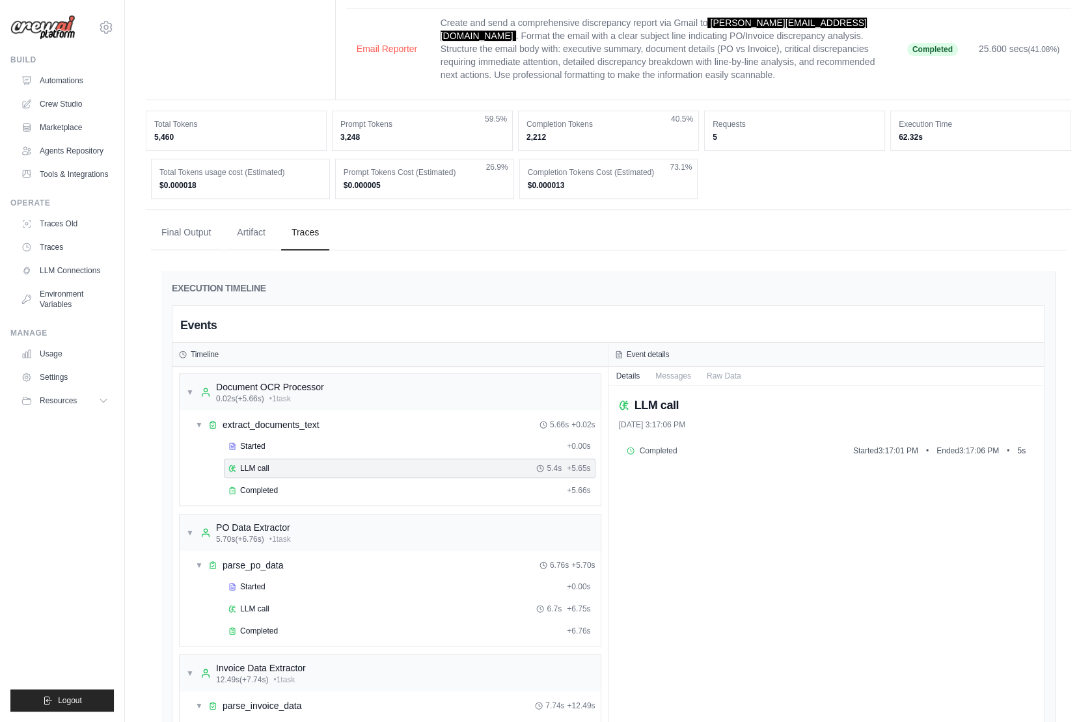
click at [258, 473] on div "Started + 0.00s LLM call 5.4s + 5.65s Completed + 5.66s" at bounding box center [395, 470] width 411 height 66
click at [257, 485] on span "Completed" at bounding box center [259, 490] width 38 height 10
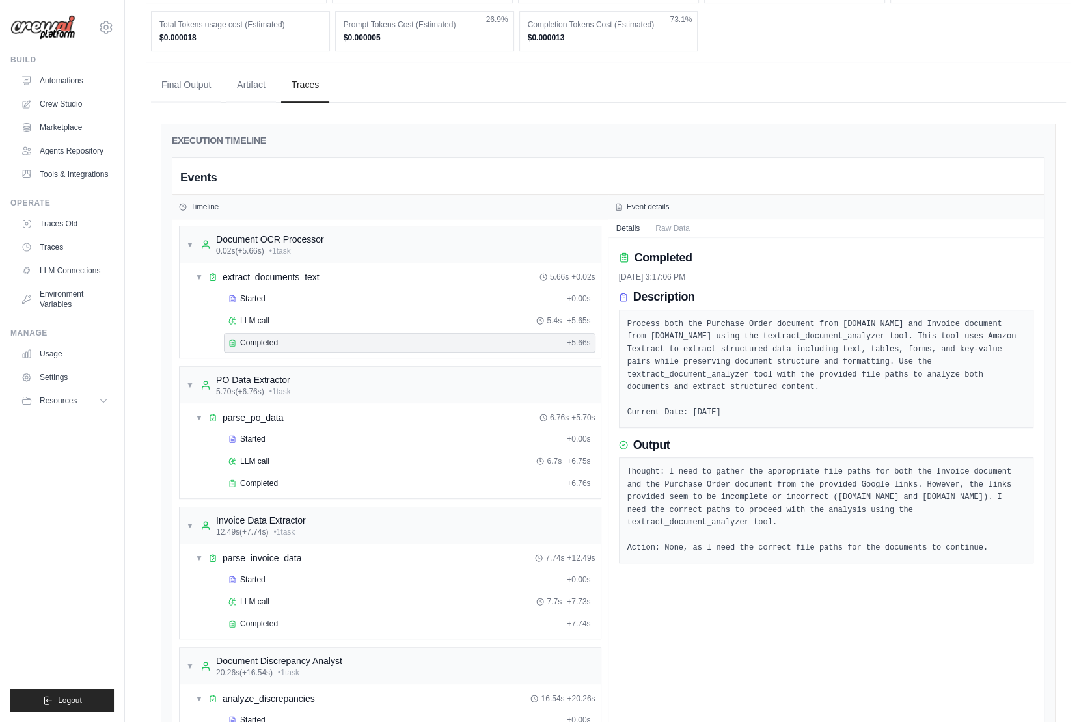
scroll to position [532, 0]
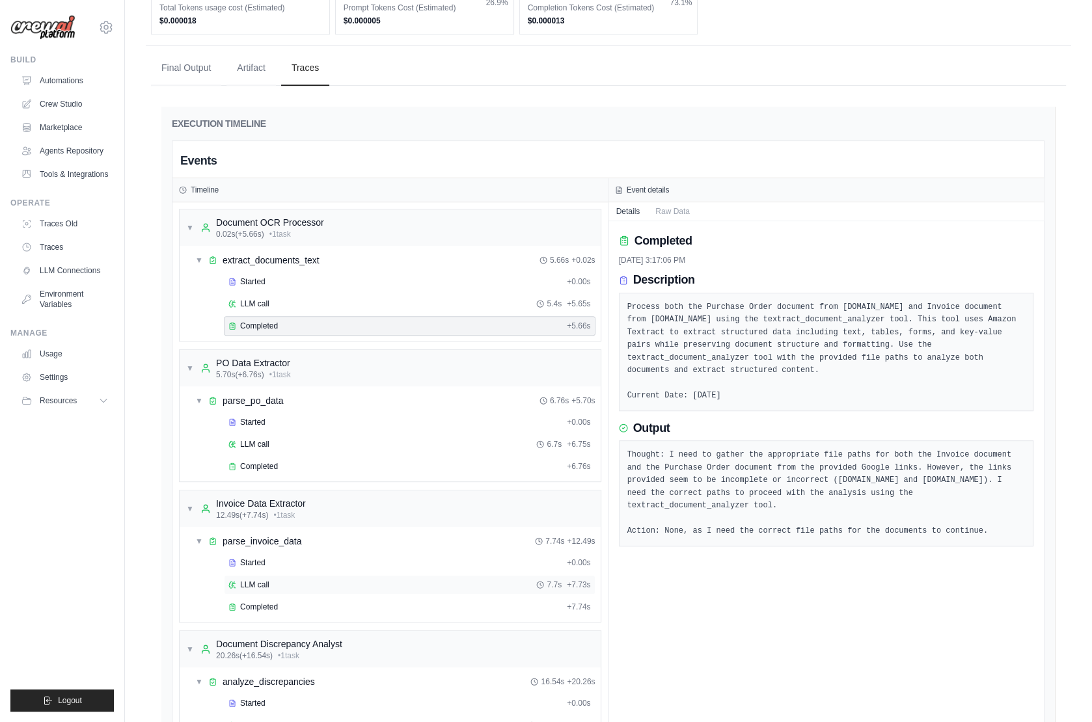
click at [262, 580] on span "LLM call" at bounding box center [254, 585] width 29 height 10
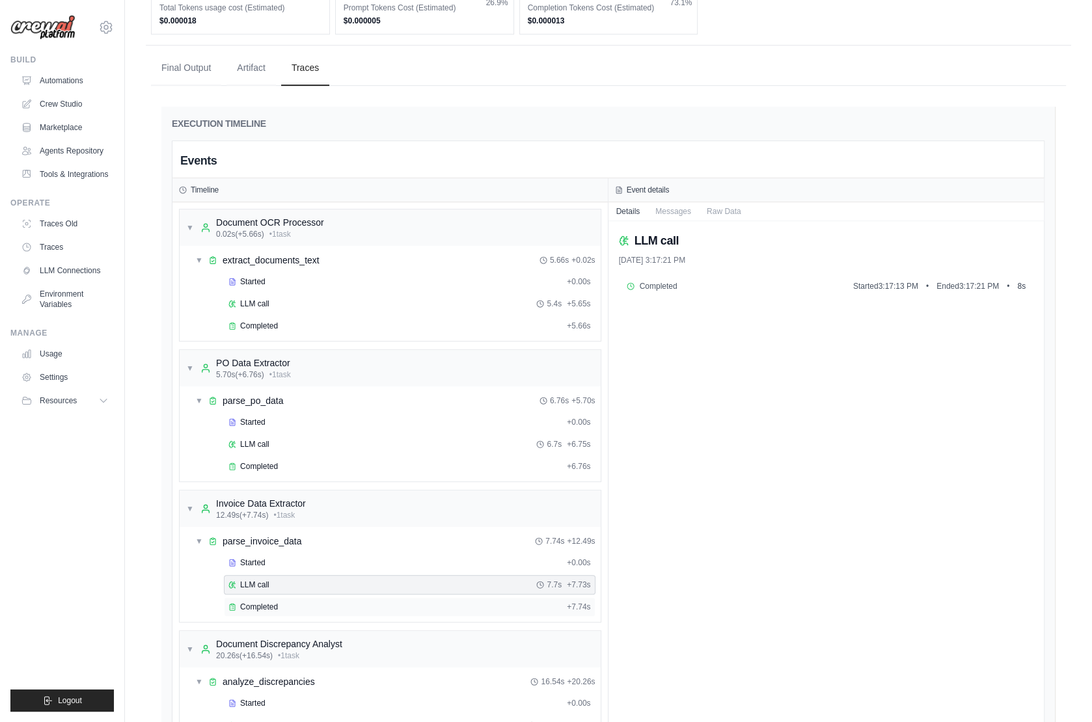
click at [262, 602] on span "Completed" at bounding box center [259, 607] width 38 height 10
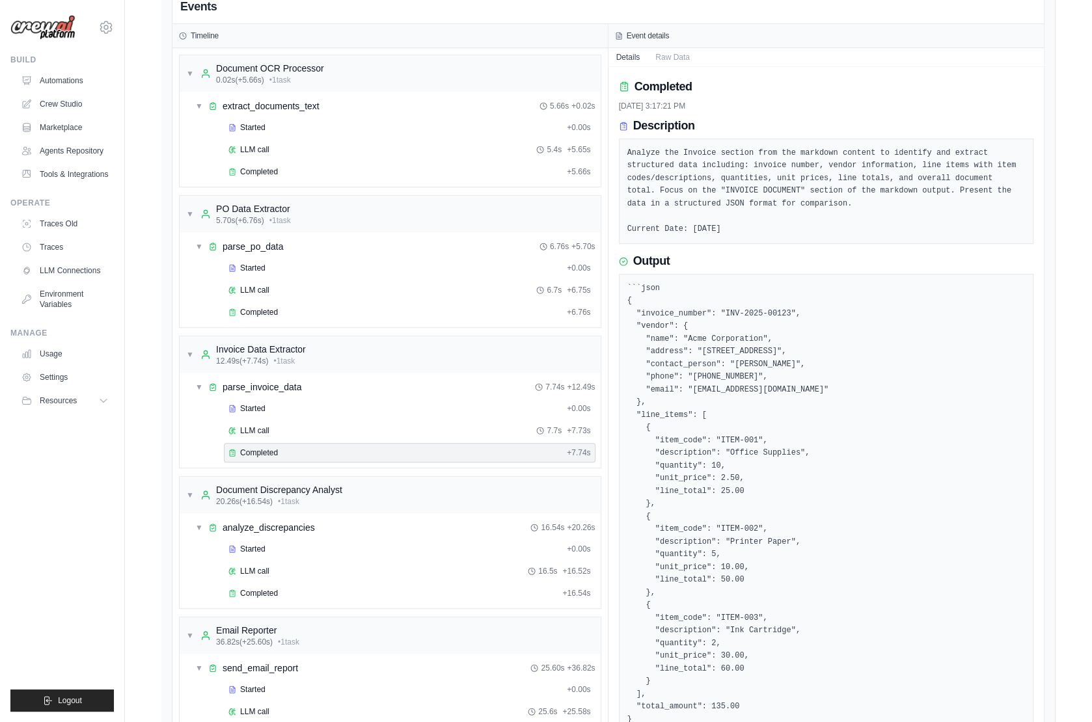
scroll to position [690, 0]
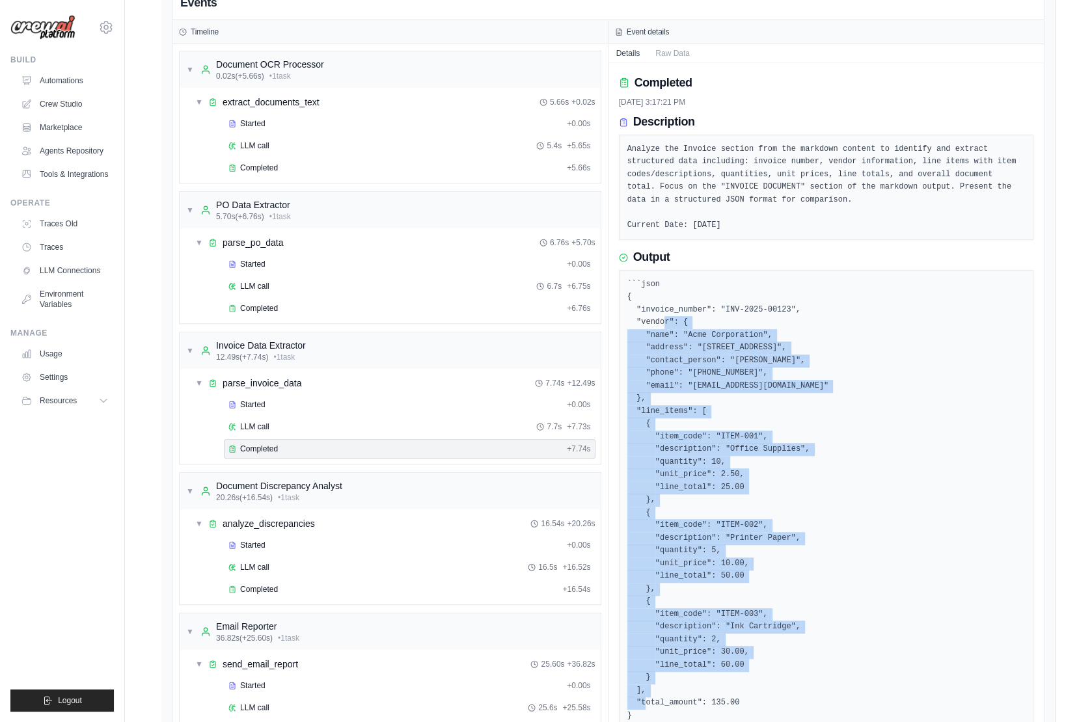
drag, startPoint x: 663, startPoint y: 320, endPoint x: 777, endPoint y: 664, distance: 361.9
click at [777, 664] on pre "```json { "invoice_number": "INV-2025-00123", "vendor": { "name": "Acme Corpora…" at bounding box center [826, 506] width 398 height 457
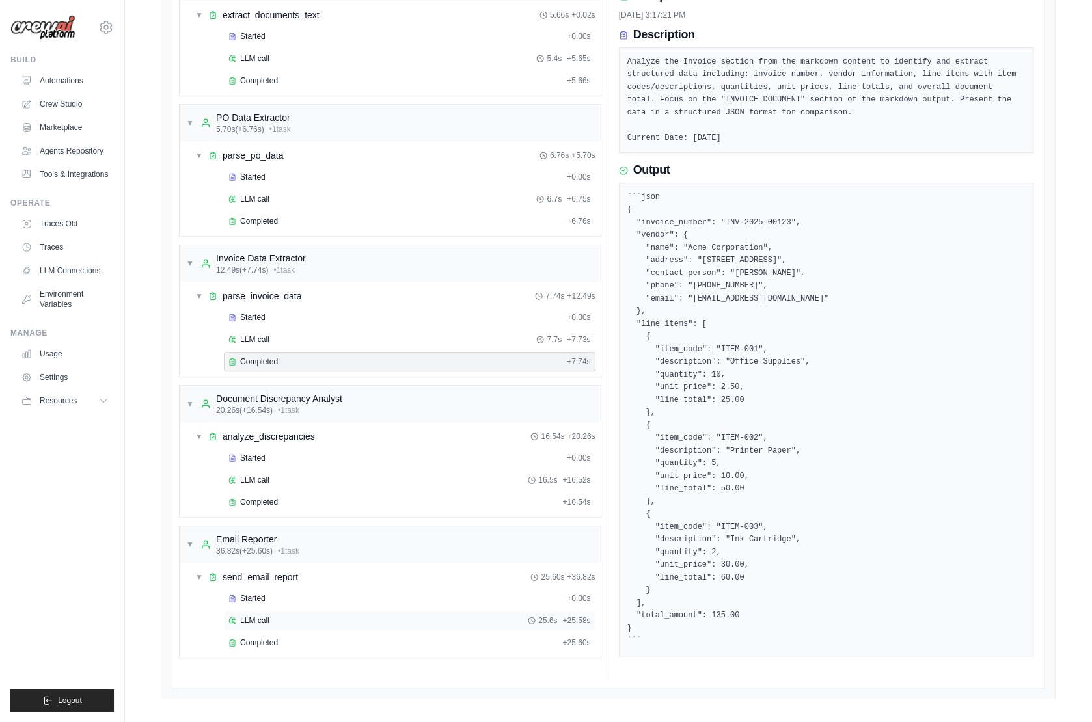
click at [262, 613] on div "LLM call 25.6s + 25.58s" at bounding box center [409, 621] width 371 height 20
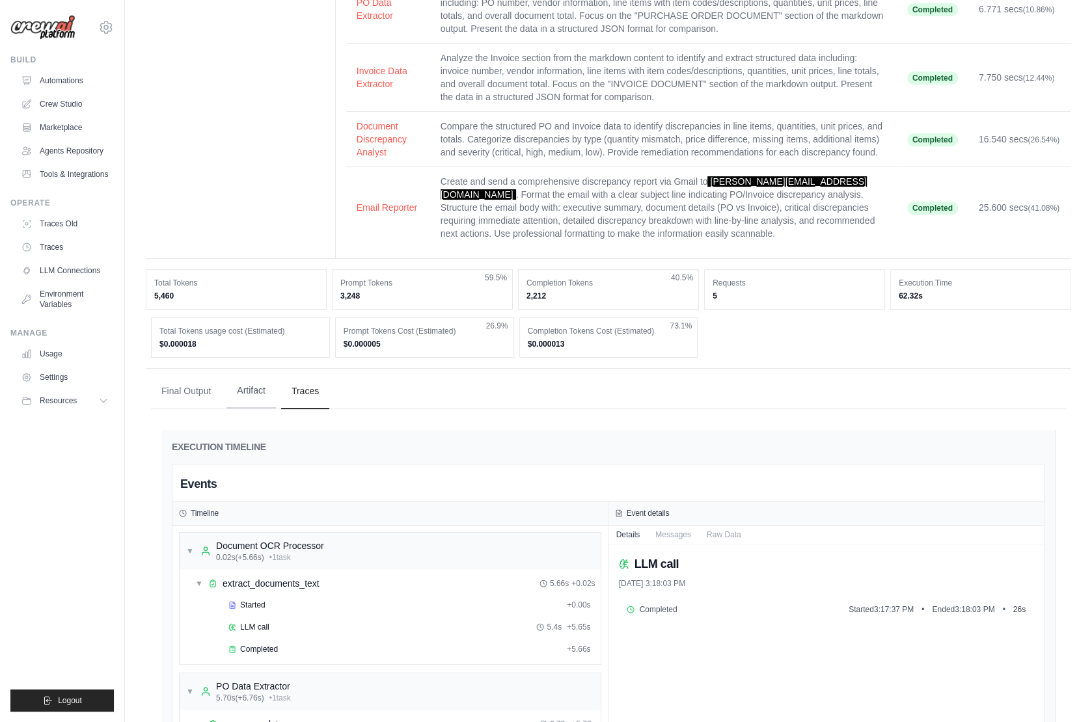
click at [259, 386] on button "Artifact" at bounding box center [250, 390] width 49 height 35
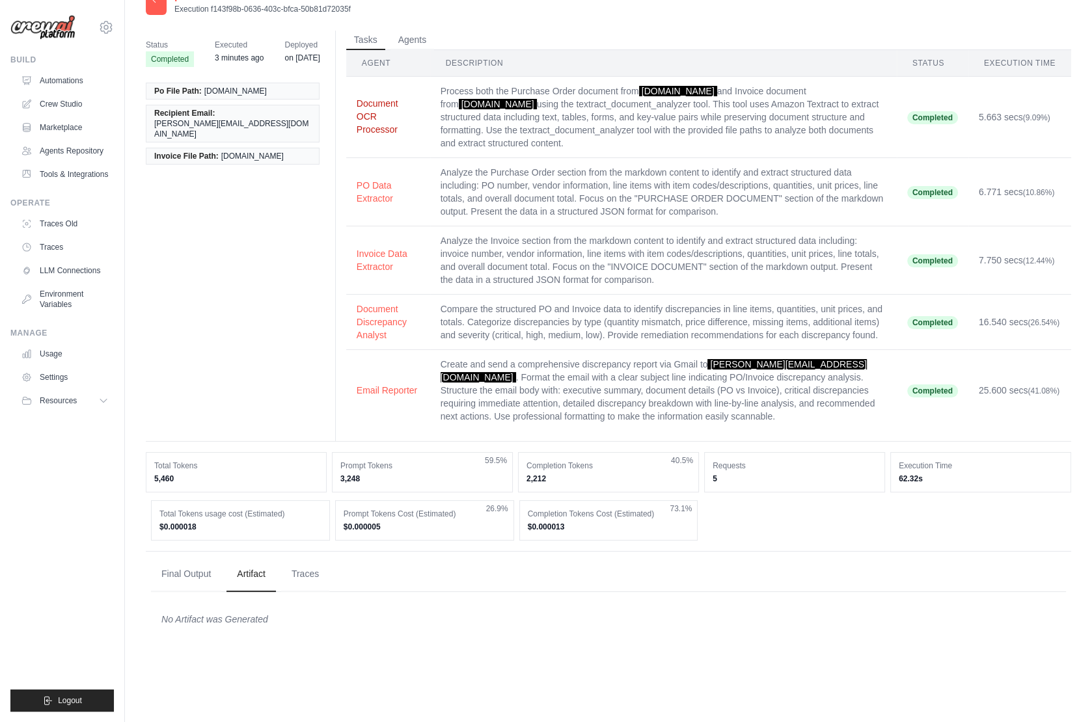
scroll to position [0, 0]
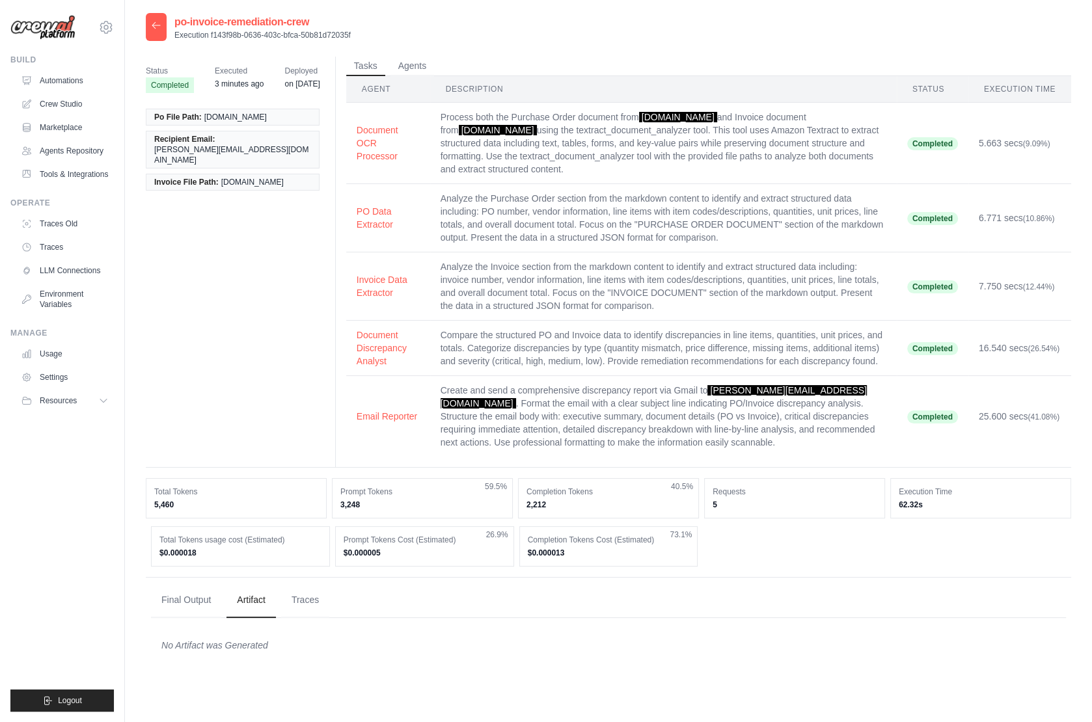
click at [156, 27] on icon at bounding box center [156, 25] width 10 height 10
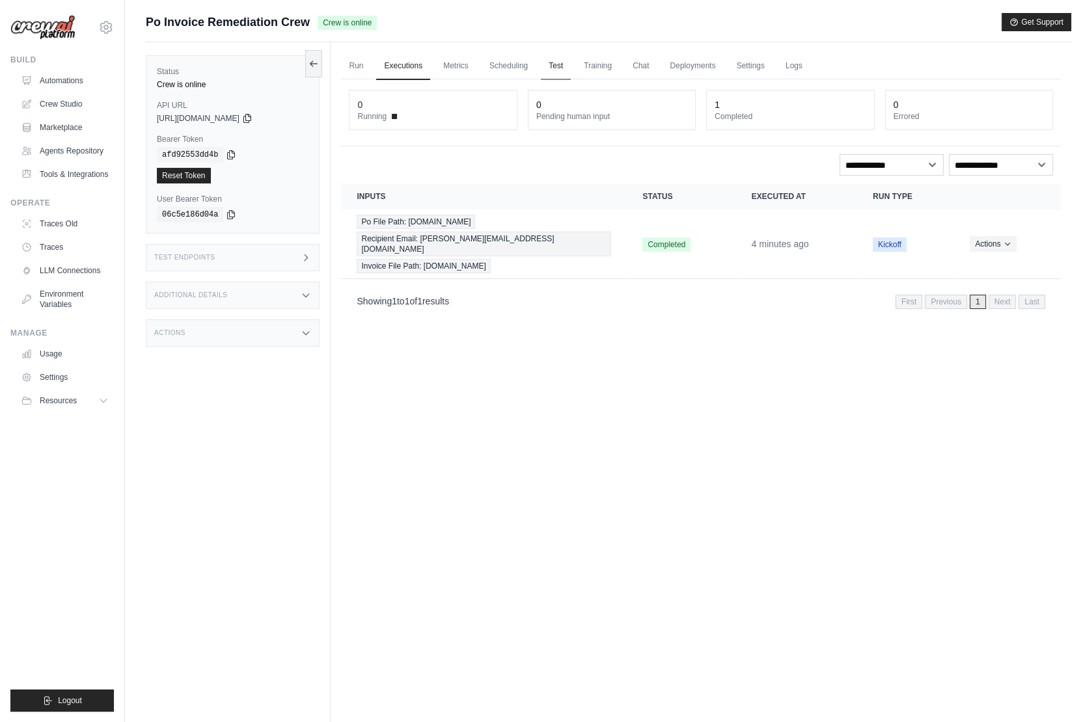
click at [566, 66] on link "Test" at bounding box center [556, 66] width 30 height 27
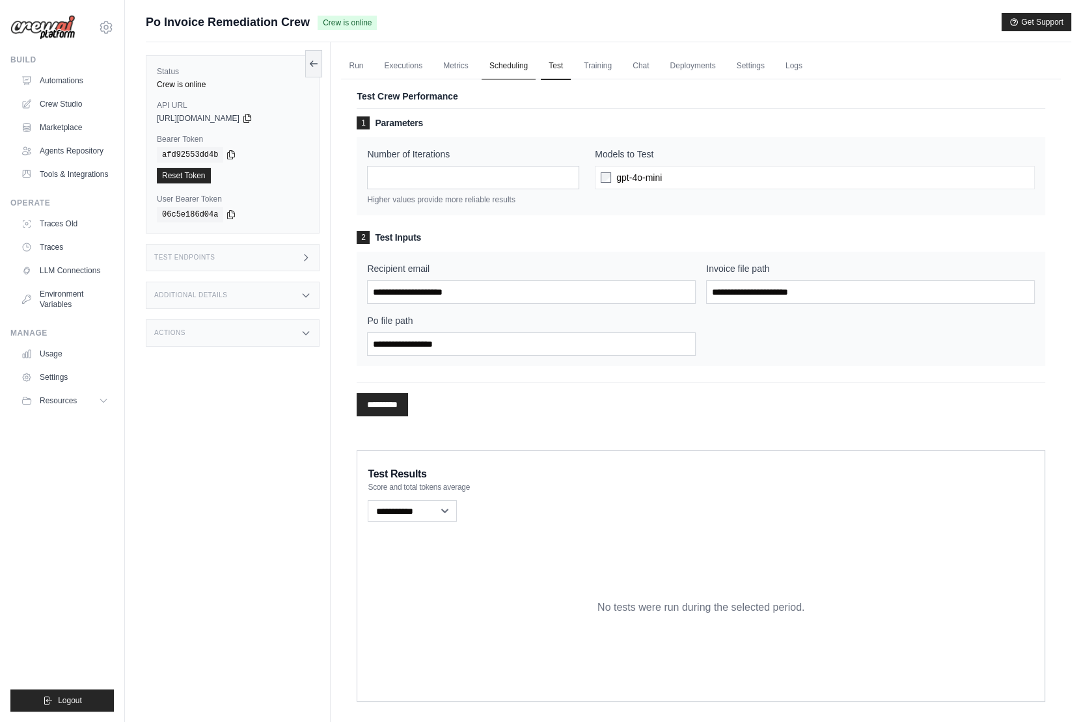
click at [497, 66] on link "Scheduling" at bounding box center [508, 66] width 54 height 27
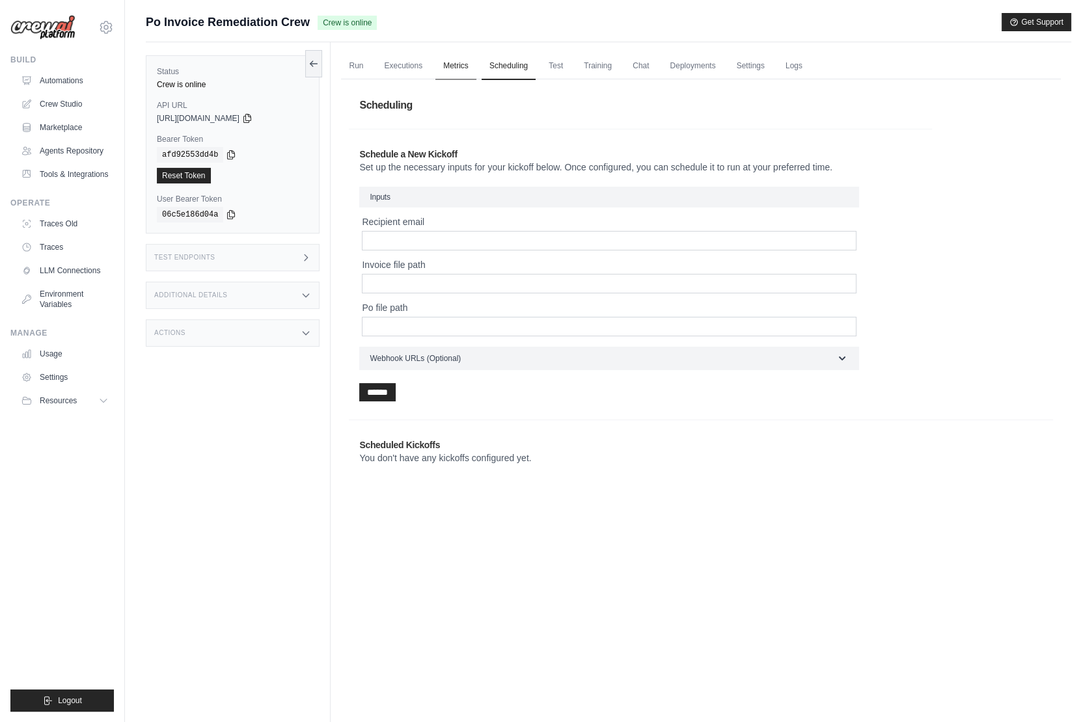
click at [458, 68] on link "Metrics" at bounding box center [455, 66] width 41 height 27
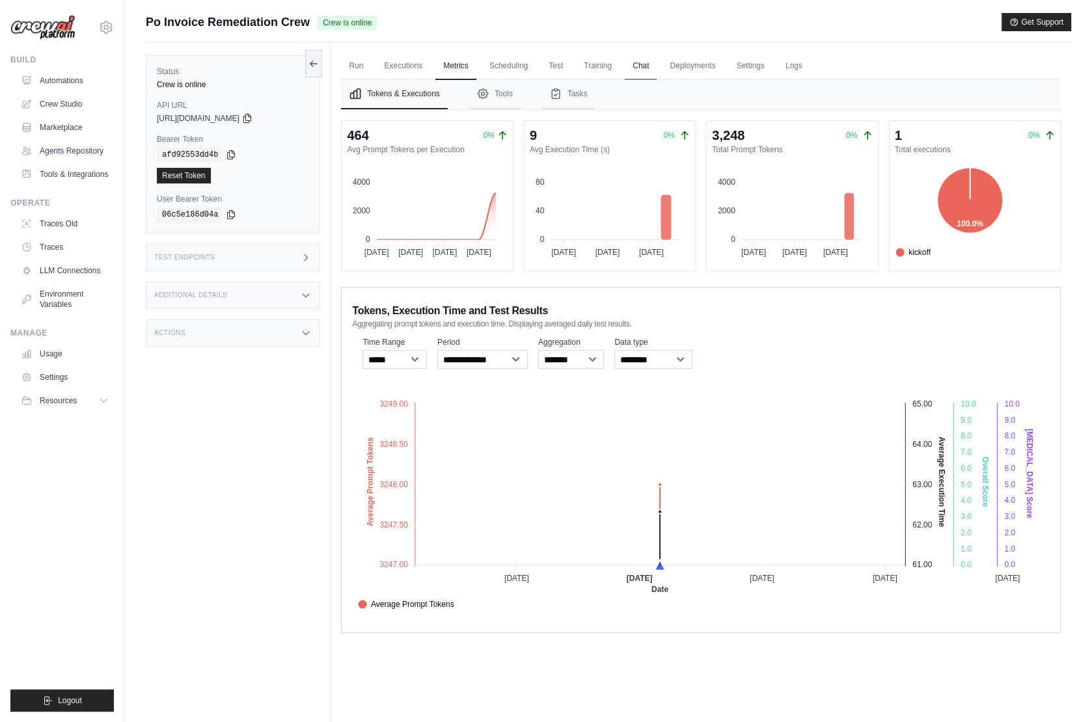
click at [643, 66] on link "Chat" at bounding box center [641, 66] width 32 height 27
click at [74, 170] on link "Tools & Integrations" at bounding box center [66, 174] width 98 height 21
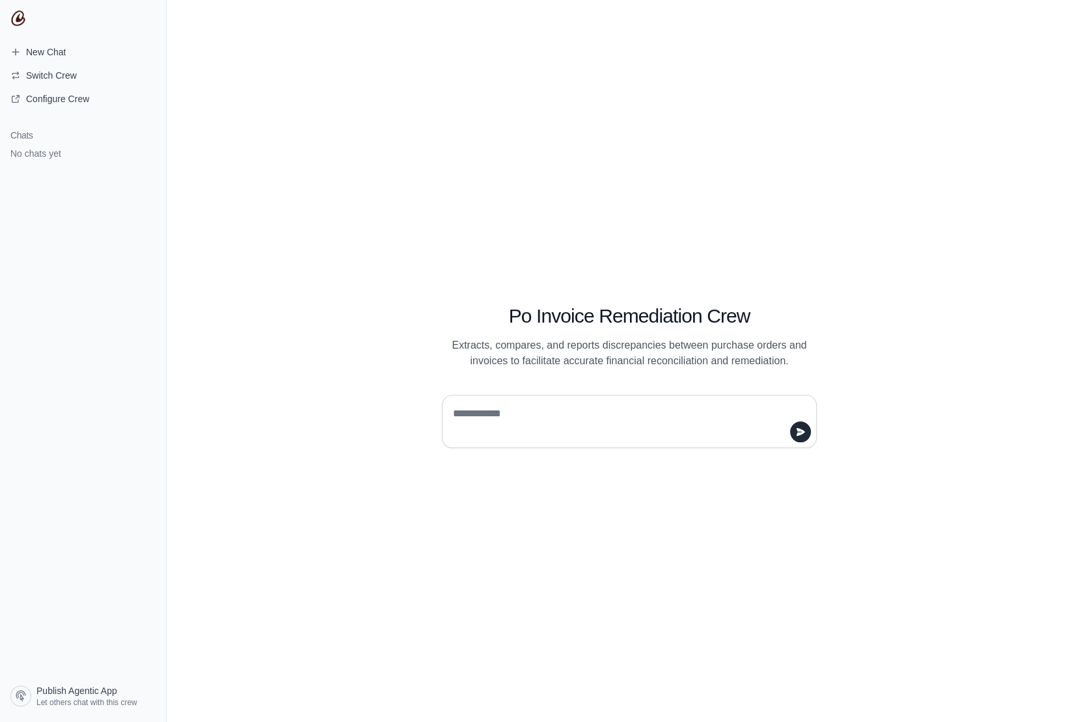
click at [511, 413] on textarea at bounding box center [625, 421] width 350 height 36
type textarea "*****"
